Goal: Information Seeking & Learning: Learn about a topic

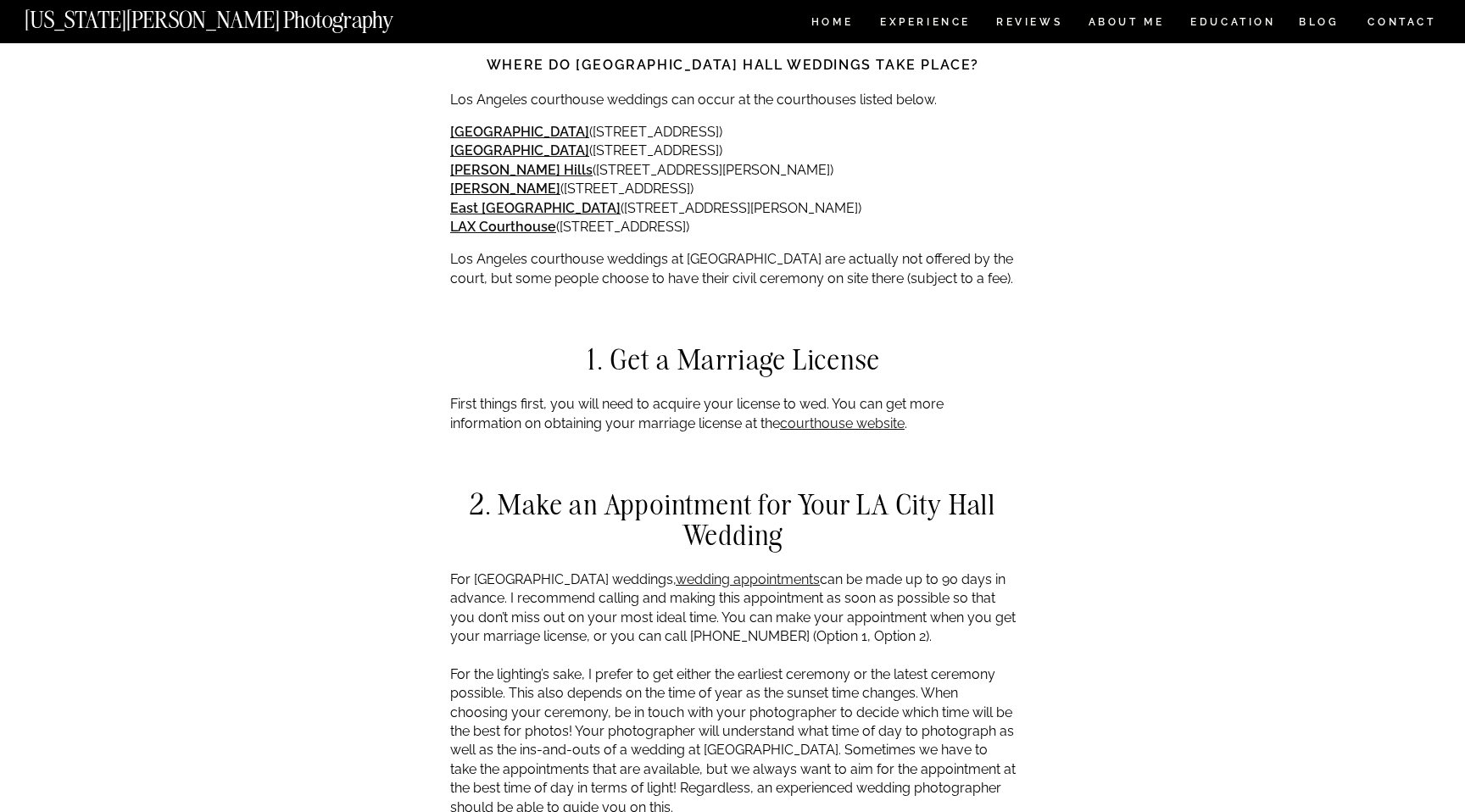
scroll to position [1688, 0]
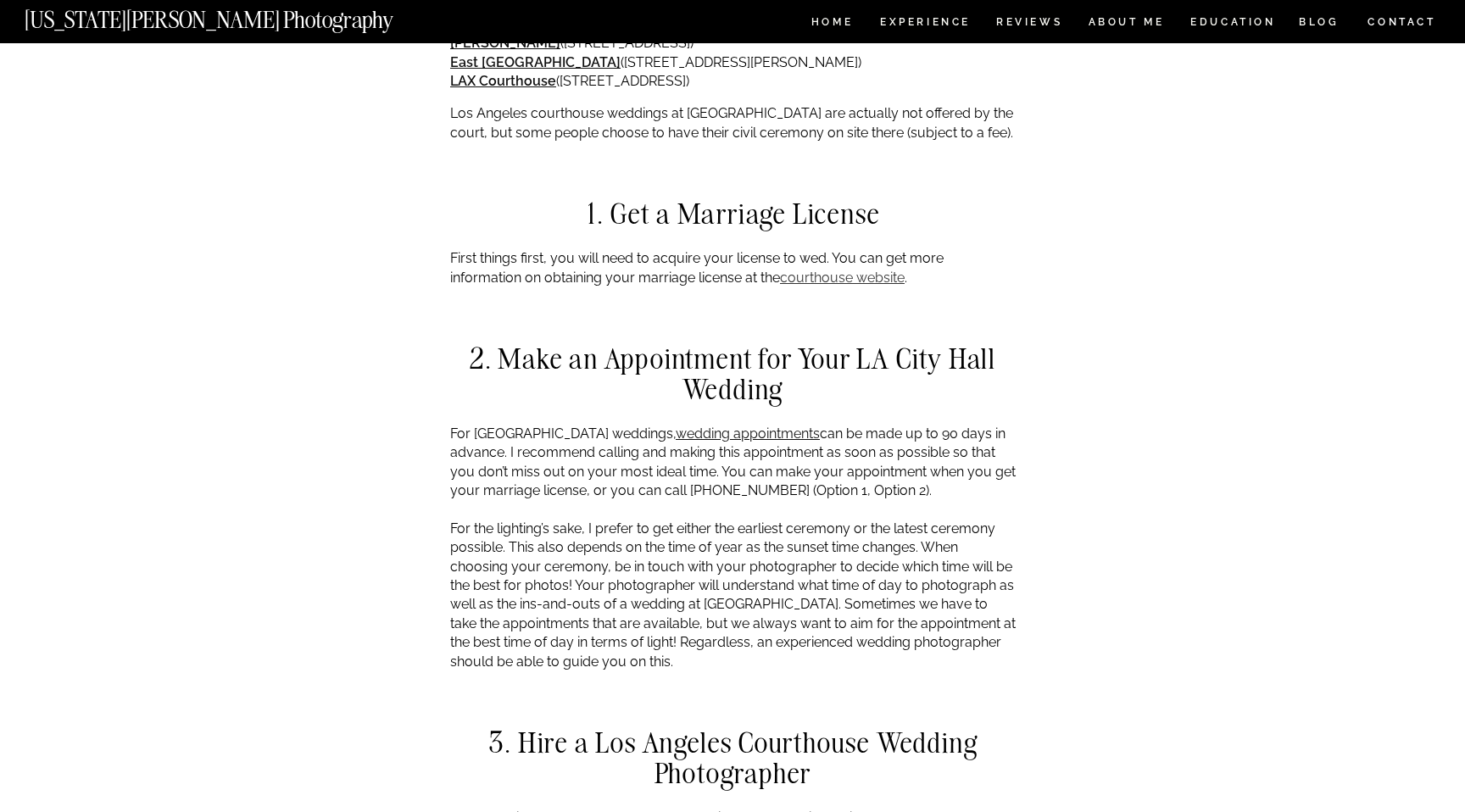
click at [860, 270] on link "courthouse website" at bounding box center [842, 278] width 125 height 16
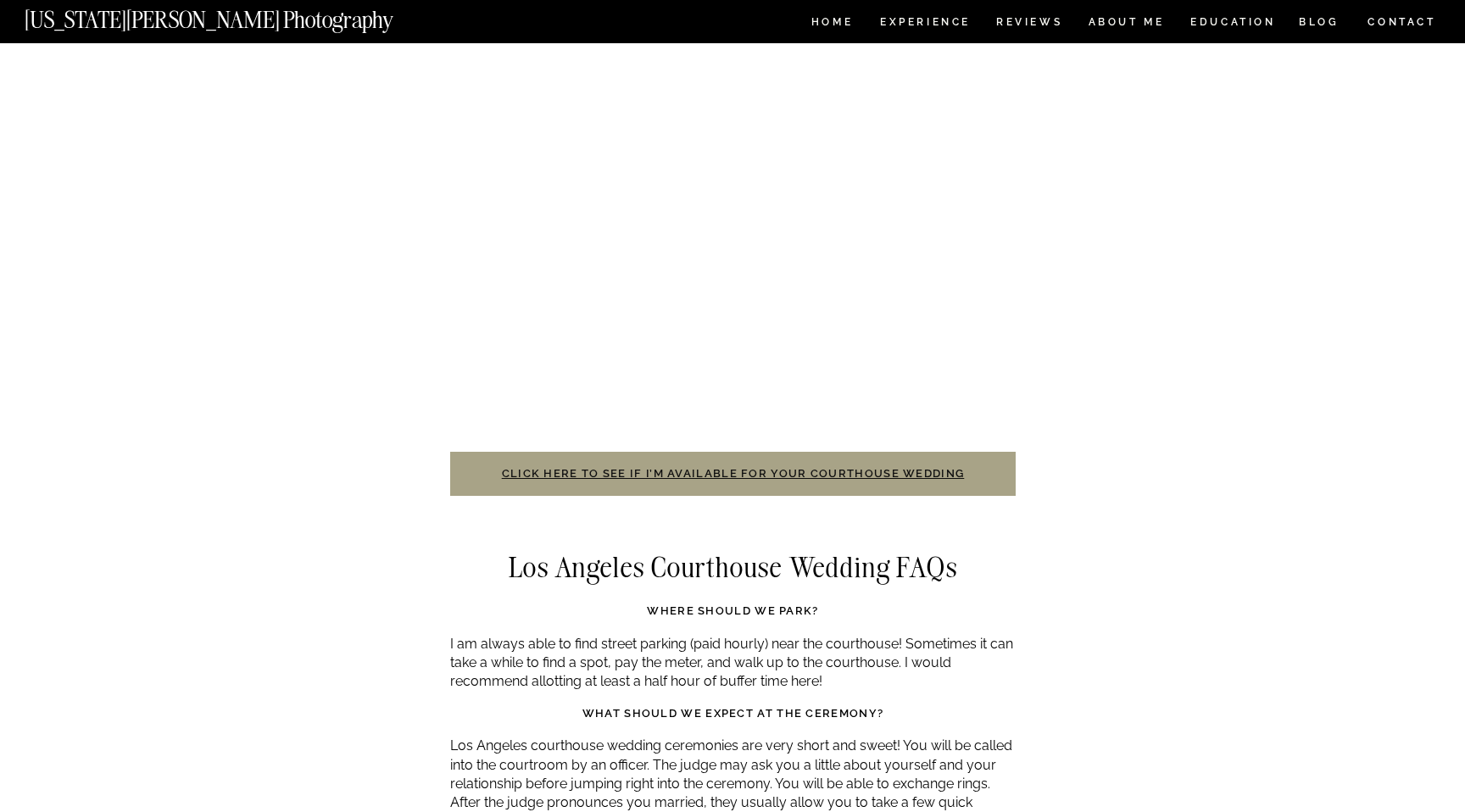
scroll to position [4574, 0]
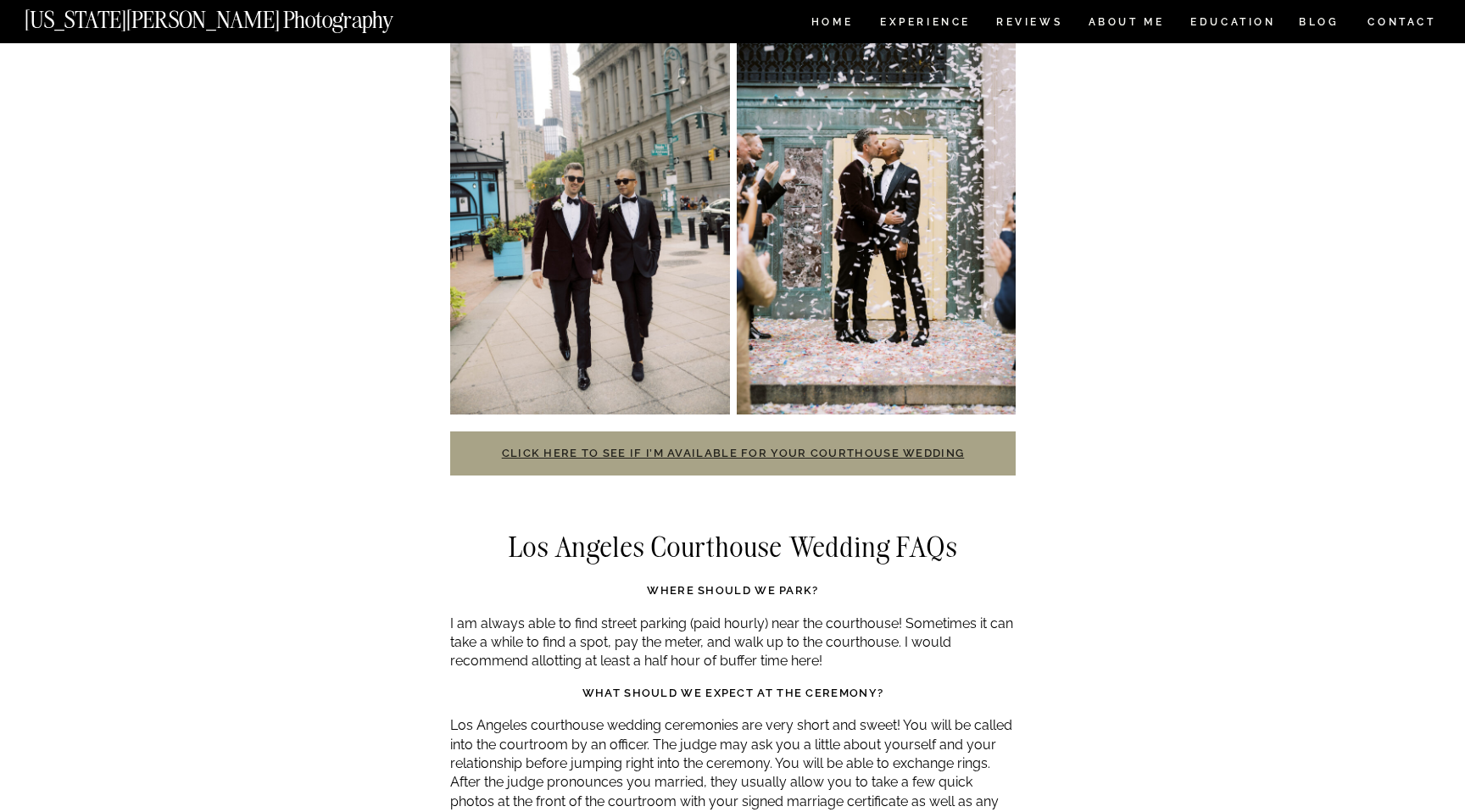
click at [794, 446] on link "Click here to see if I’m available for your courthouse wedding" at bounding box center [733, 453] width 463 height 13
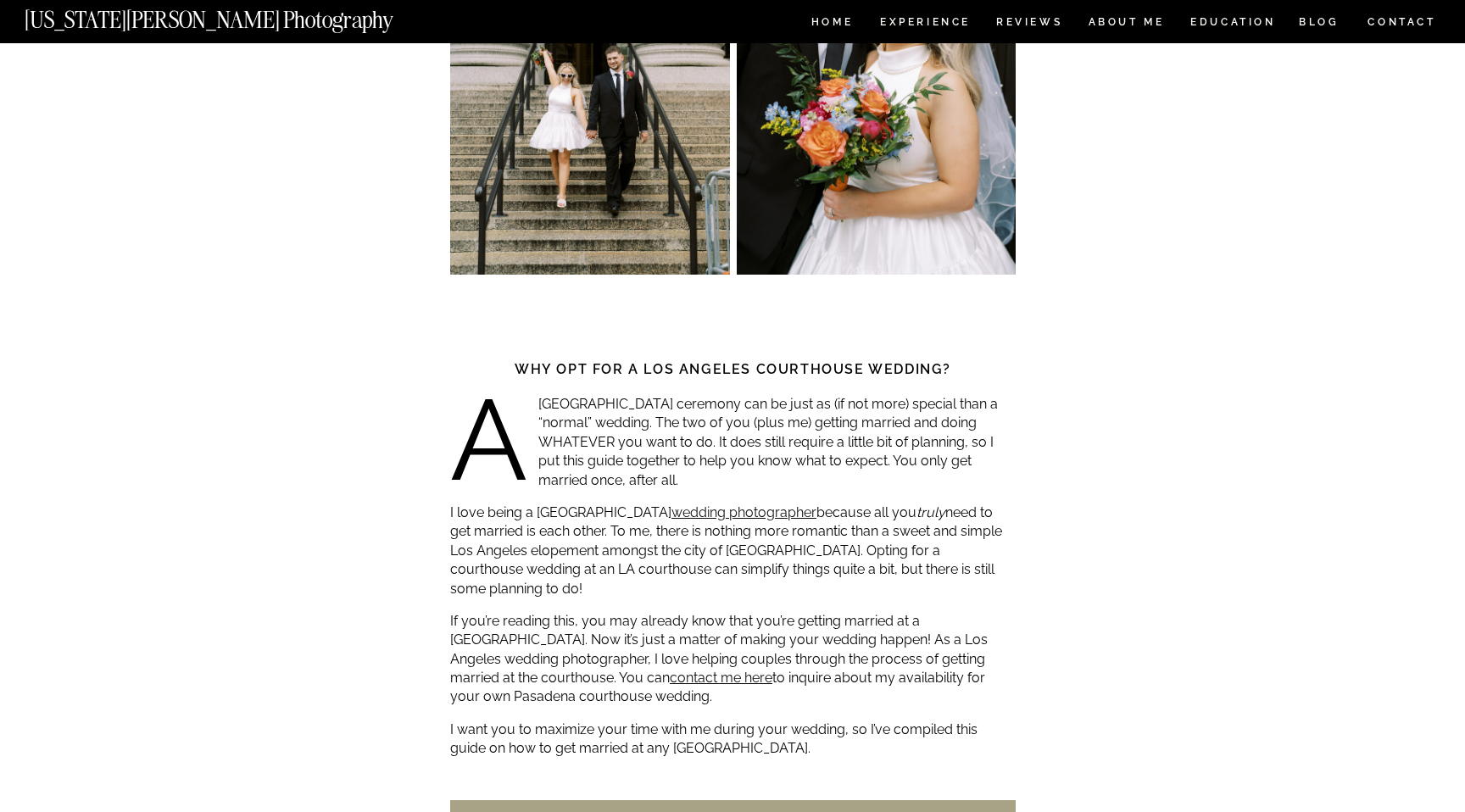
scroll to position [0, 0]
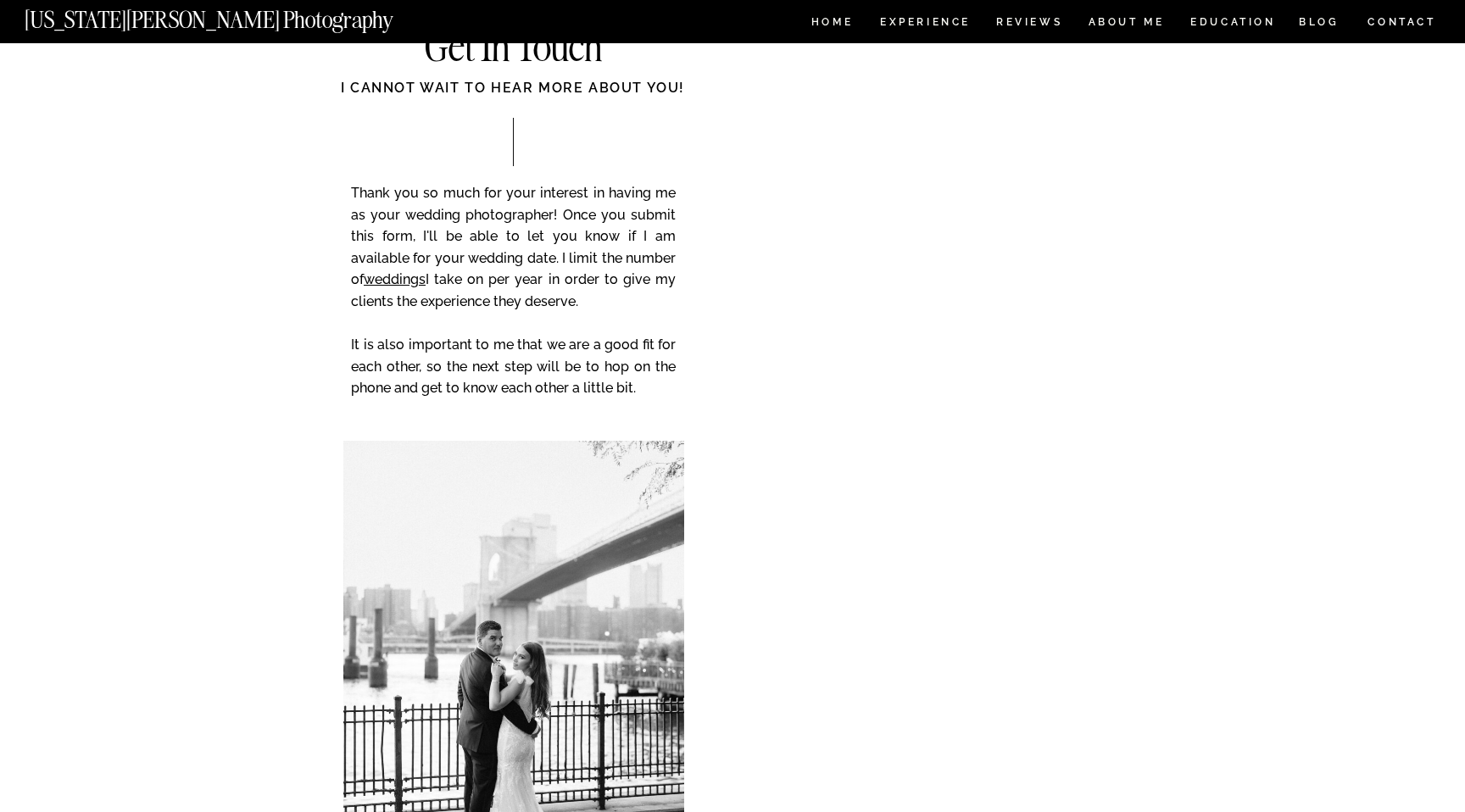
scroll to position [98, 0]
click at [1253, 476] on div "CONTACT BLOG REVIEWS ABOUT ME Experience EDUCATION HOME [US_STATE][PERSON_NAME]…" at bounding box center [732, 713] width 1465 height 1623
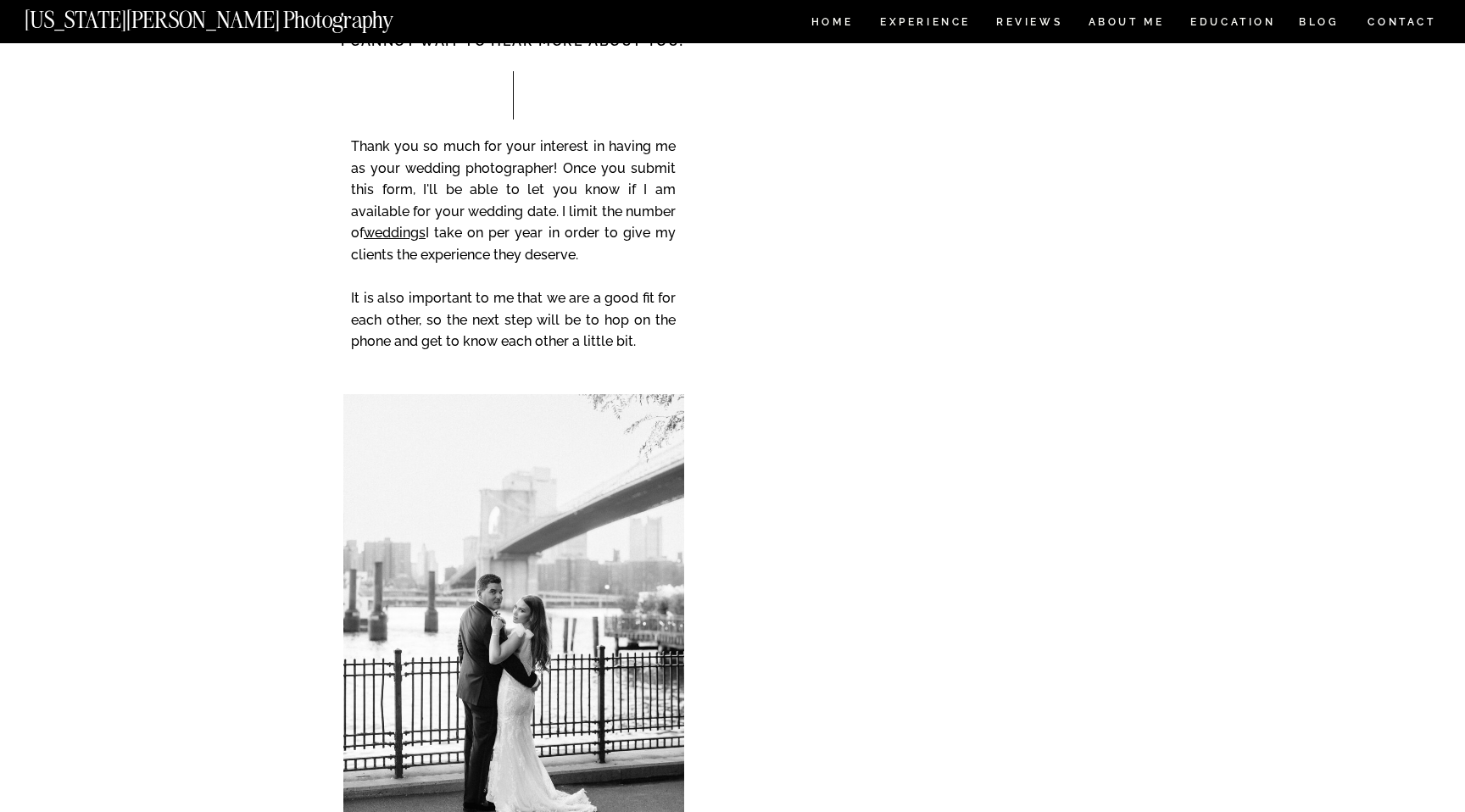
scroll to position [0, 0]
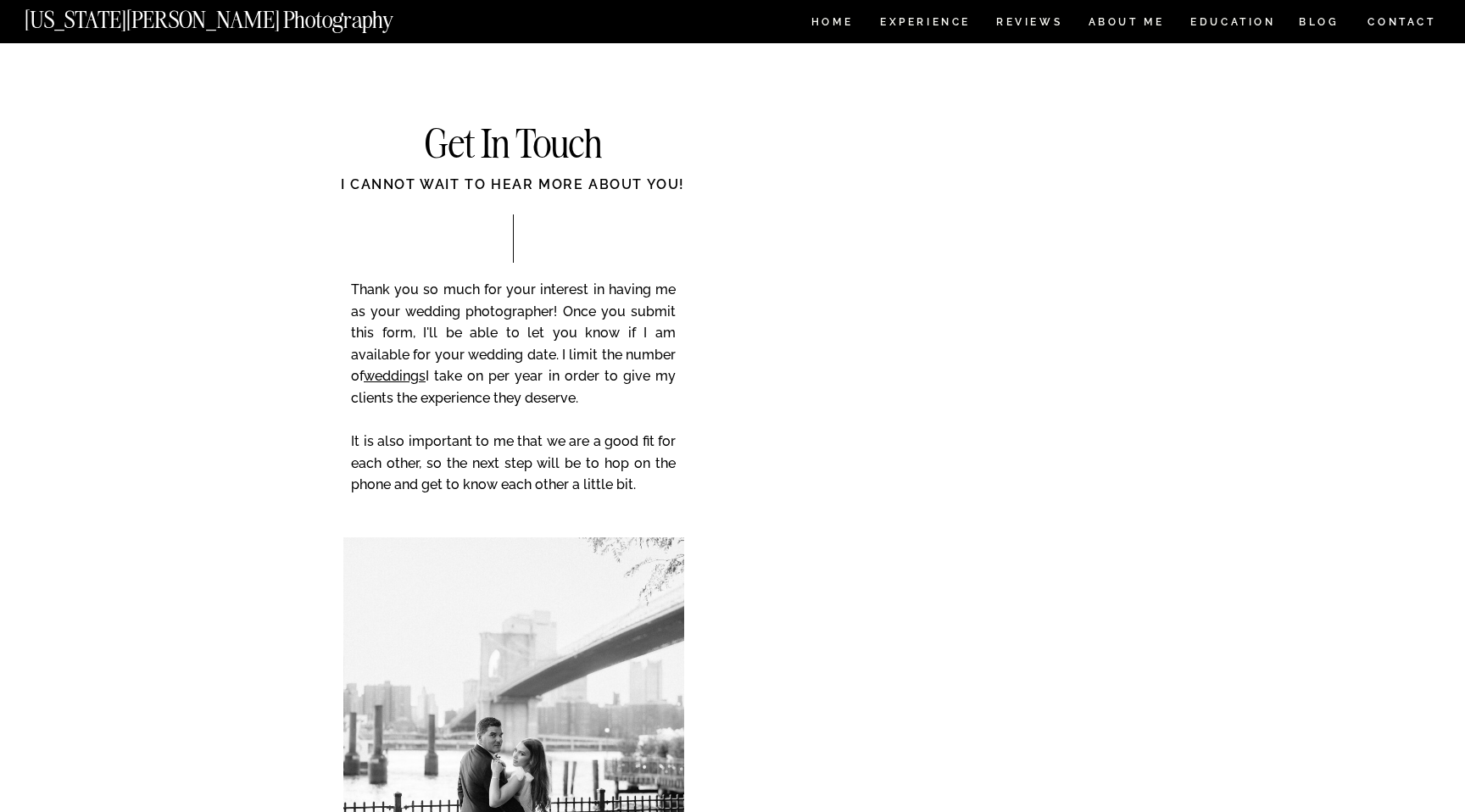
click at [273, 23] on nav "[US_STATE][PERSON_NAME] Photography" at bounding box center [237, 15] width 426 height 14
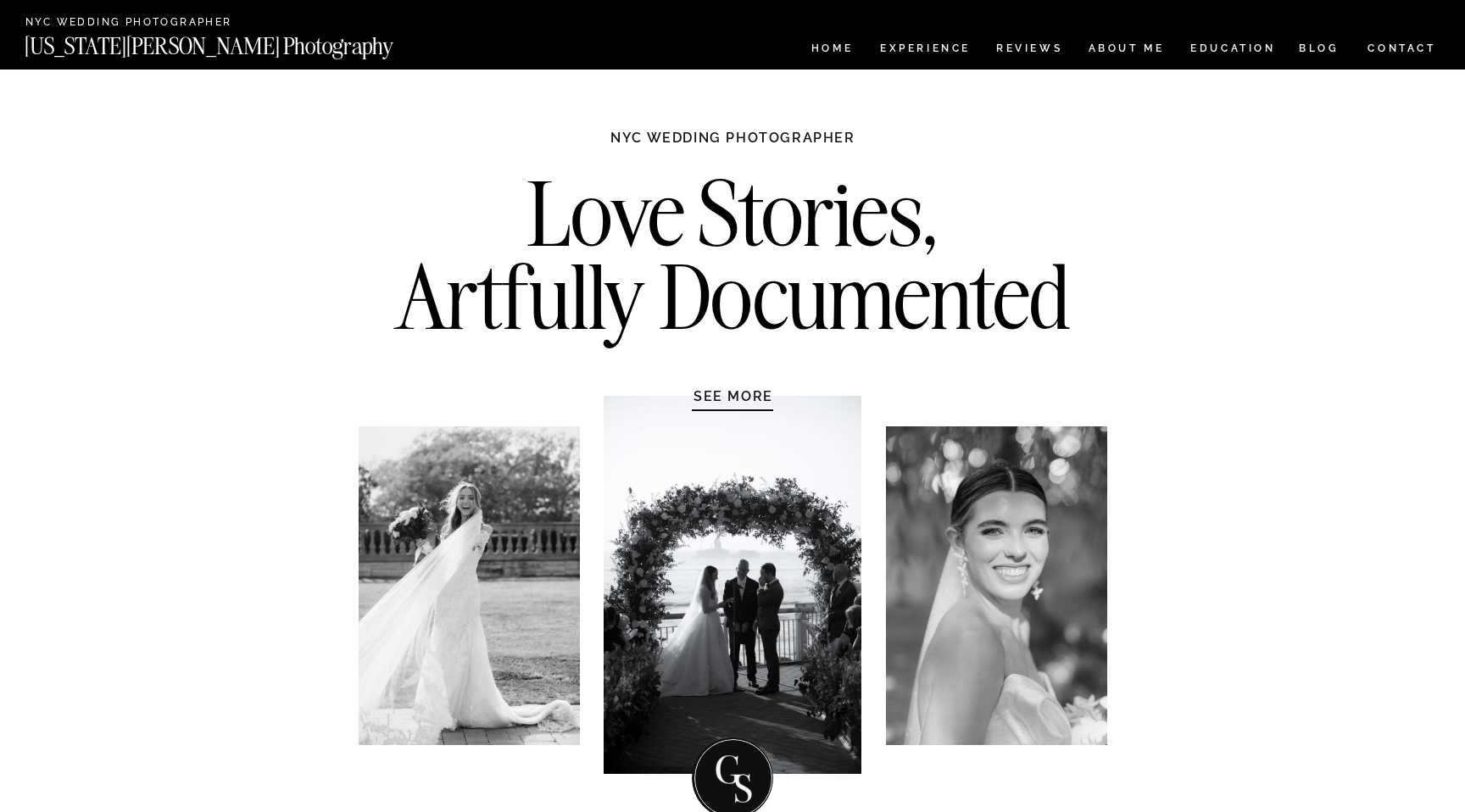
click at [727, 396] on h1 "SEE MORE" at bounding box center [733, 395] width 161 height 17
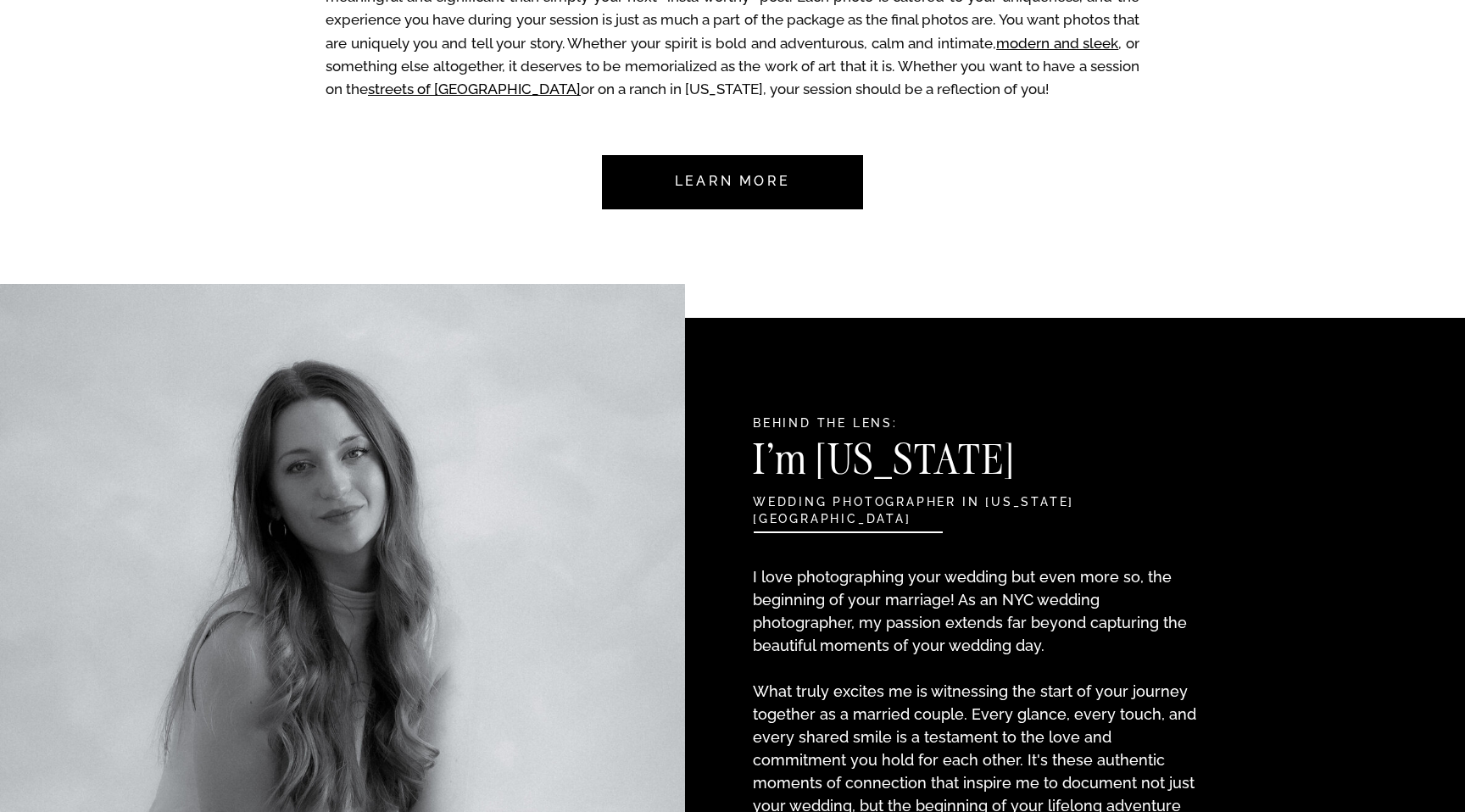
scroll to position [1695, 0]
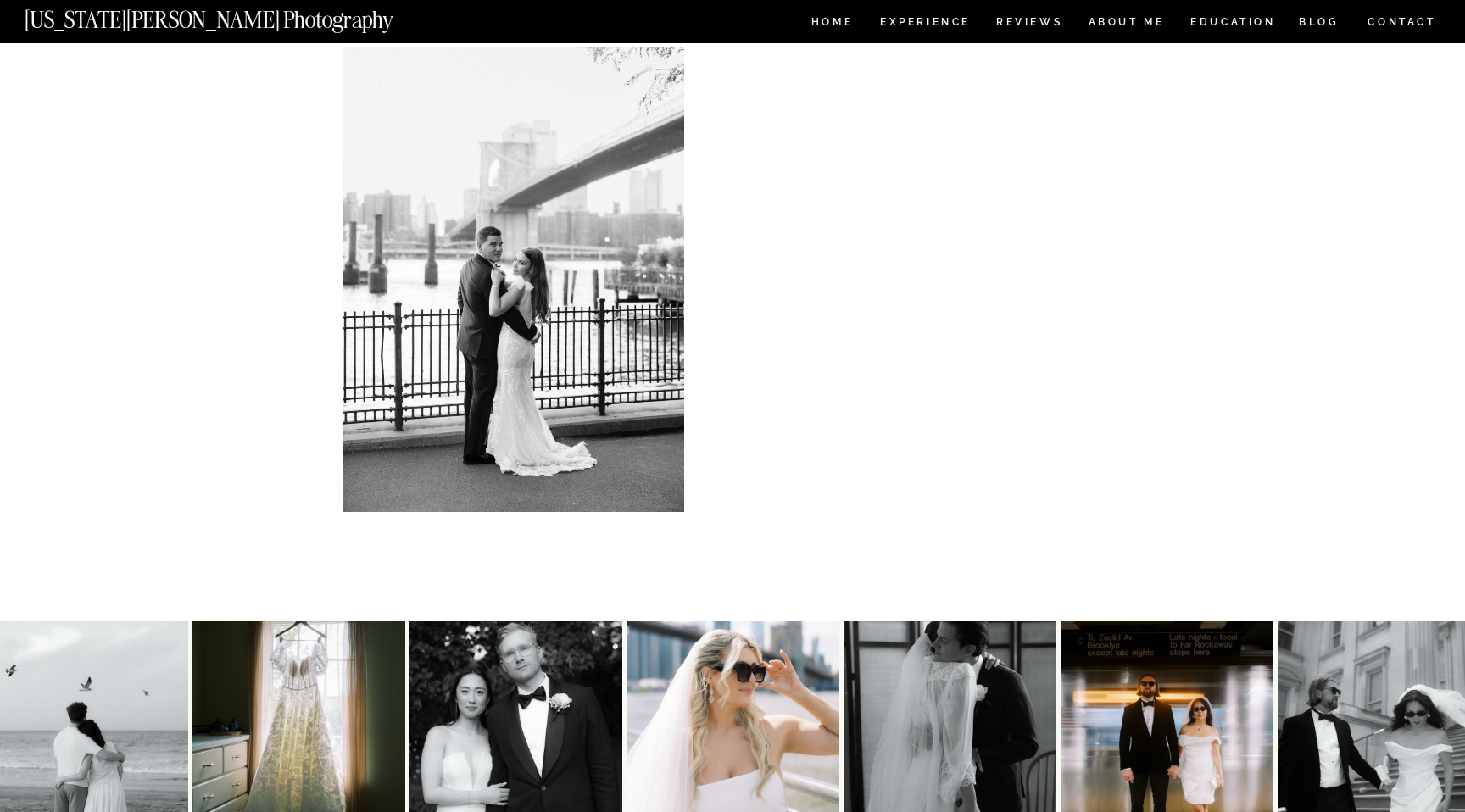
scroll to position [811, 0]
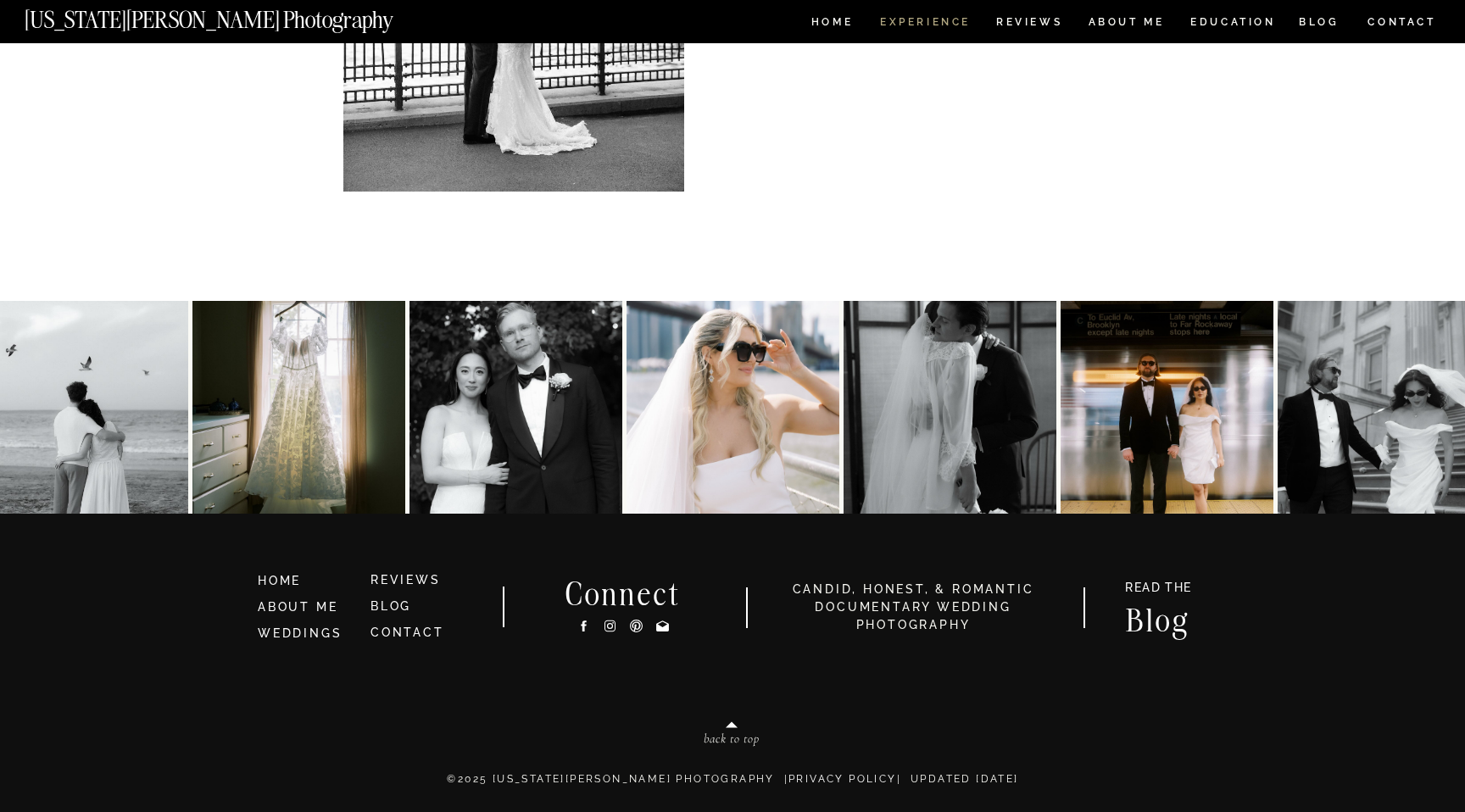
click at [929, 23] on nav "Experience" at bounding box center [923, 24] width 89 height 14
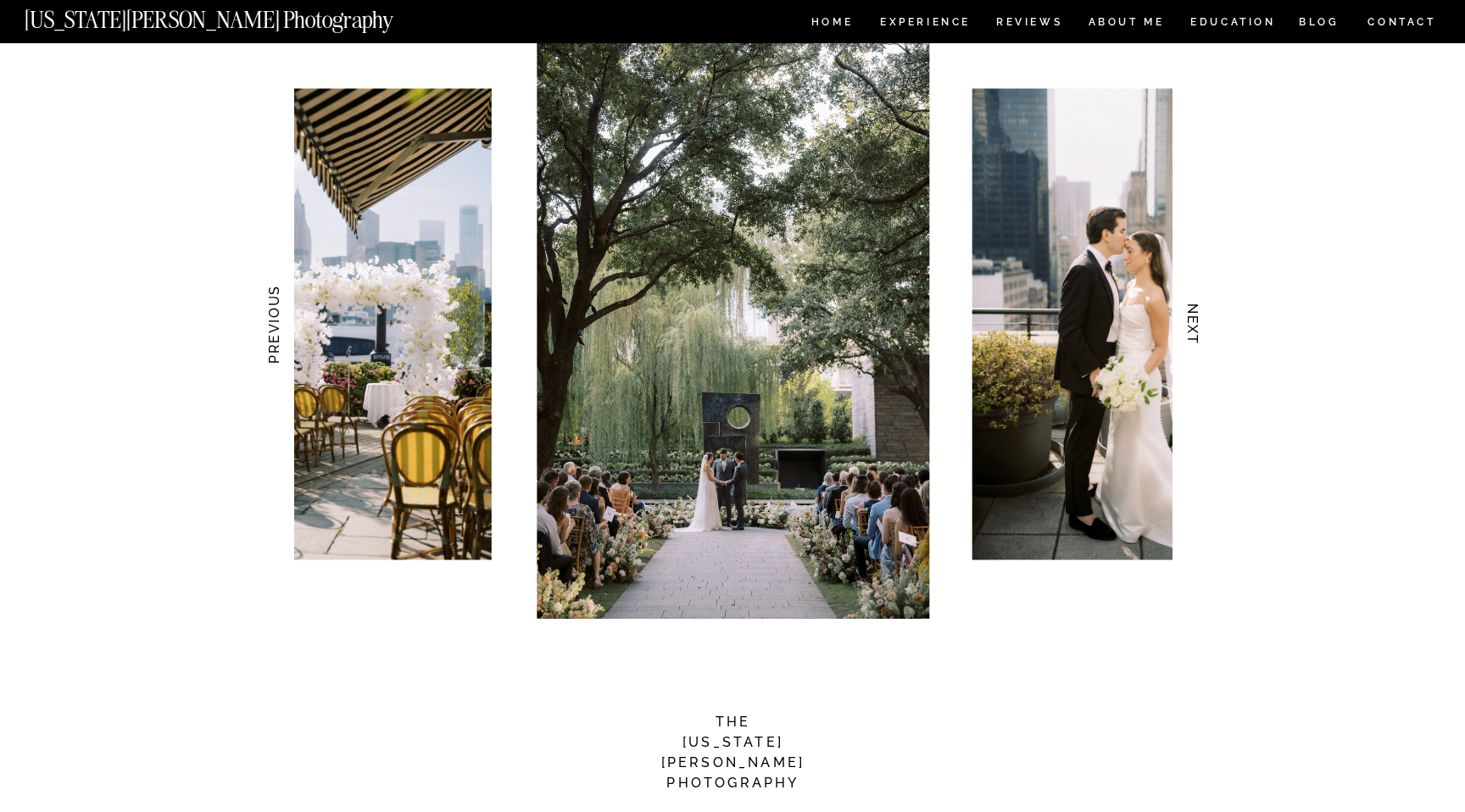
scroll to position [1575, 0]
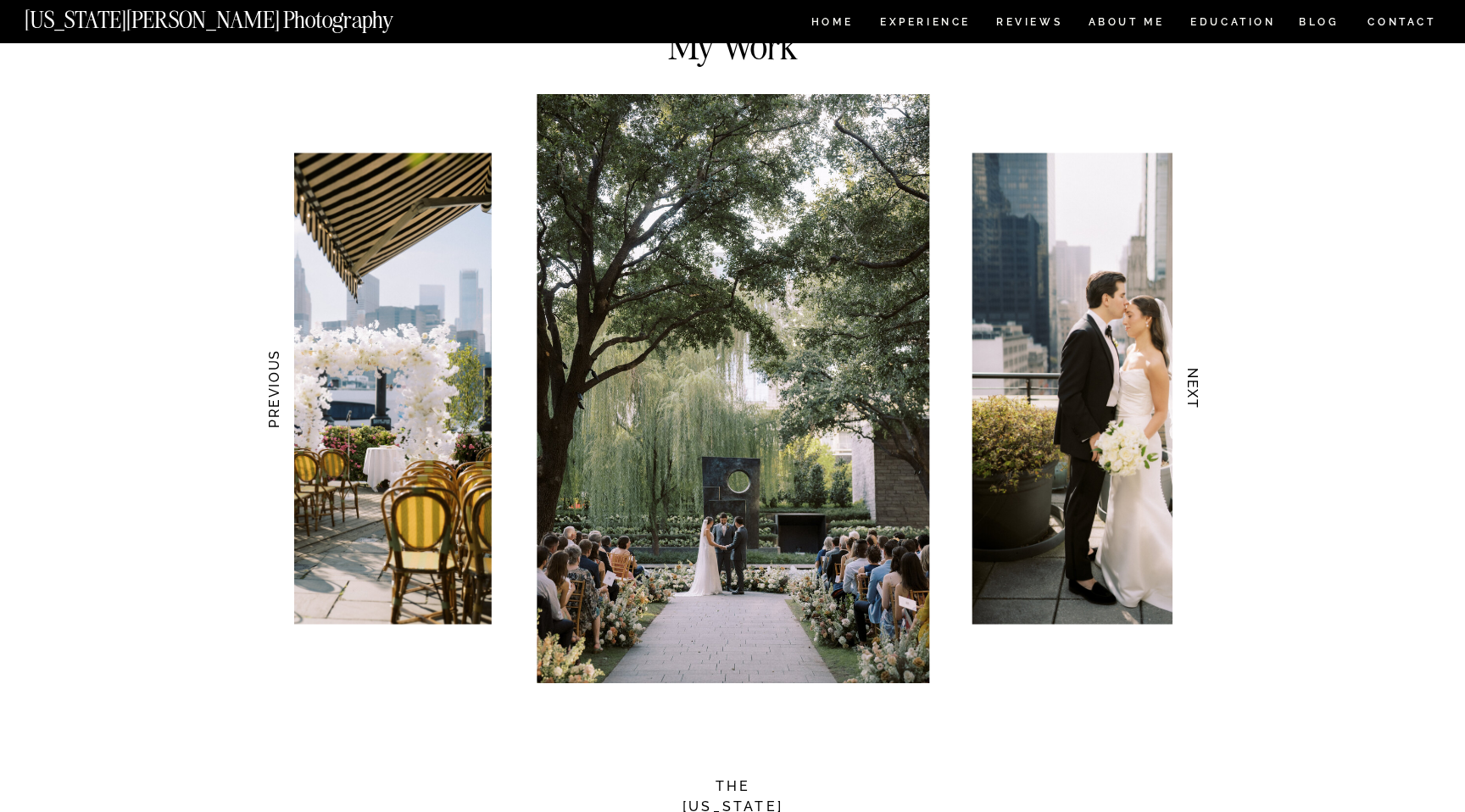
click at [1189, 399] on h3 "NEXT" at bounding box center [1193, 388] width 18 height 107
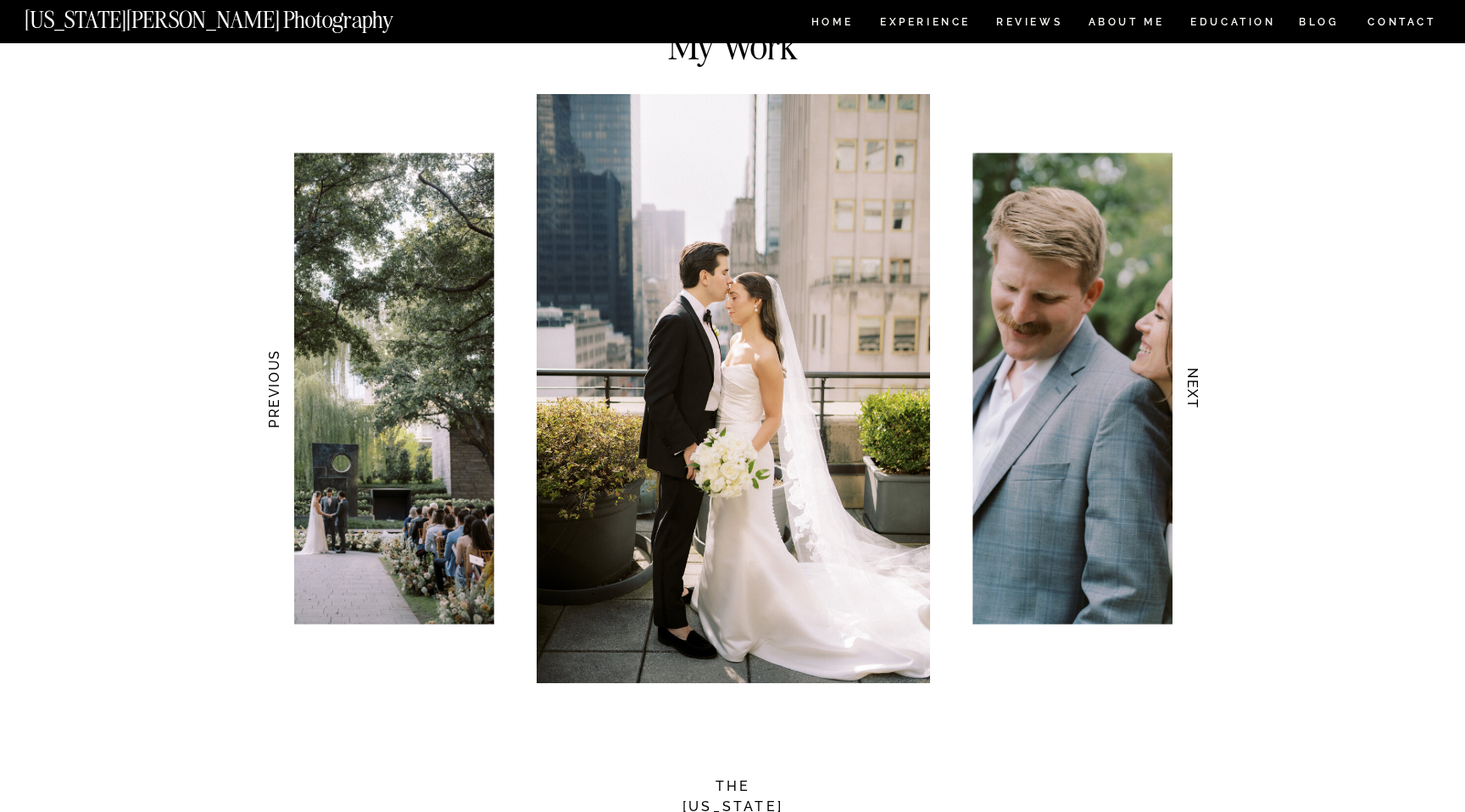
click at [1189, 399] on h3 "NEXT" at bounding box center [1193, 388] width 18 height 107
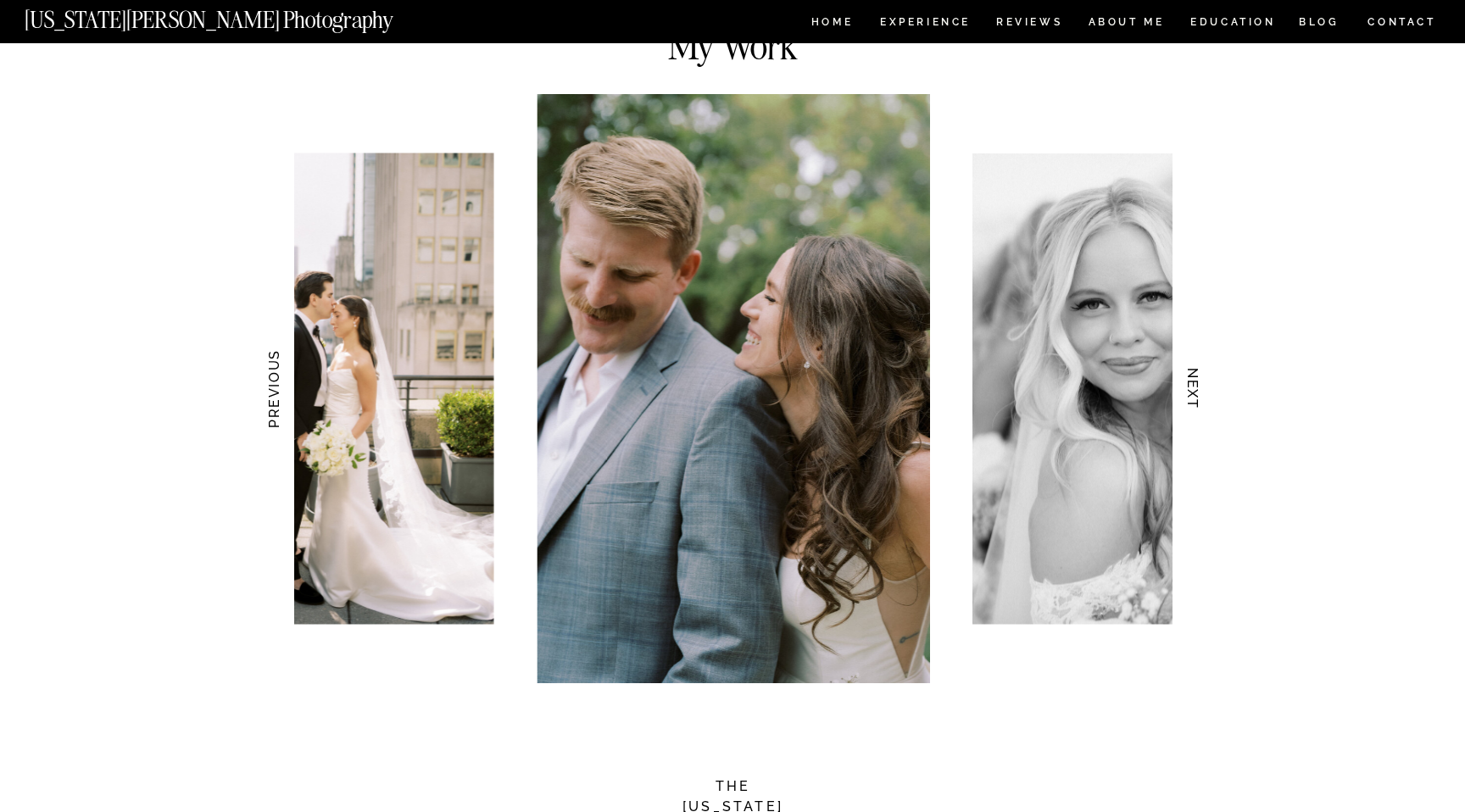
click at [1189, 399] on h3 "NEXT" at bounding box center [1193, 388] width 18 height 107
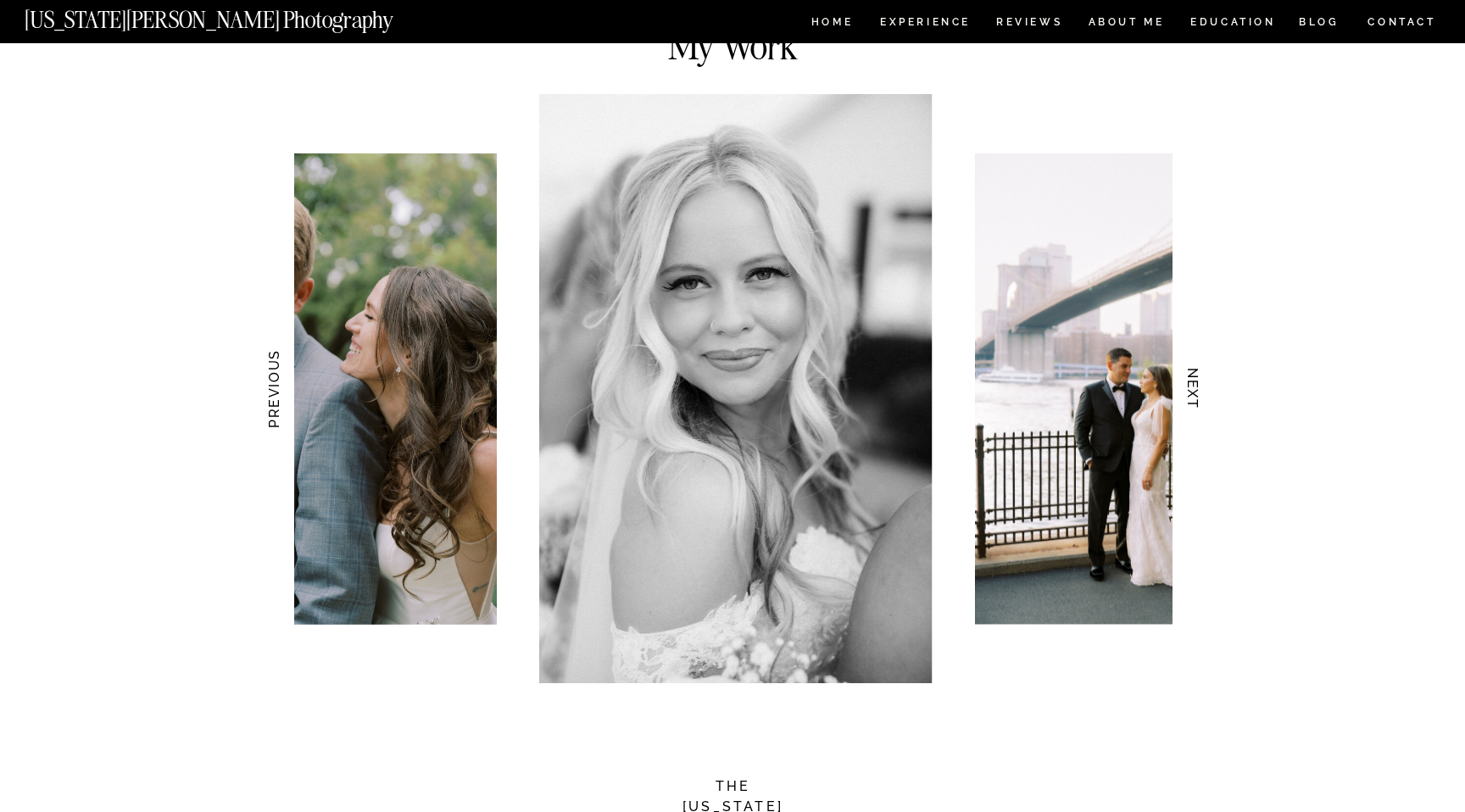
click at [1189, 399] on h3 "NEXT" at bounding box center [1193, 388] width 18 height 107
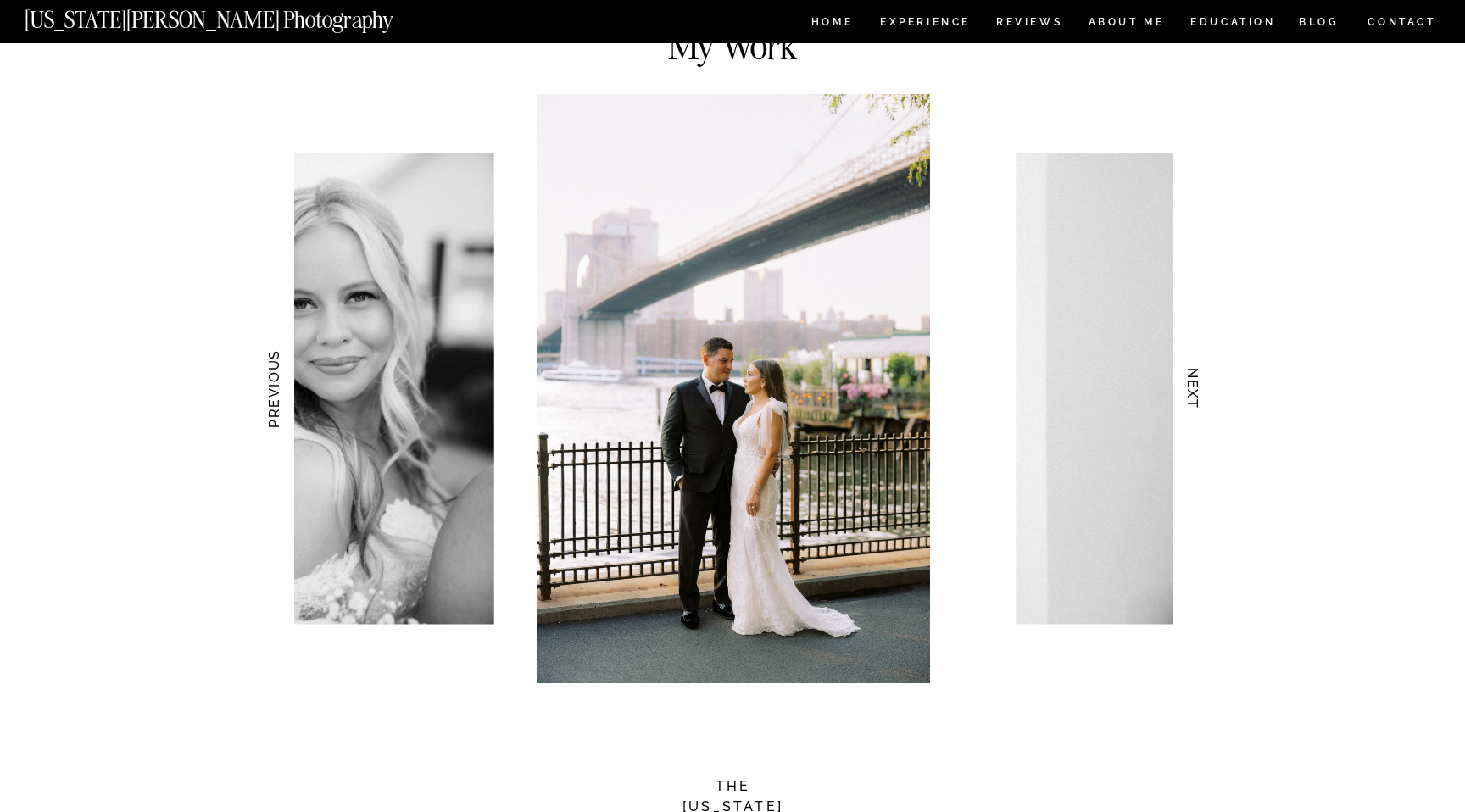
click at [1189, 399] on h3 "NEXT" at bounding box center [1193, 388] width 18 height 107
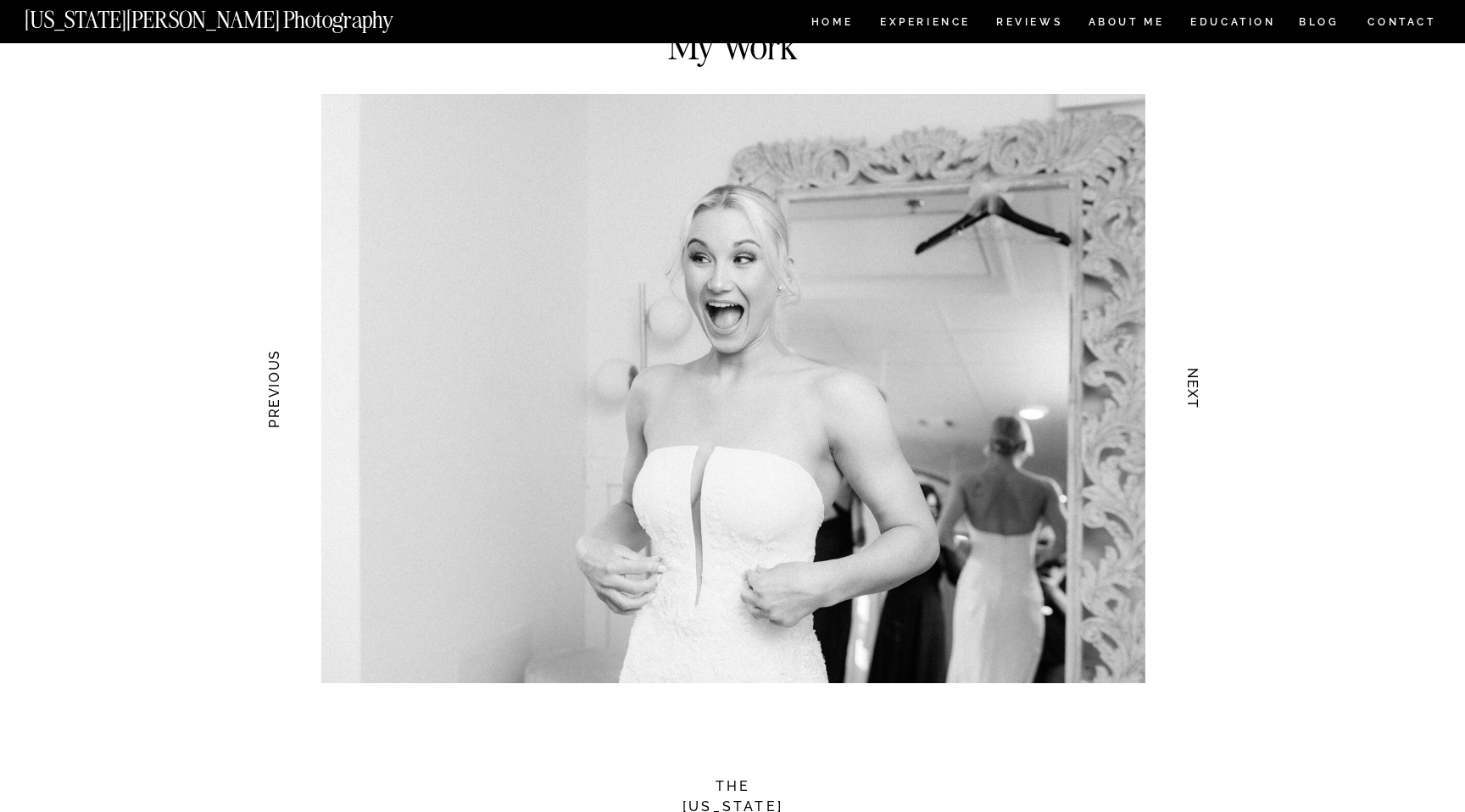
click at [1189, 399] on h3 "NEXT" at bounding box center [1193, 388] width 18 height 107
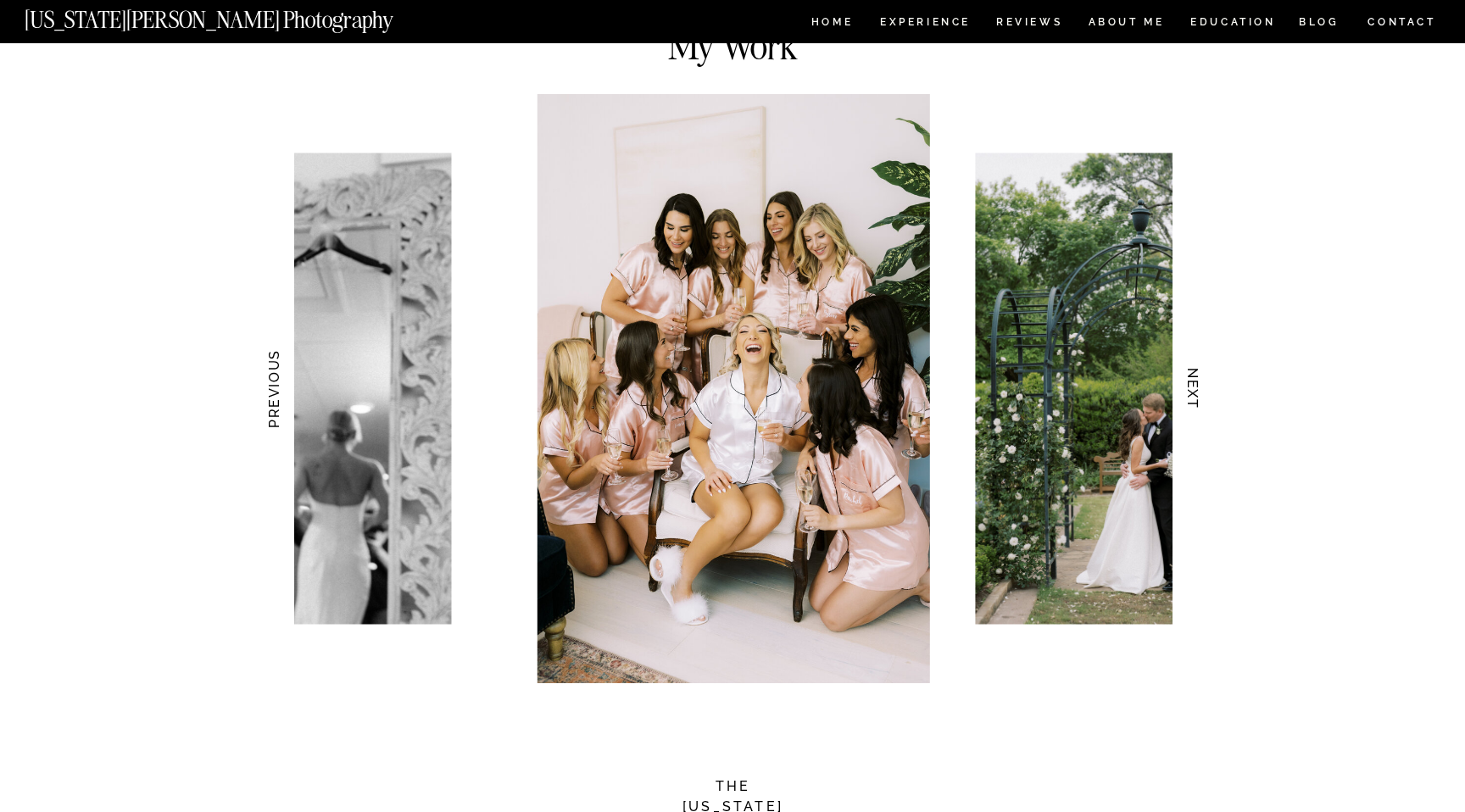
click at [1189, 399] on h3 "NEXT" at bounding box center [1193, 388] width 18 height 107
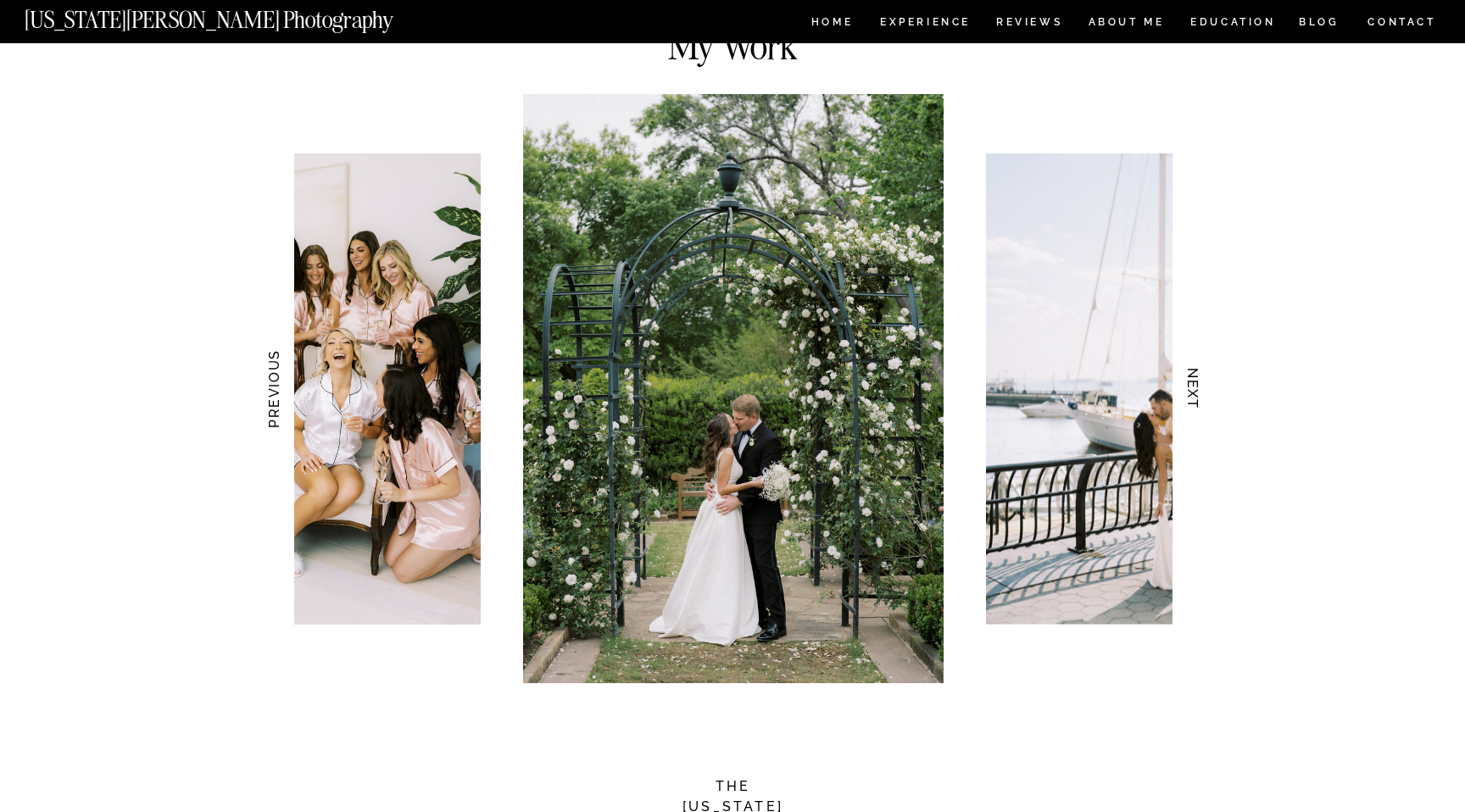
click at [1189, 399] on h3 "NEXT" at bounding box center [1193, 388] width 18 height 107
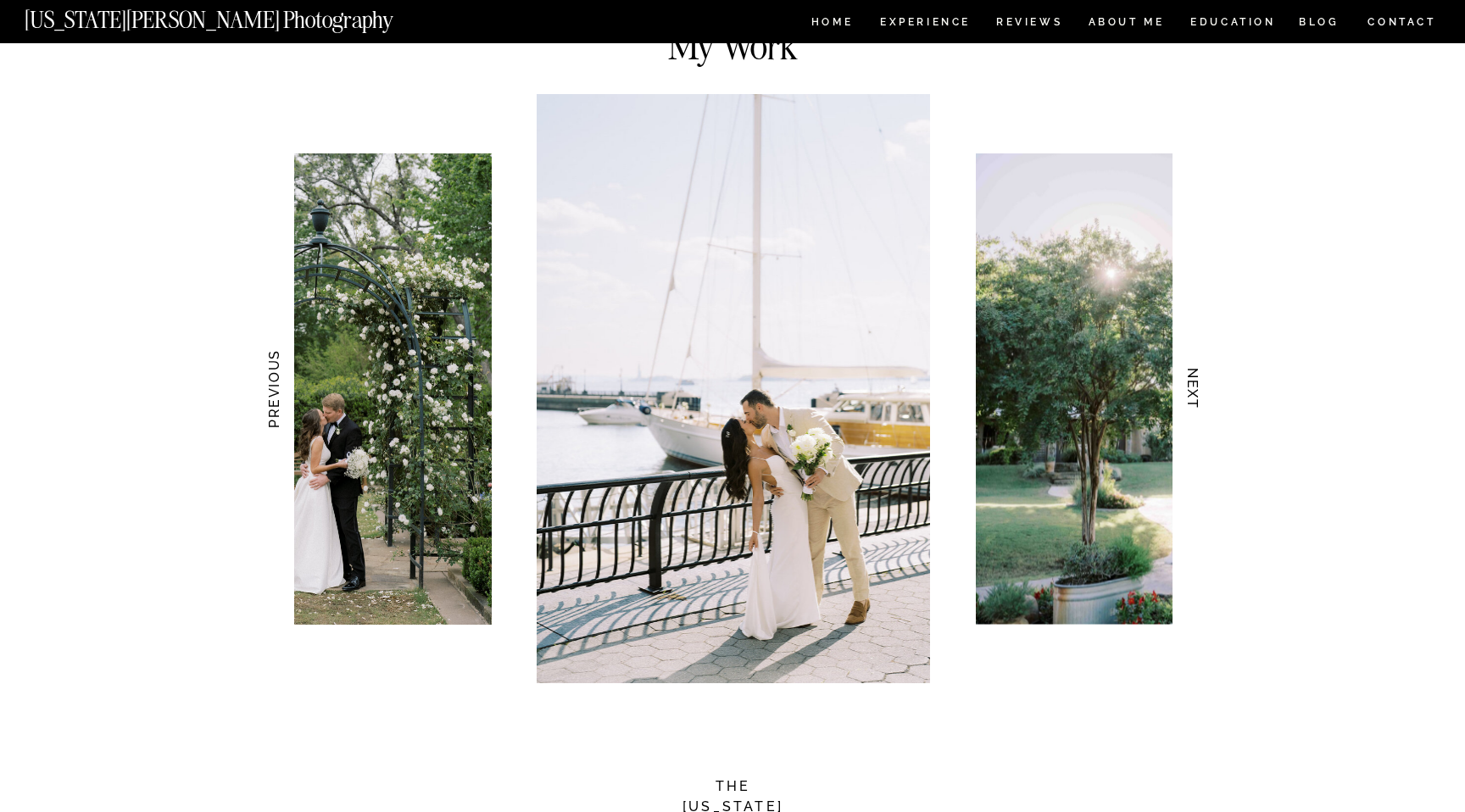
click at [1189, 399] on h3 "NEXT" at bounding box center [1193, 388] width 18 height 107
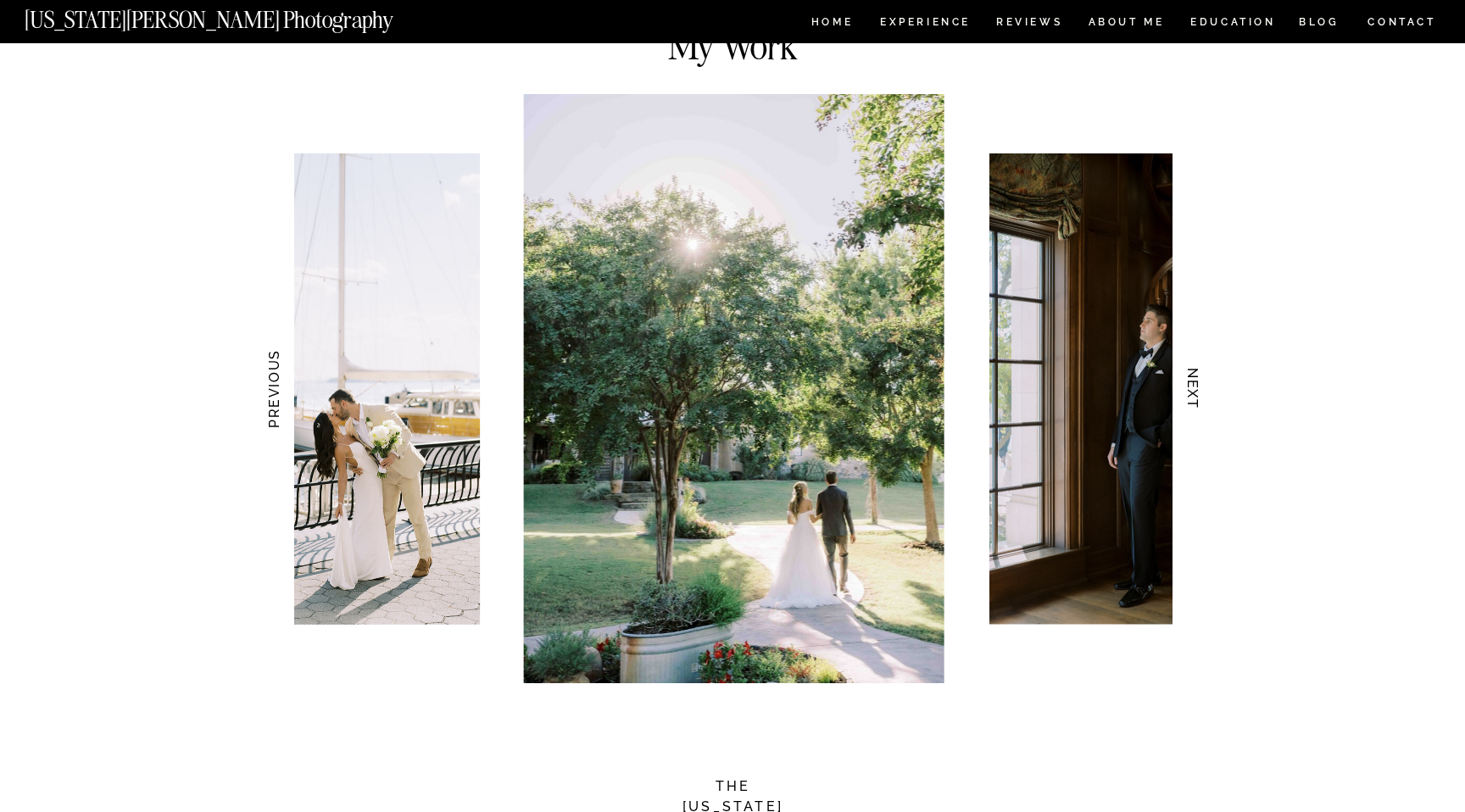
click at [1189, 399] on h3 "NEXT" at bounding box center [1193, 388] width 18 height 107
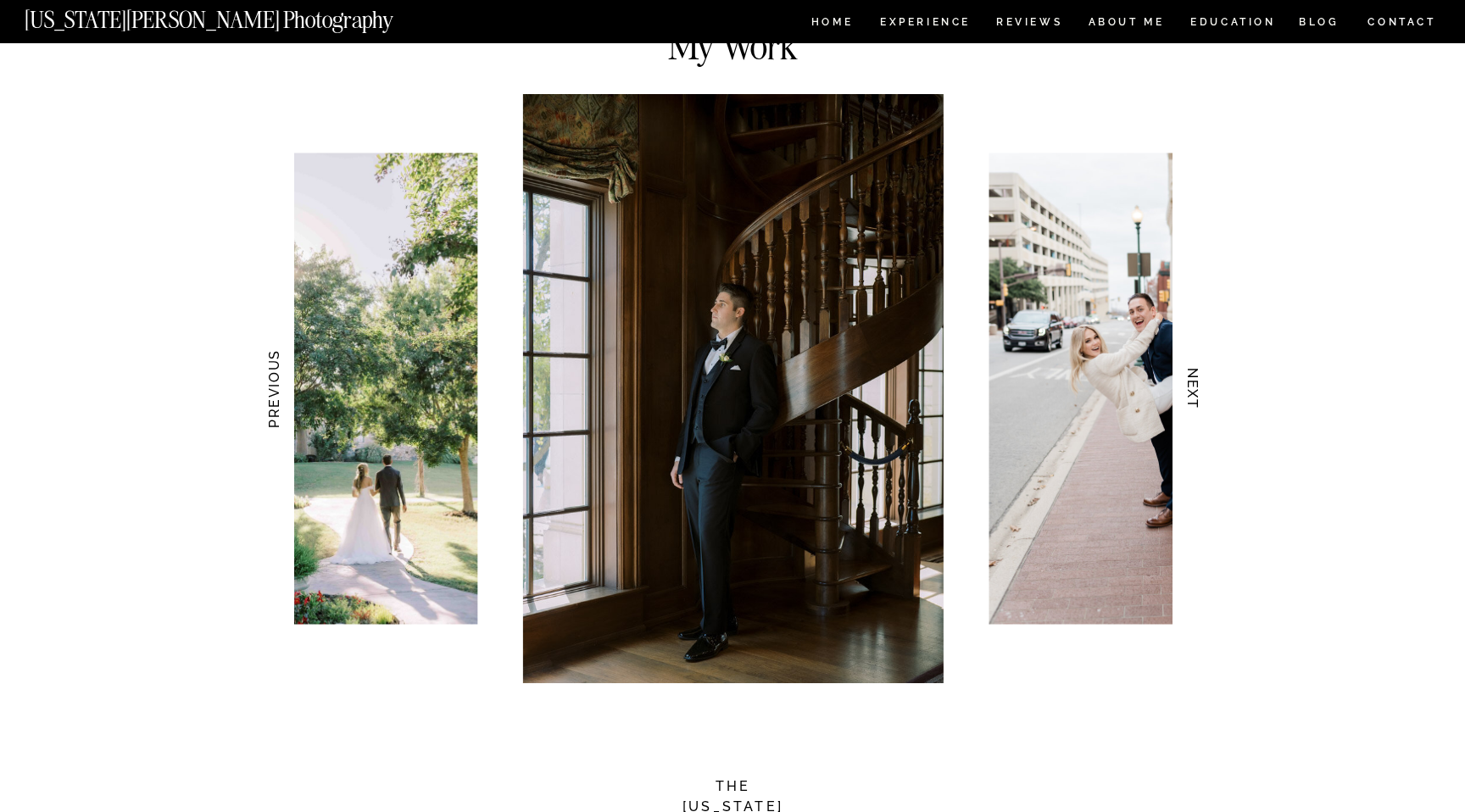
click at [1189, 399] on h3 "NEXT" at bounding box center [1193, 388] width 18 height 107
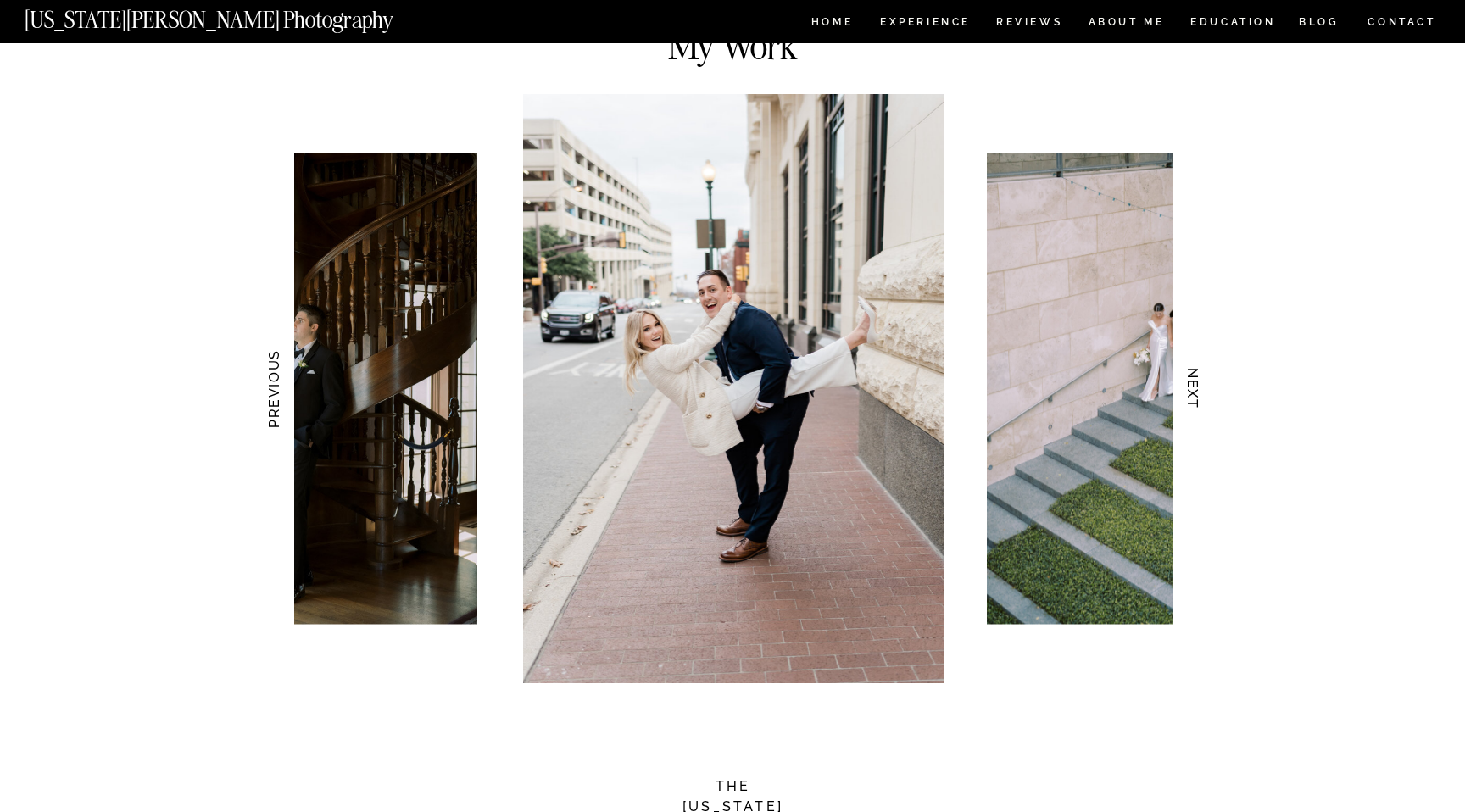
click at [1189, 399] on h3 "NEXT" at bounding box center [1193, 388] width 18 height 107
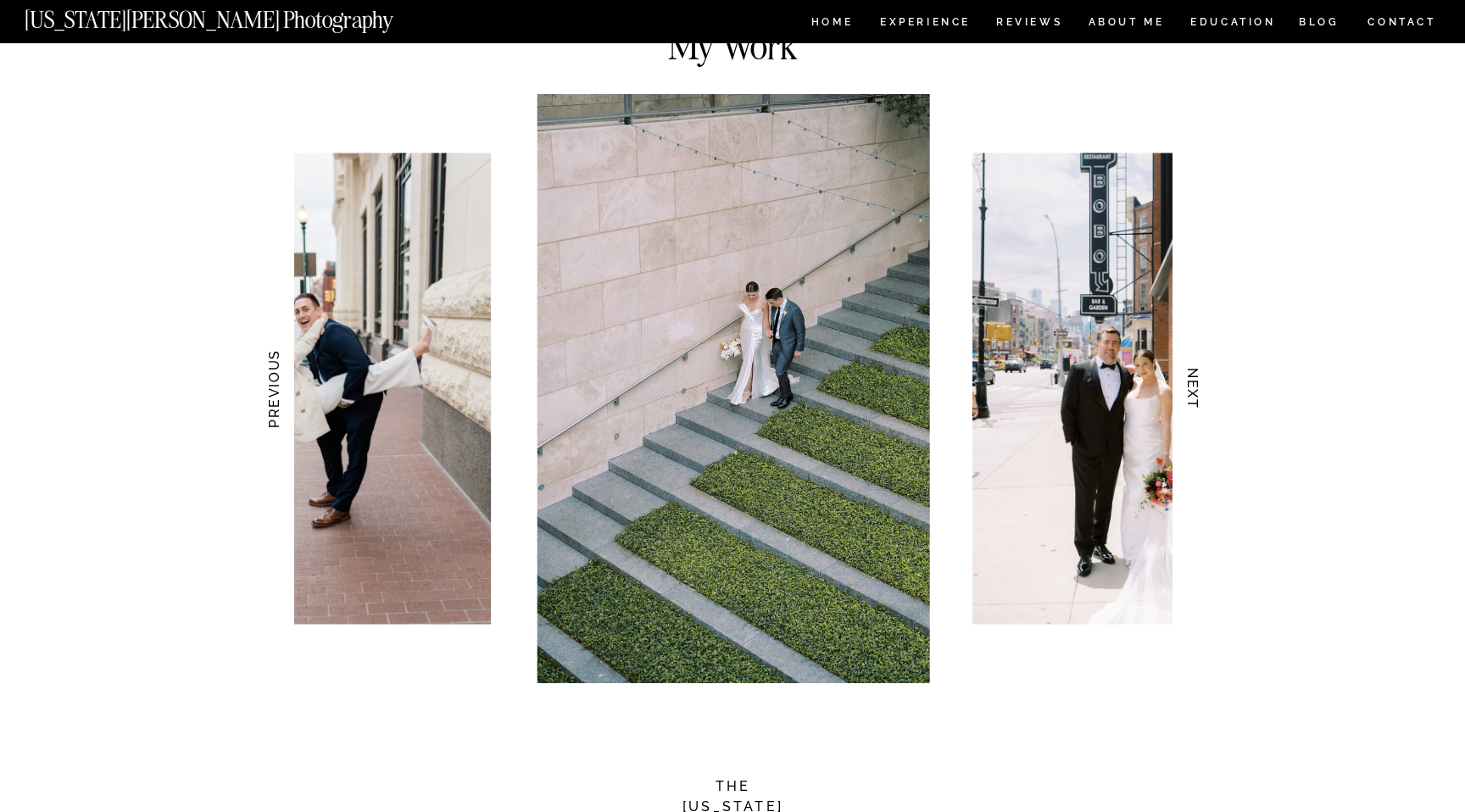
click at [1189, 399] on h3 "NEXT" at bounding box center [1193, 388] width 18 height 107
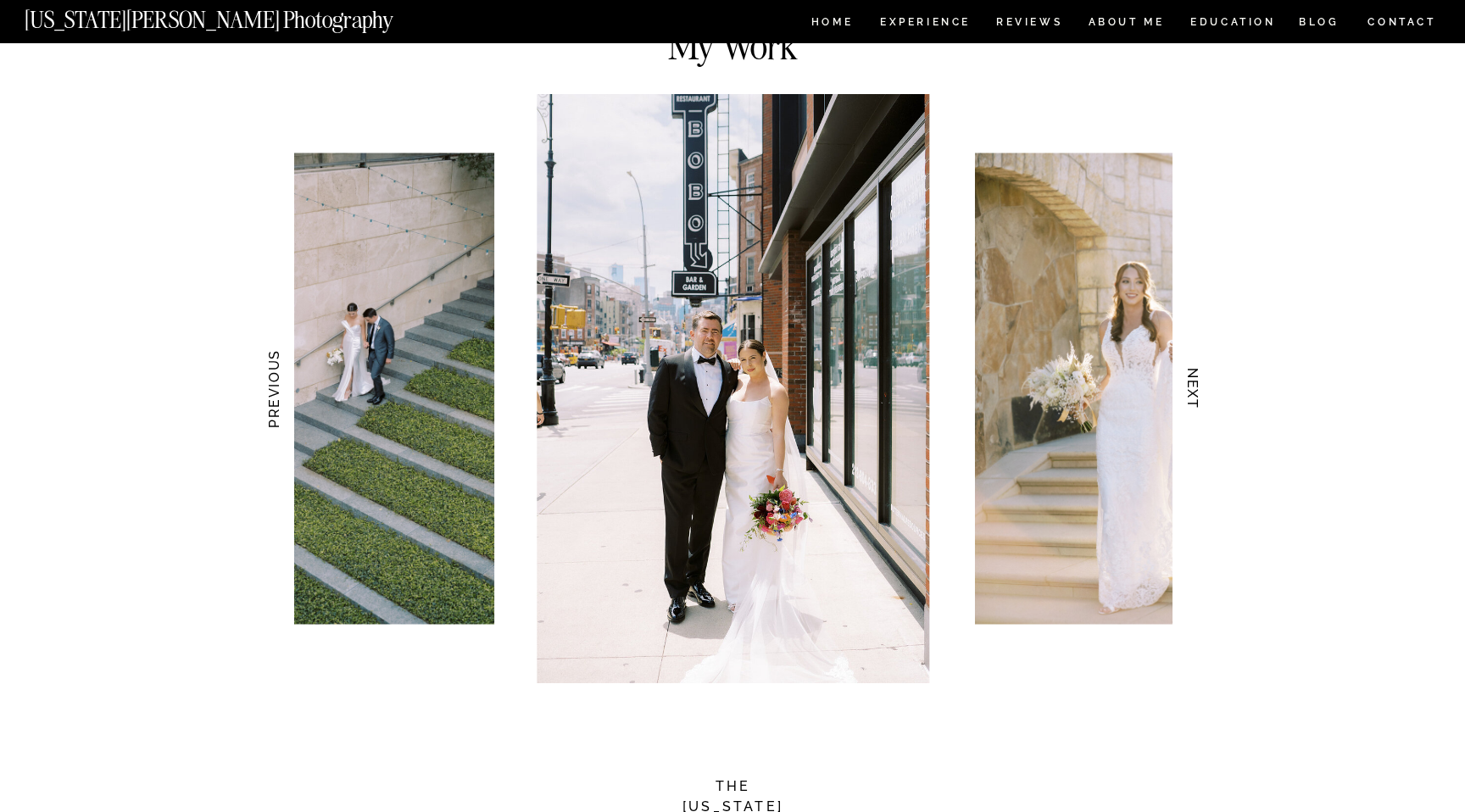
click at [1189, 399] on h3 "NEXT" at bounding box center [1193, 388] width 18 height 107
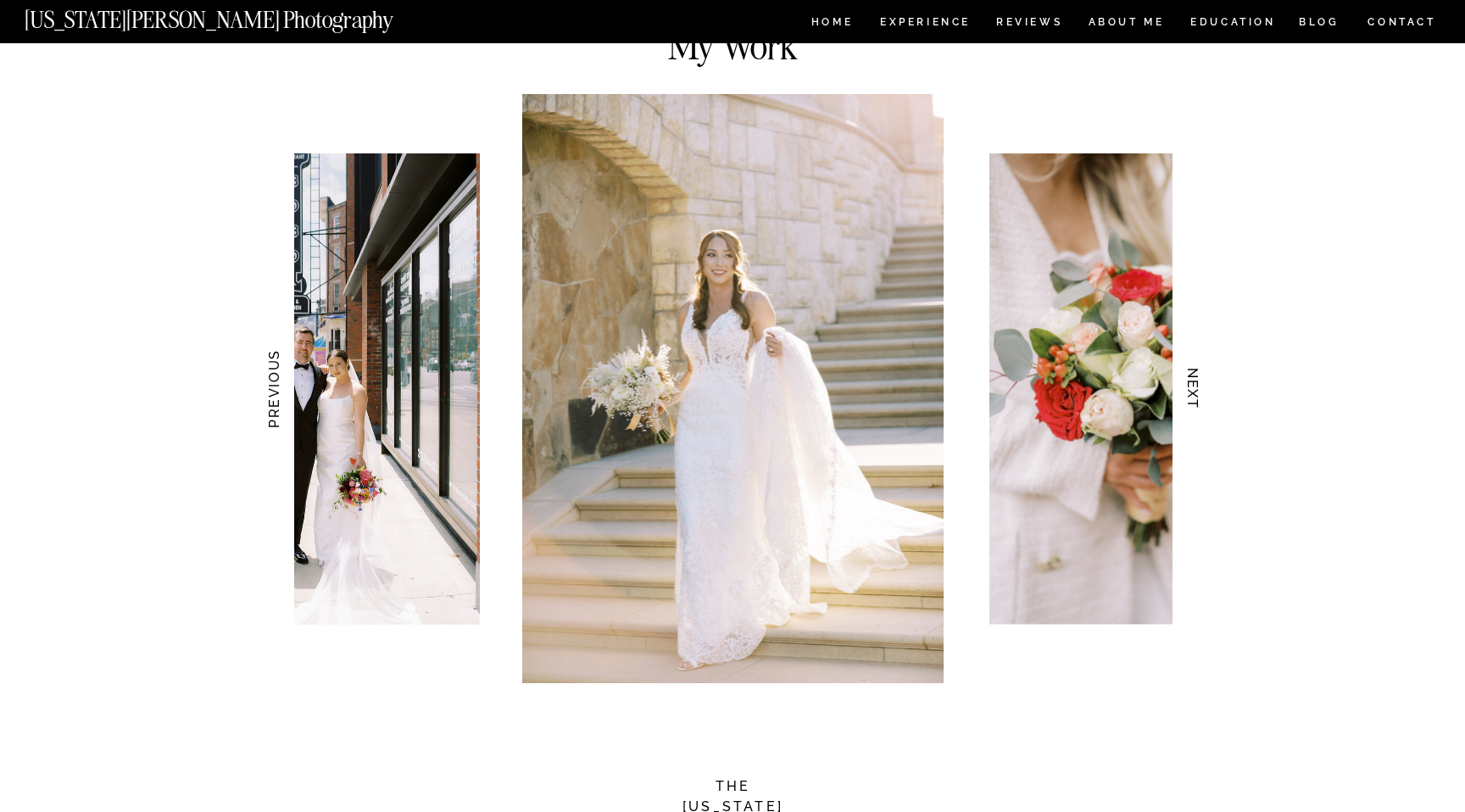
click at [1189, 399] on h3 "NEXT" at bounding box center [1193, 388] width 18 height 107
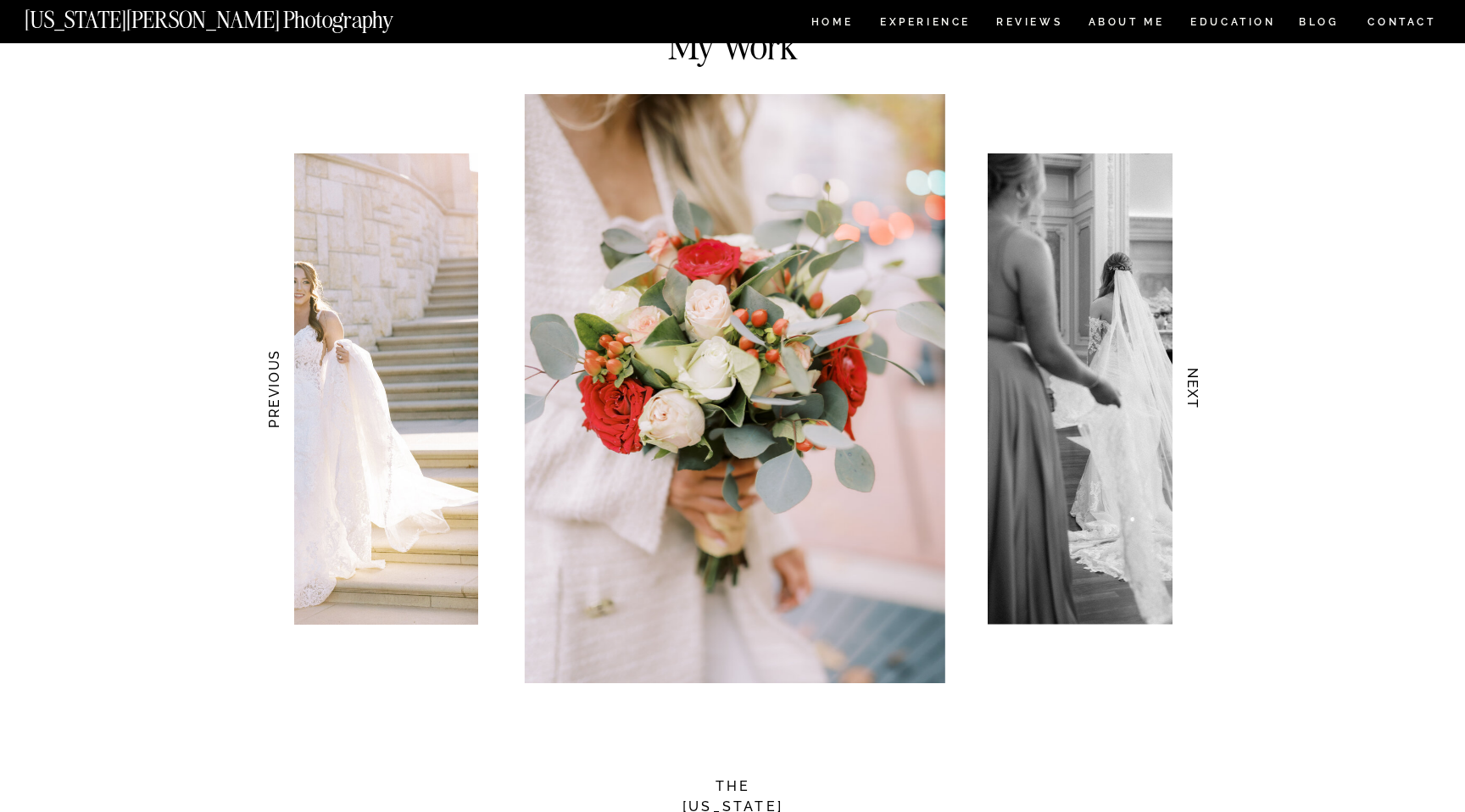
click at [1189, 399] on h3 "NEXT" at bounding box center [1193, 388] width 18 height 107
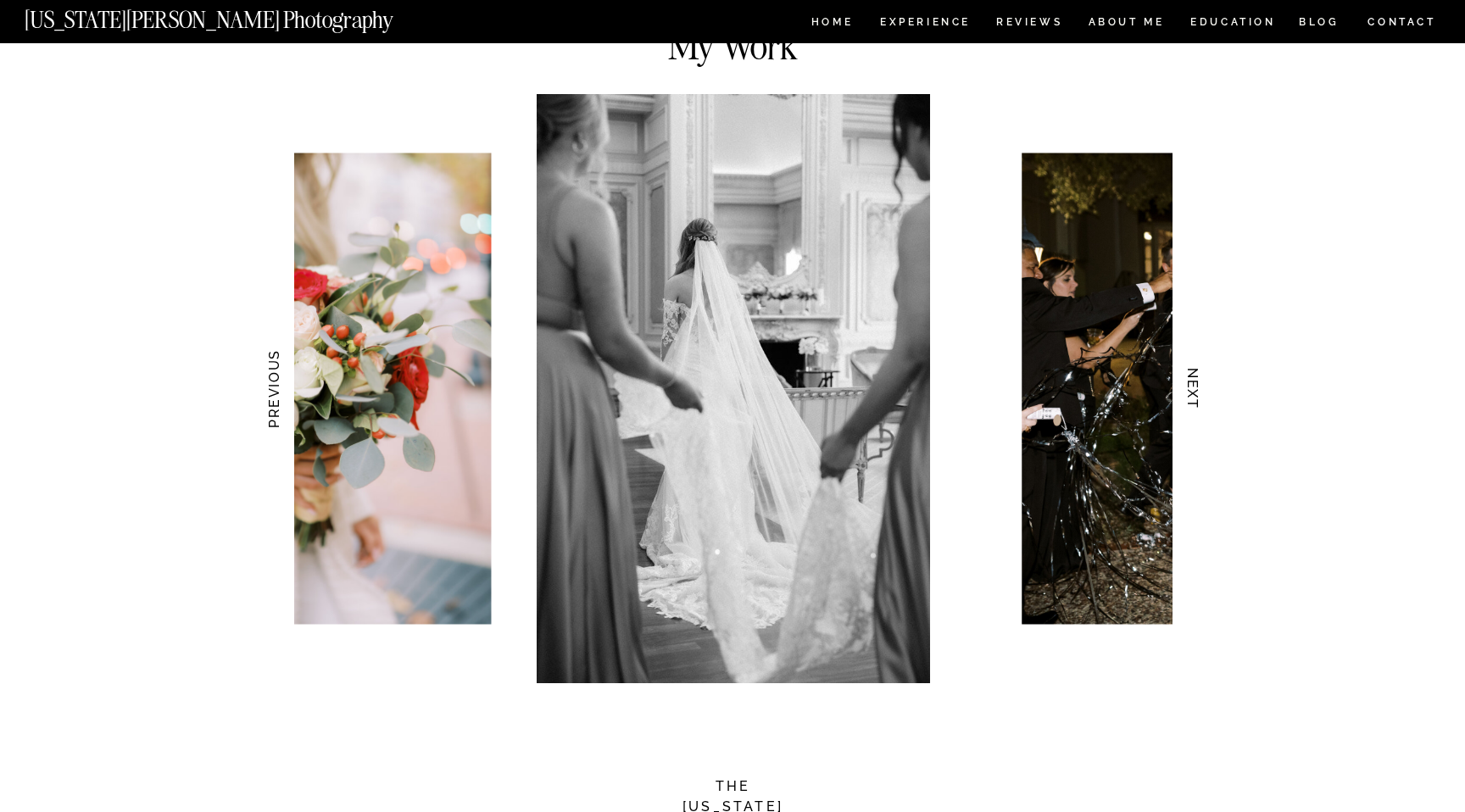
click at [1189, 399] on h3 "NEXT" at bounding box center [1193, 388] width 18 height 107
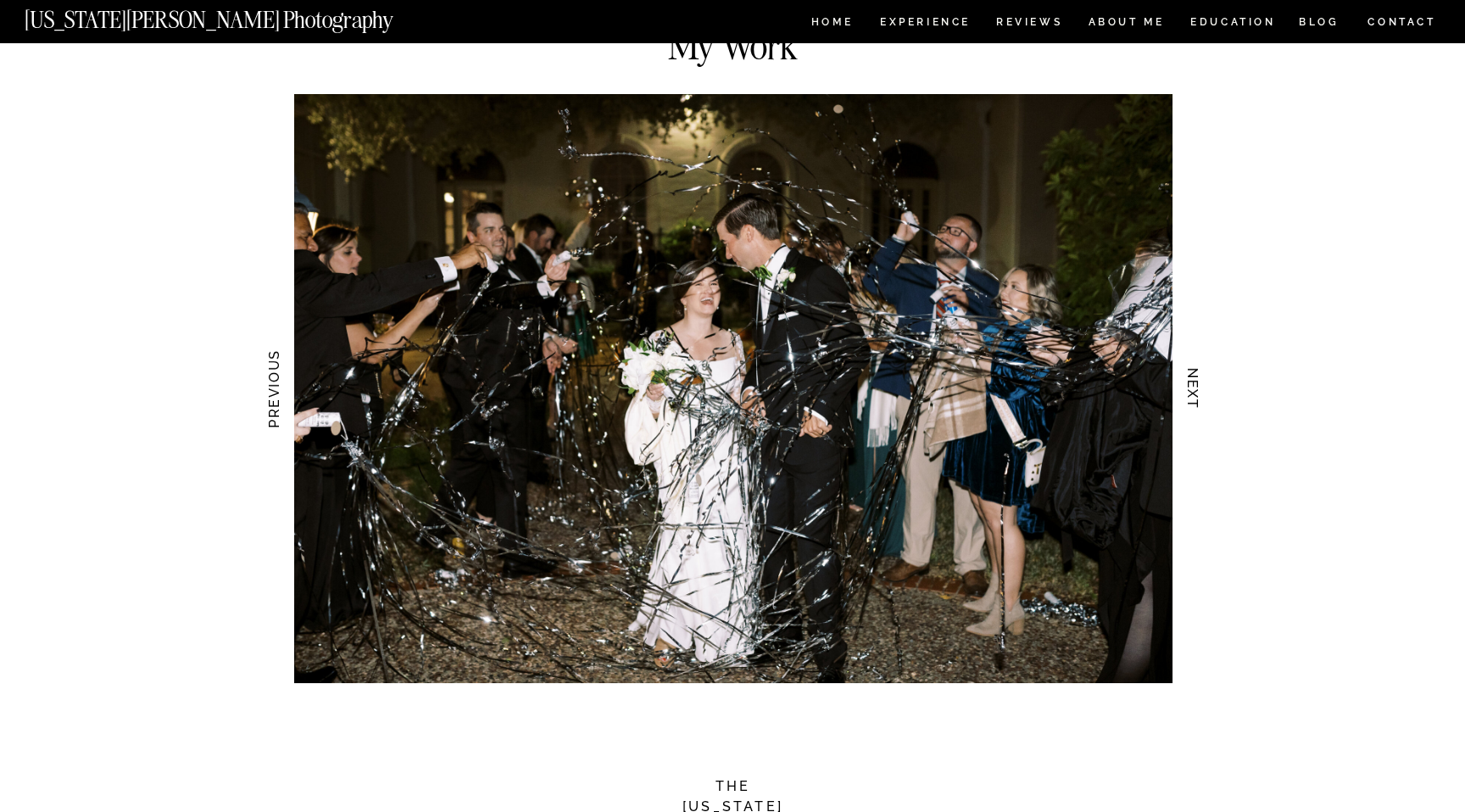
click at [1189, 399] on h3 "NEXT" at bounding box center [1193, 388] width 18 height 107
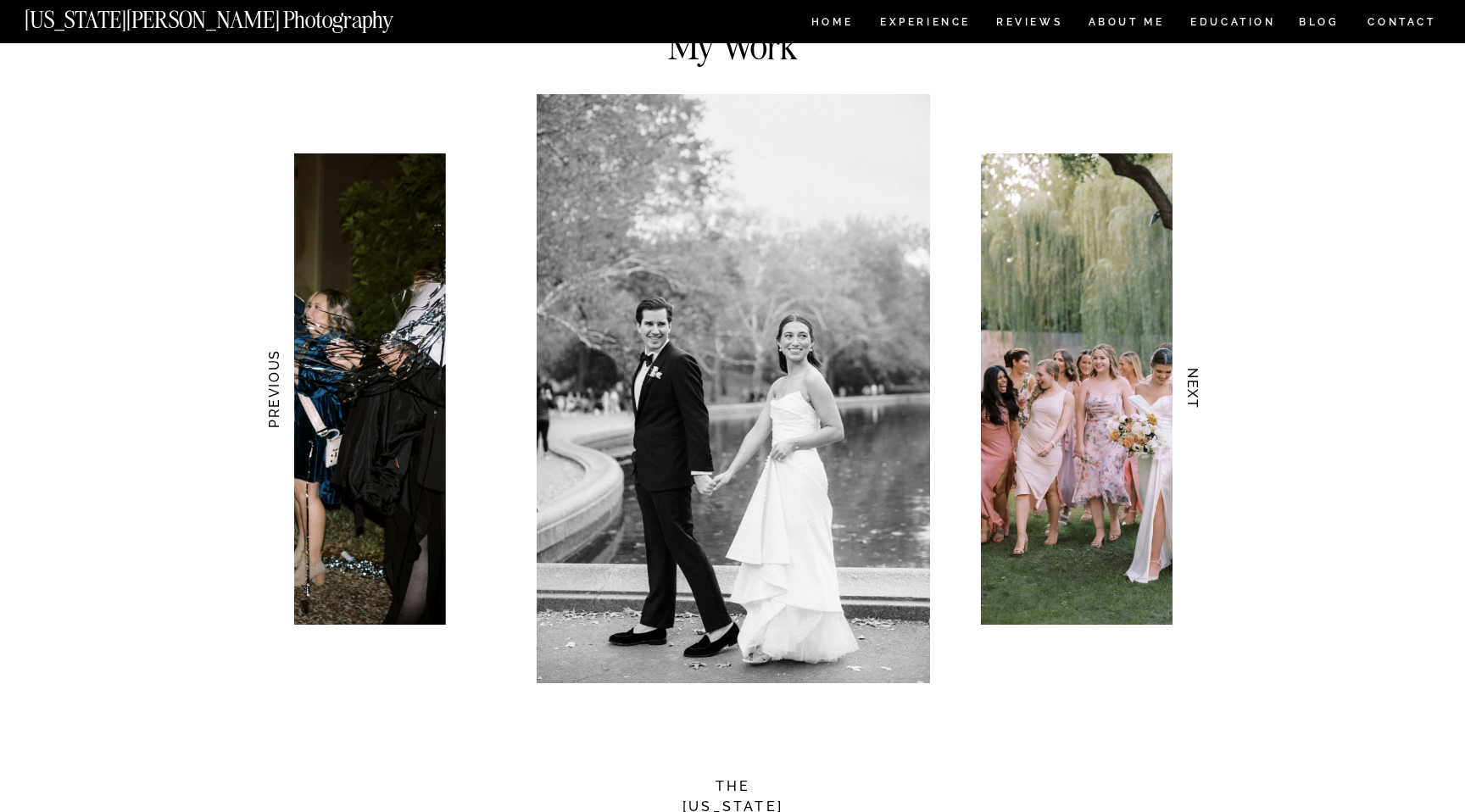
click at [1189, 399] on h3 "NEXT" at bounding box center [1193, 388] width 18 height 107
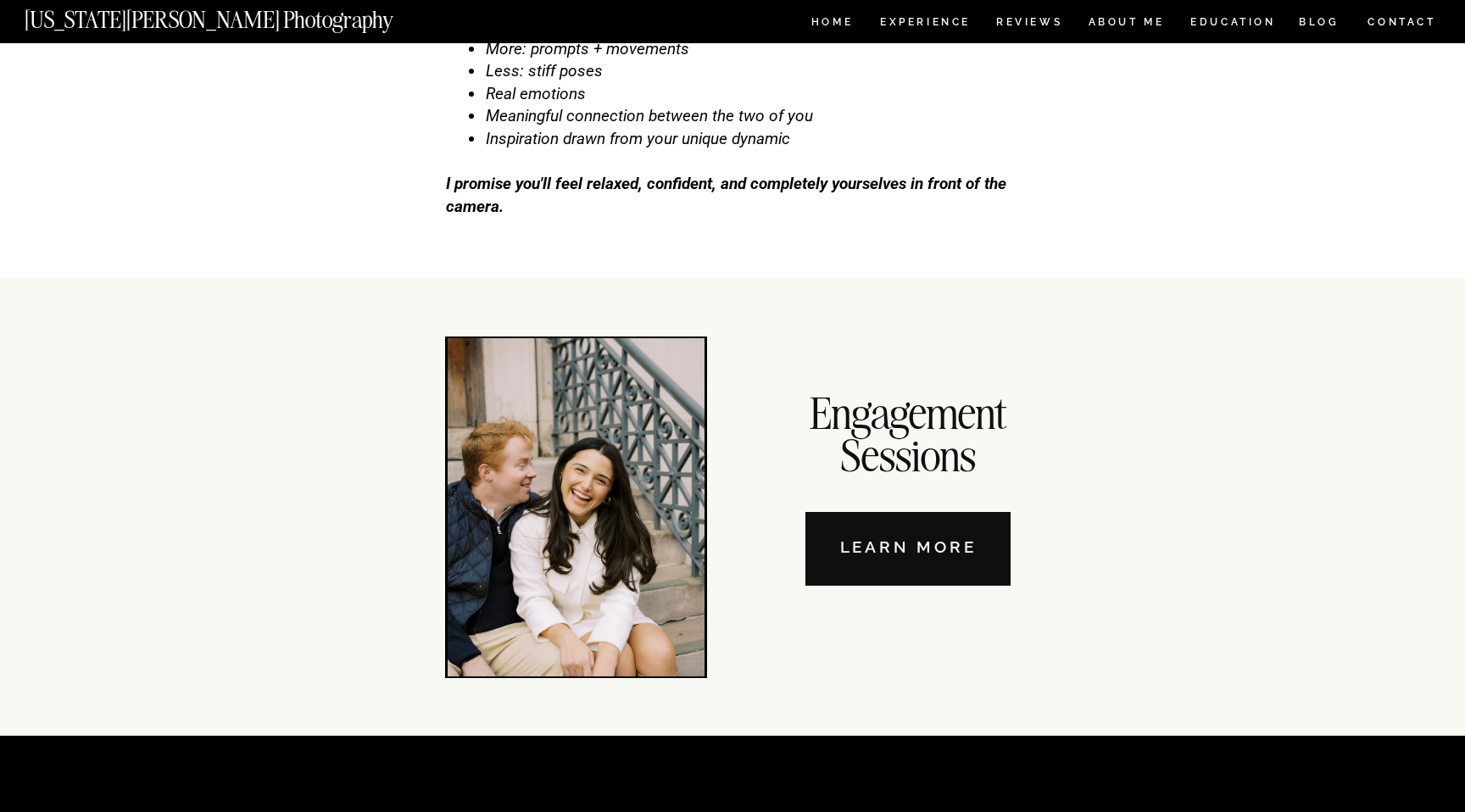
scroll to position [5750, 0]
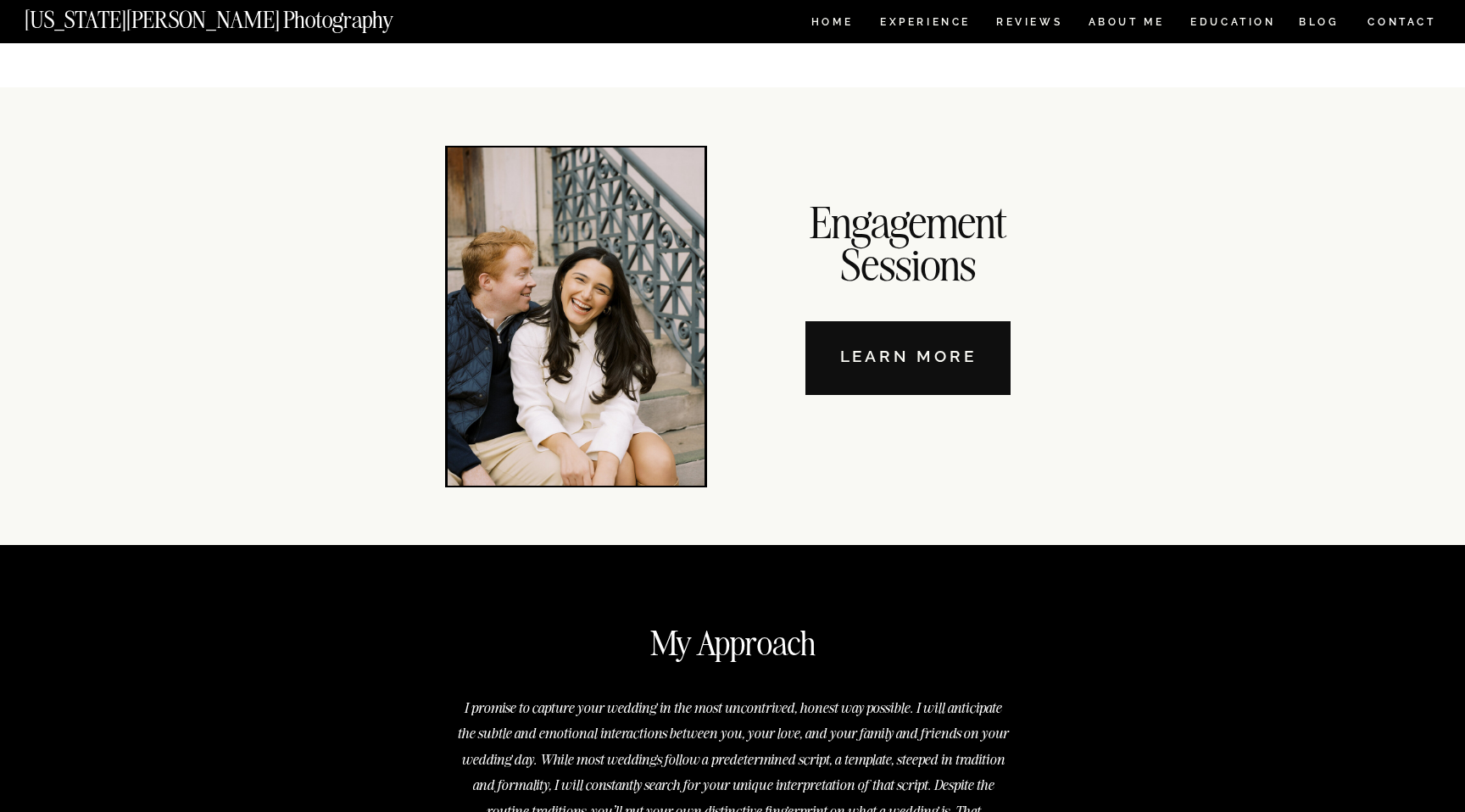
click at [874, 376] on nav "Learn More" at bounding box center [907, 358] width 205 height 73
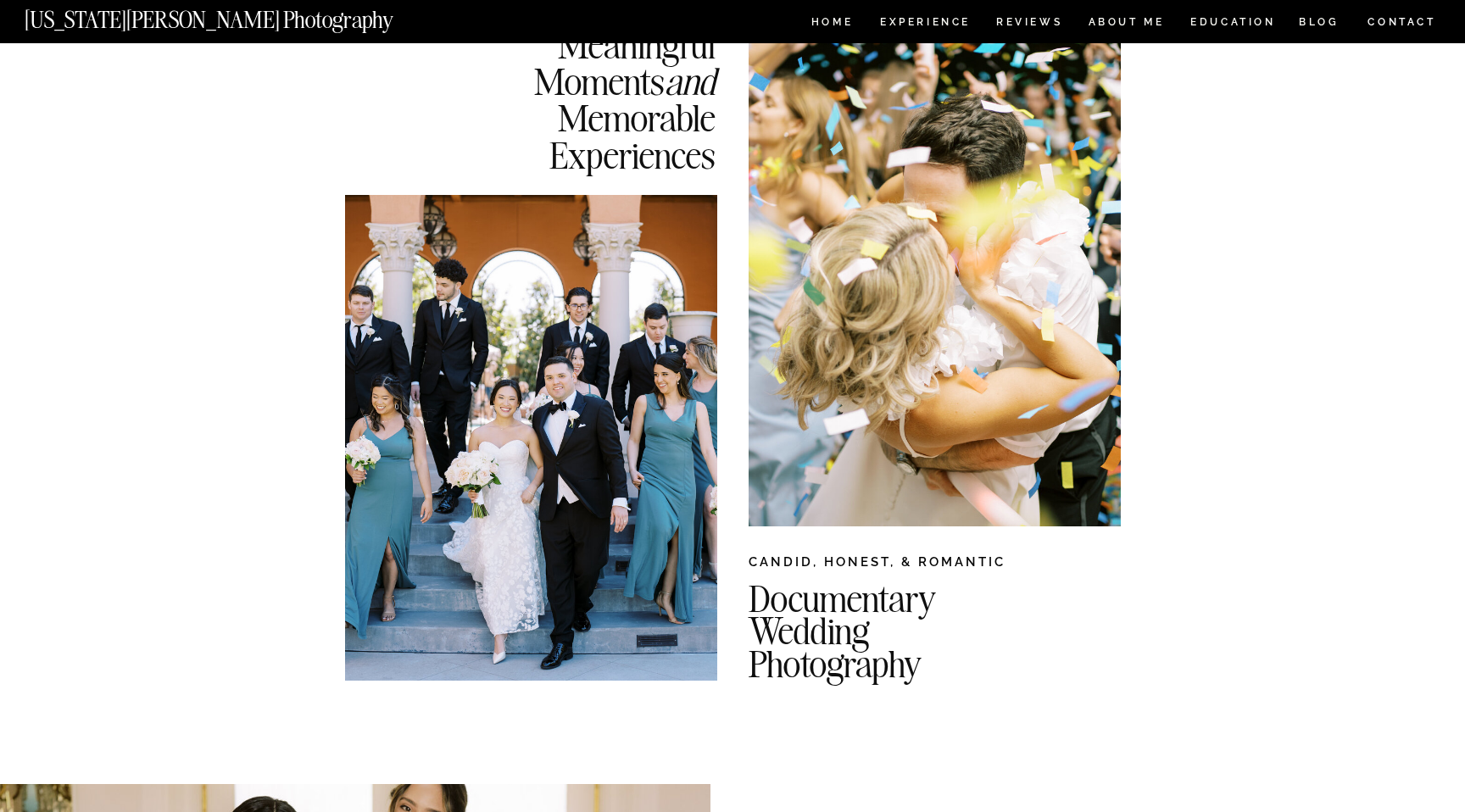
scroll to position [0, 0]
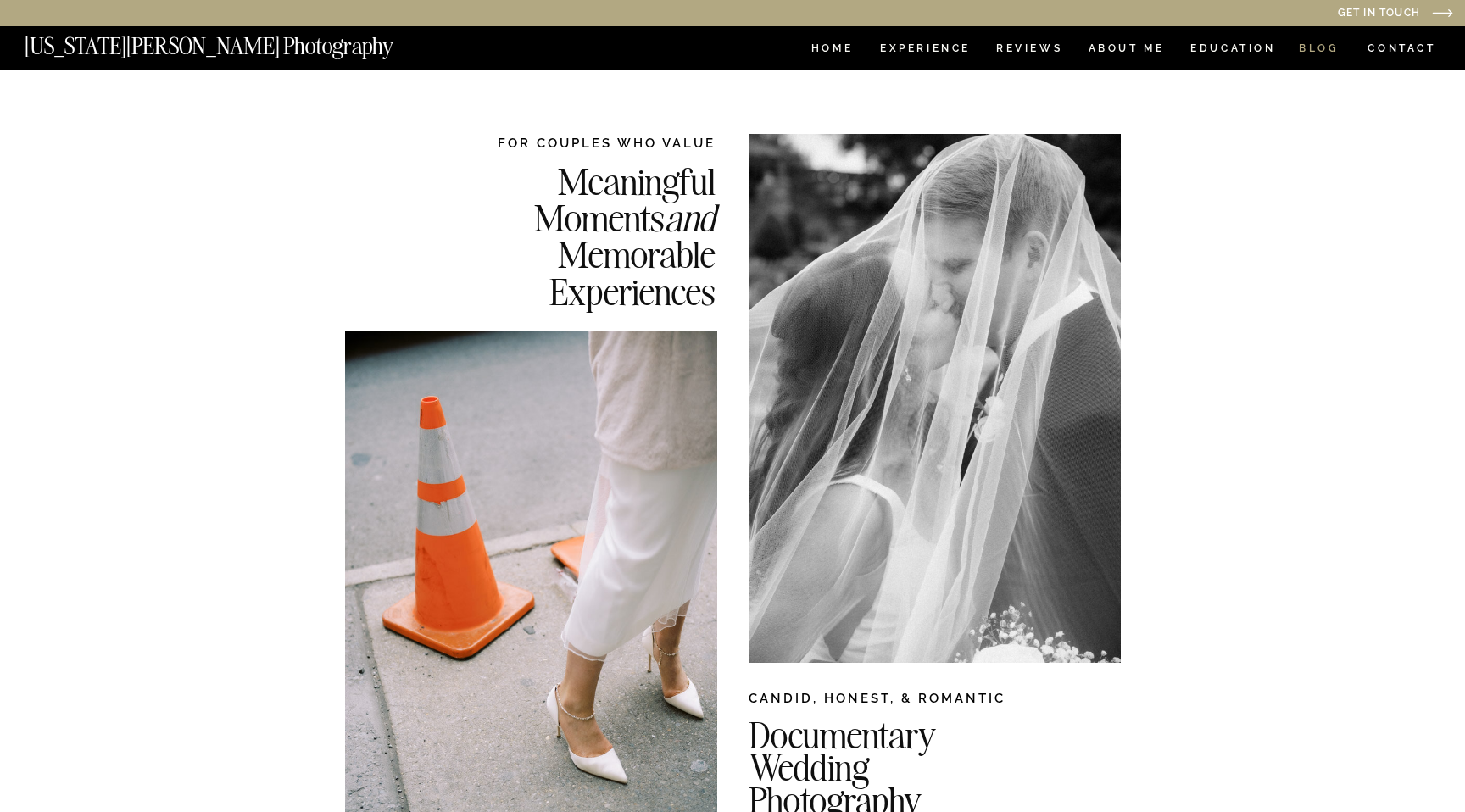
click at [1321, 47] on nav "BLOG" at bounding box center [1319, 50] width 40 height 14
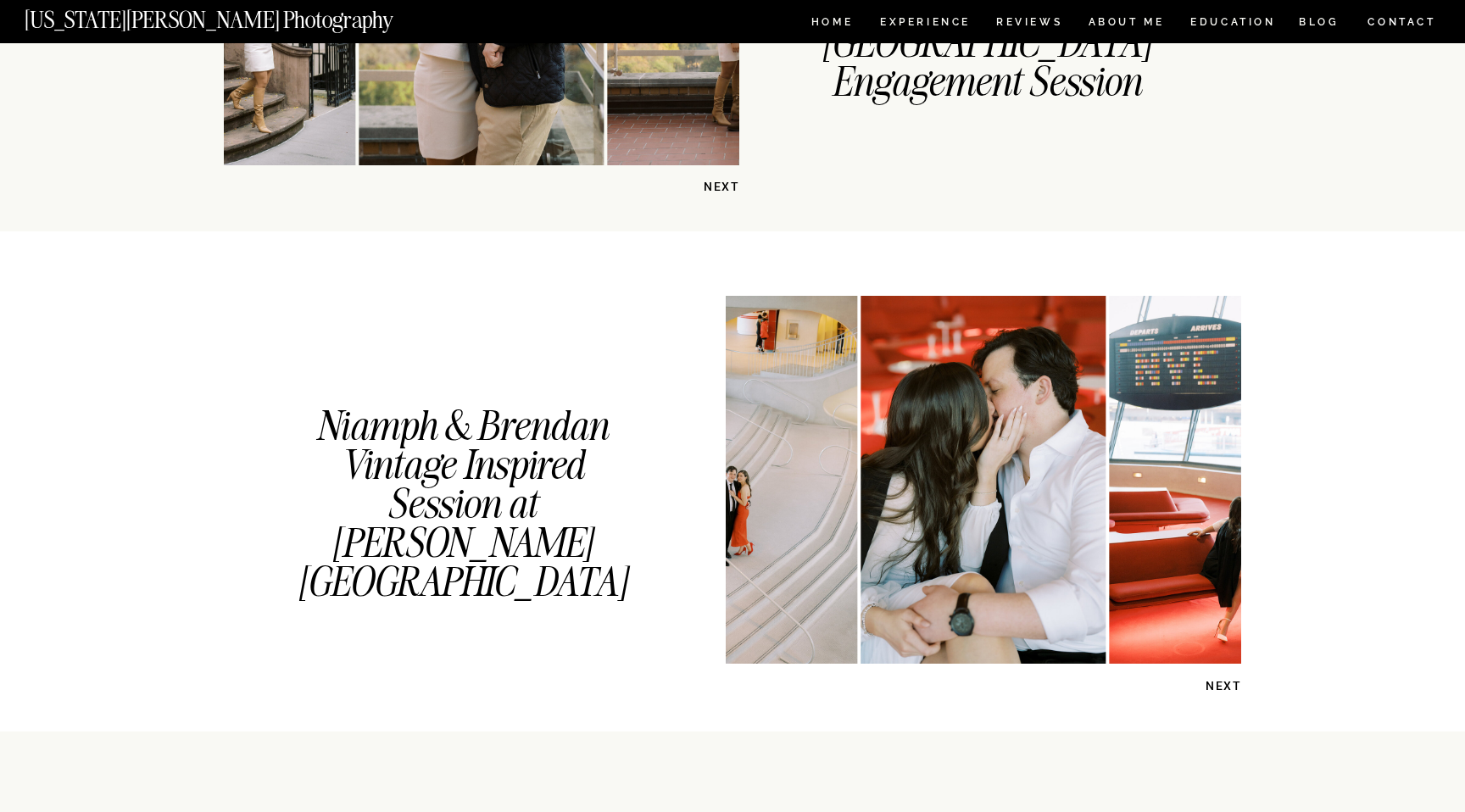
scroll to position [1450, 0]
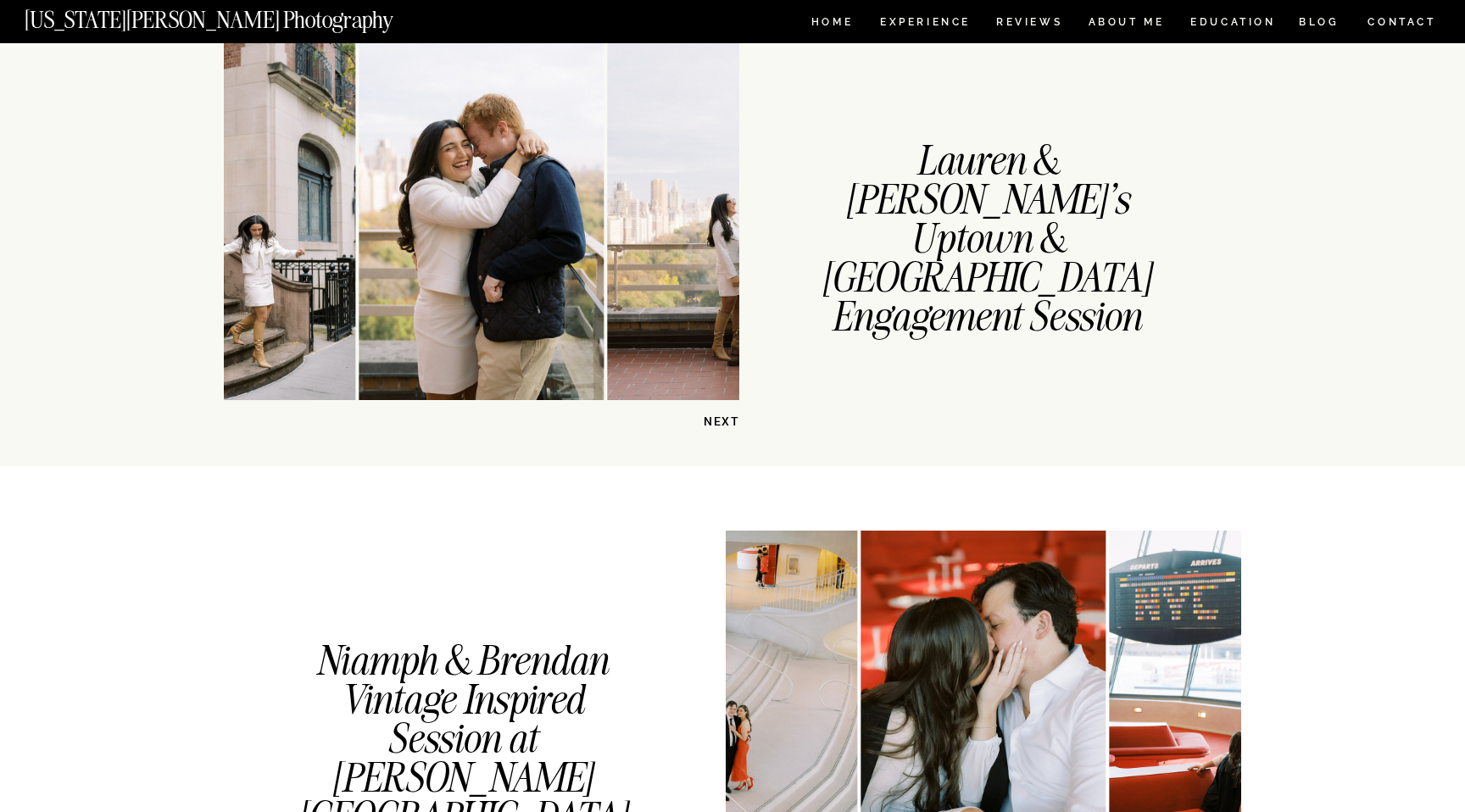
click at [724, 421] on p "NEXT" at bounding box center [695, 421] width 87 height 16
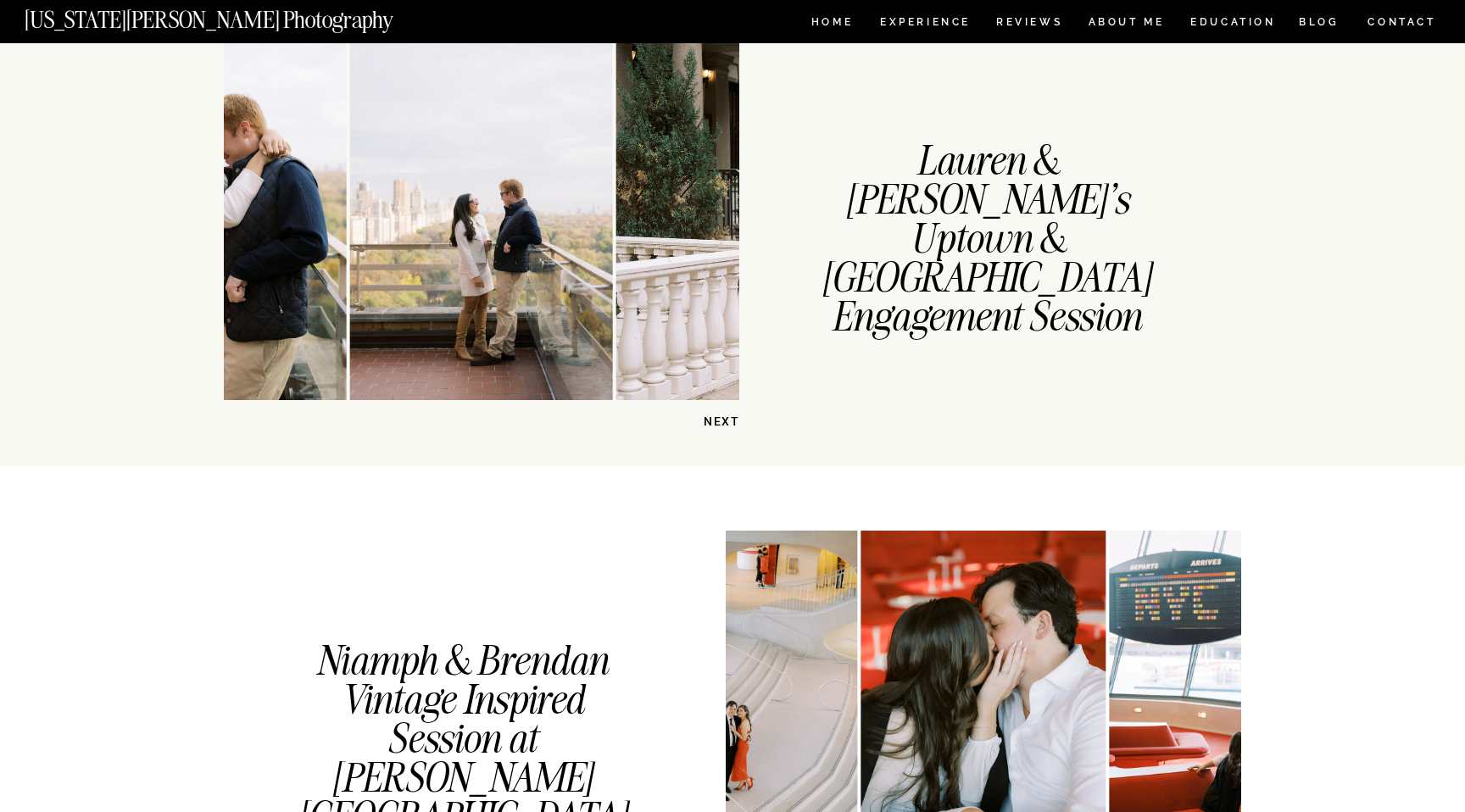
click at [724, 421] on p "NEXT" at bounding box center [695, 421] width 87 height 16
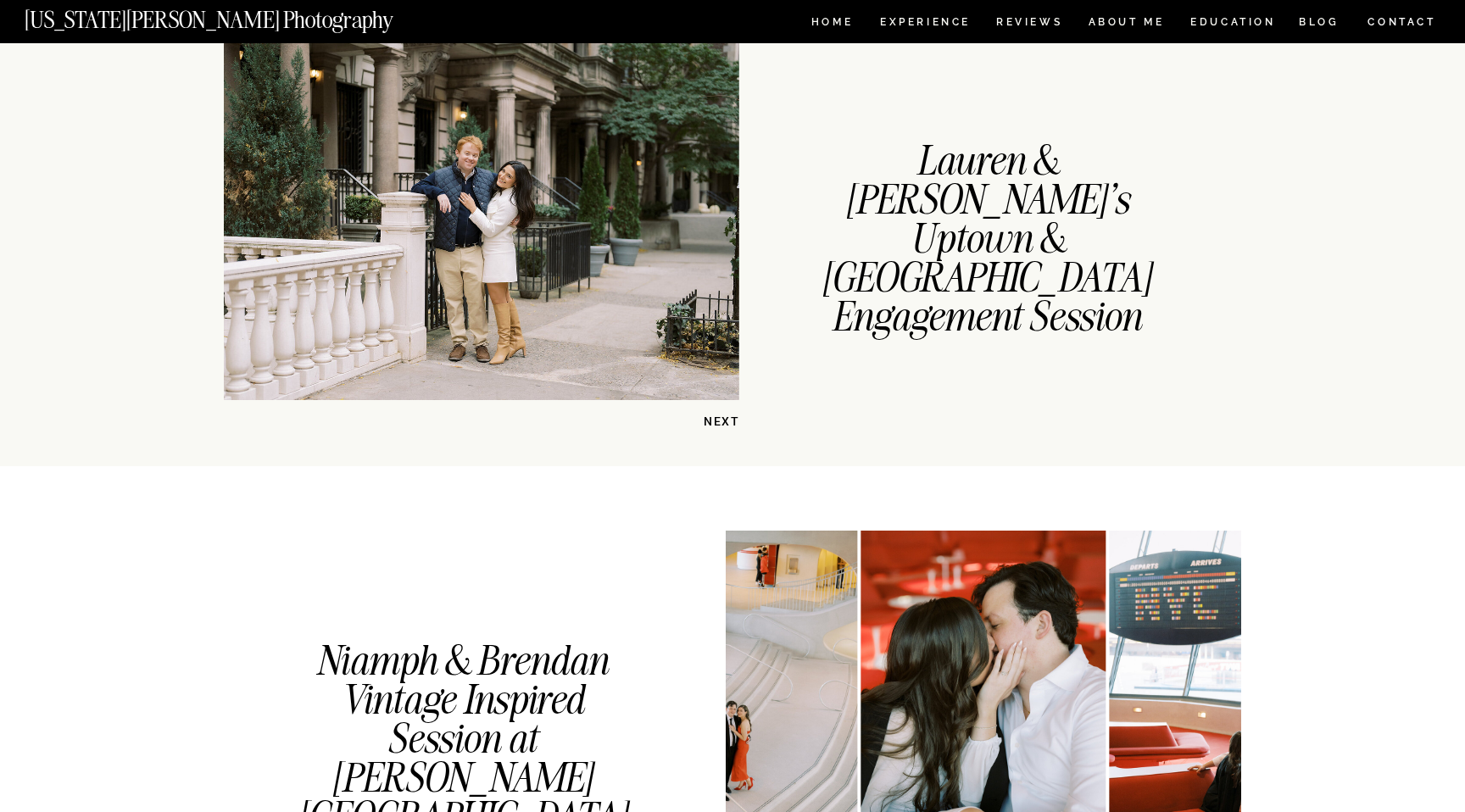
click at [724, 421] on p "NEXT" at bounding box center [695, 421] width 87 height 16
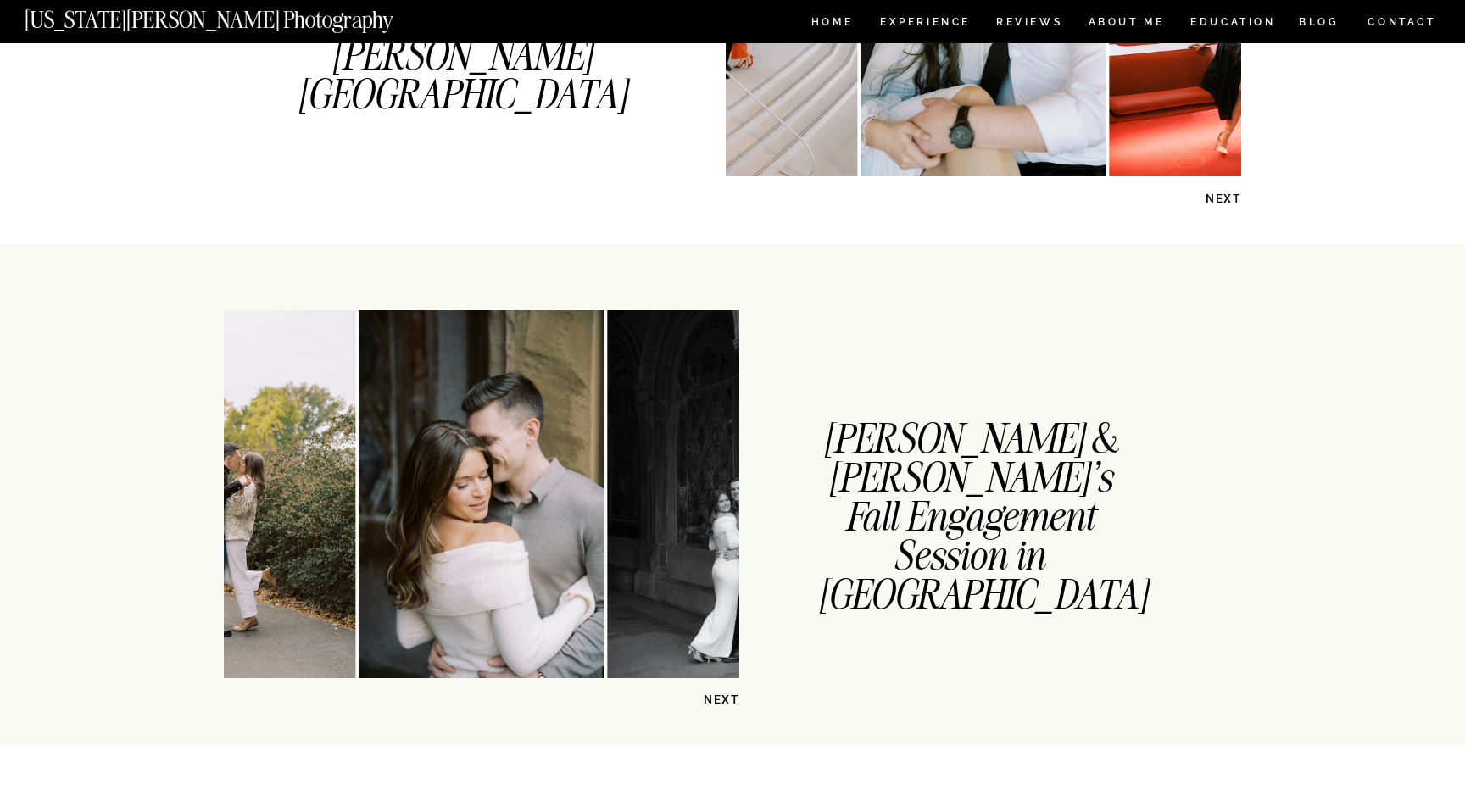
scroll to position [2430, 0]
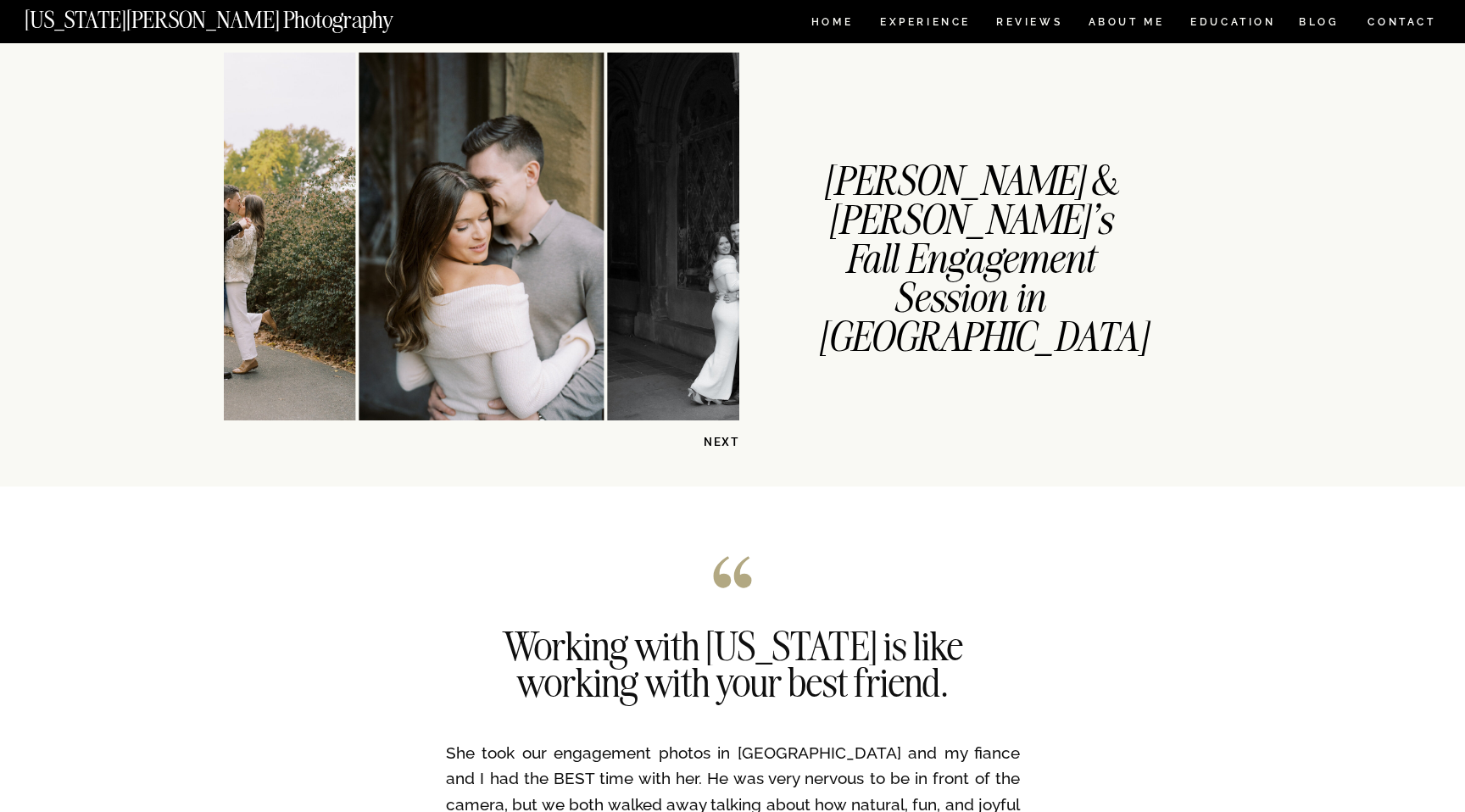
click at [720, 443] on p "NEXT" at bounding box center [695, 442] width 87 height 16
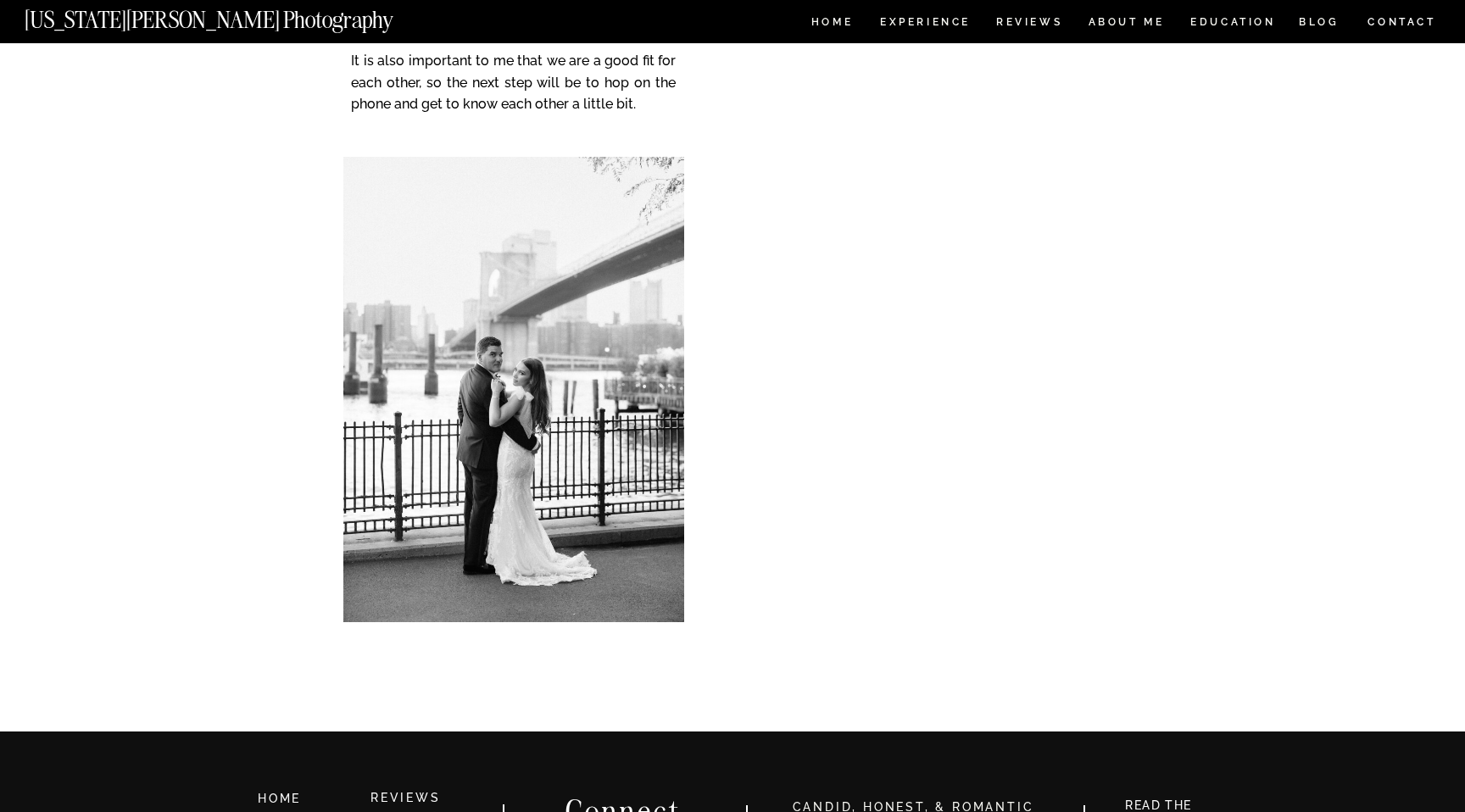
scroll to position [4566, 0]
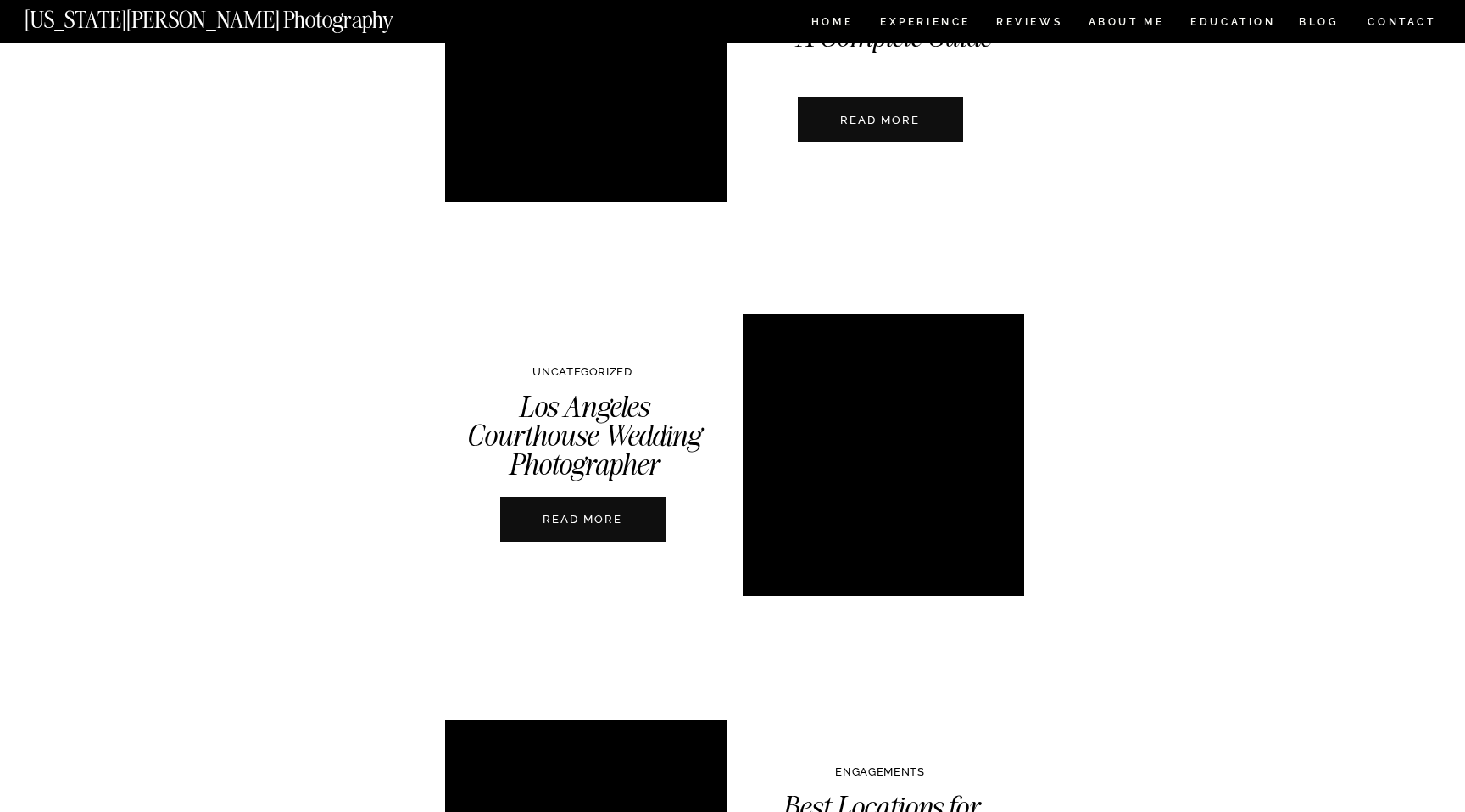
scroll to position [4032, 0]
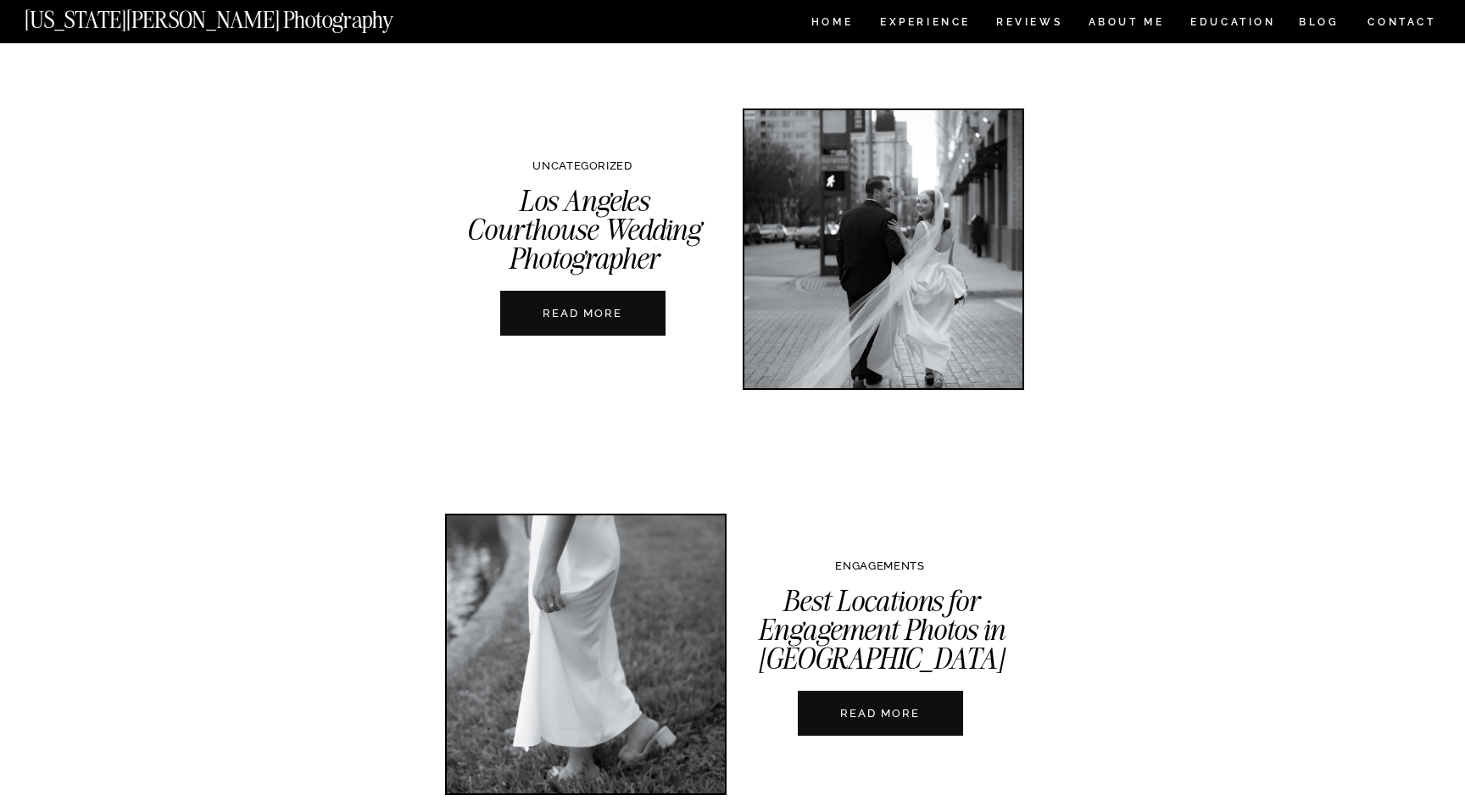
click at [607, 306] on nav "READ MORE" at bounding box center [583, 313] width 188 height 16
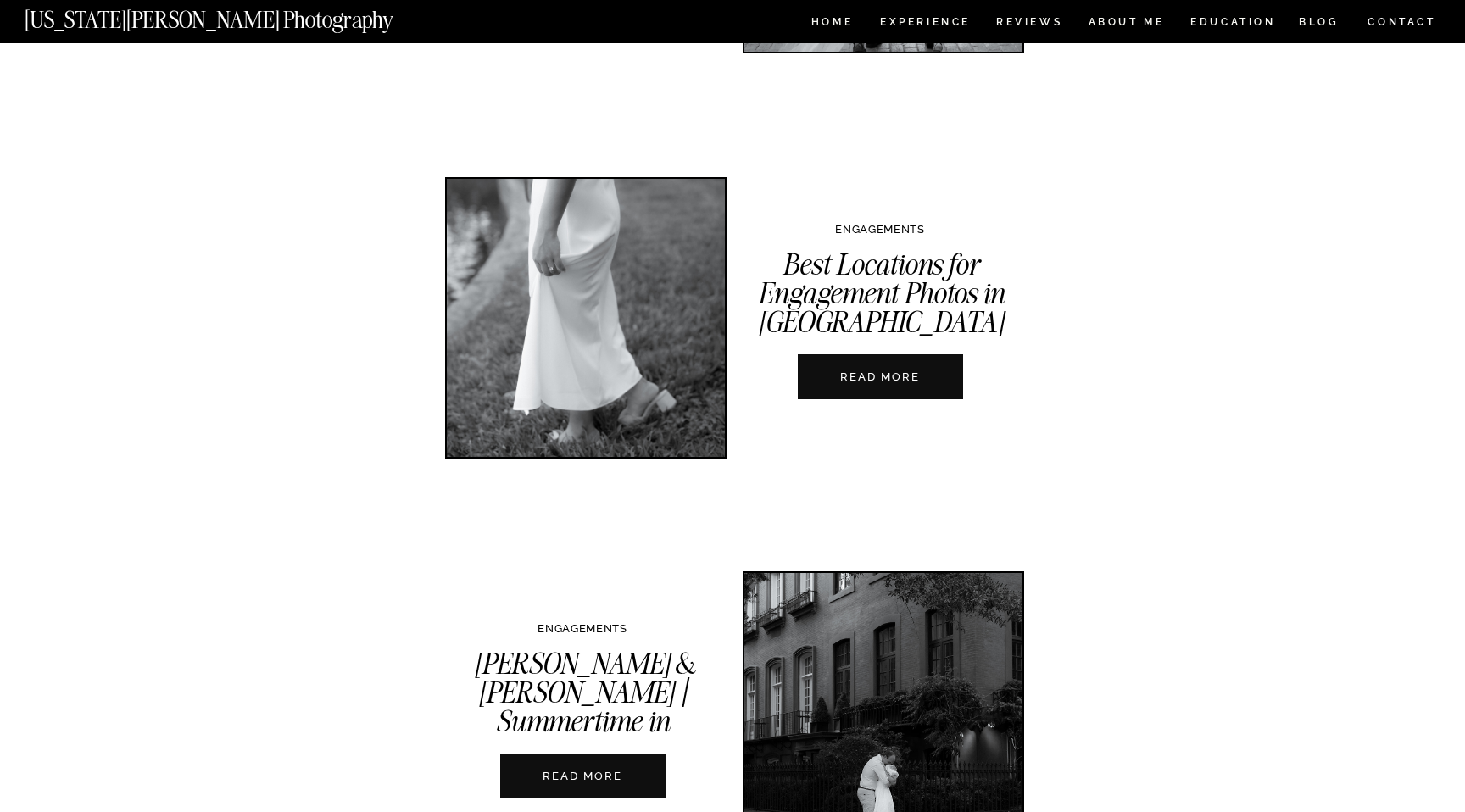
scroll to position [4375, 0]
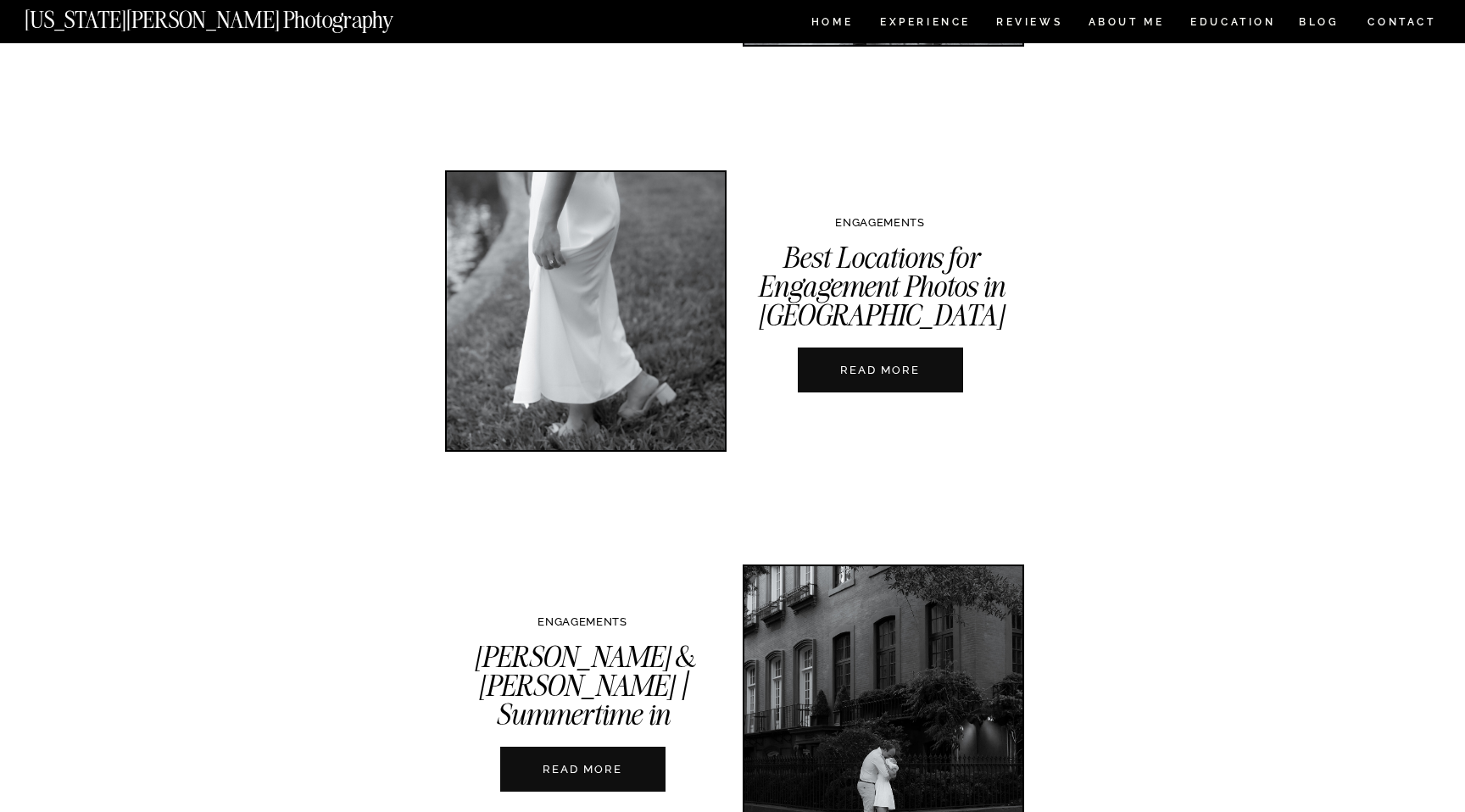
click at [885, 366] on nav "READ MORE" at bounding box center [880, 370] width 188 height 16
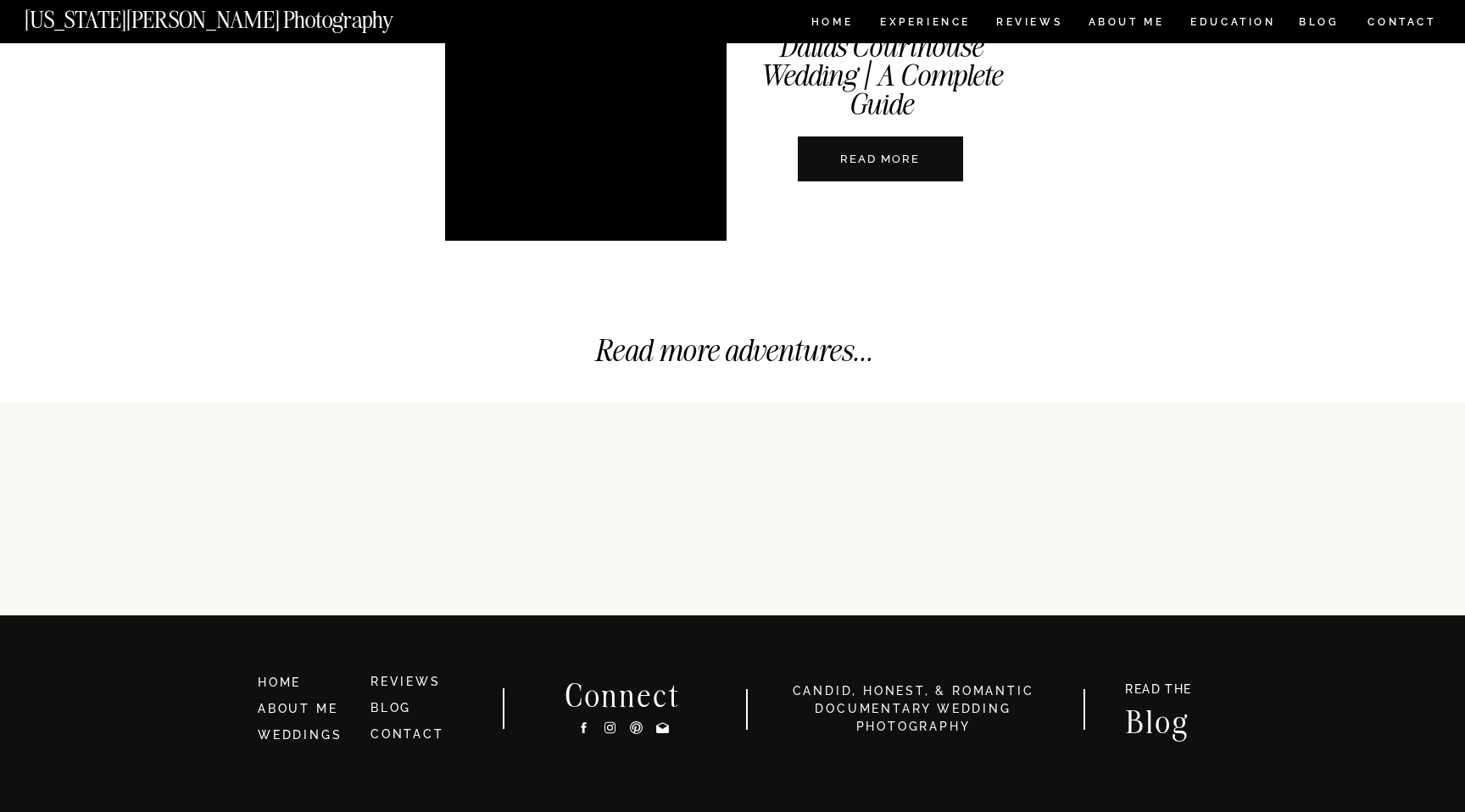
scroll to position [6286, 0]
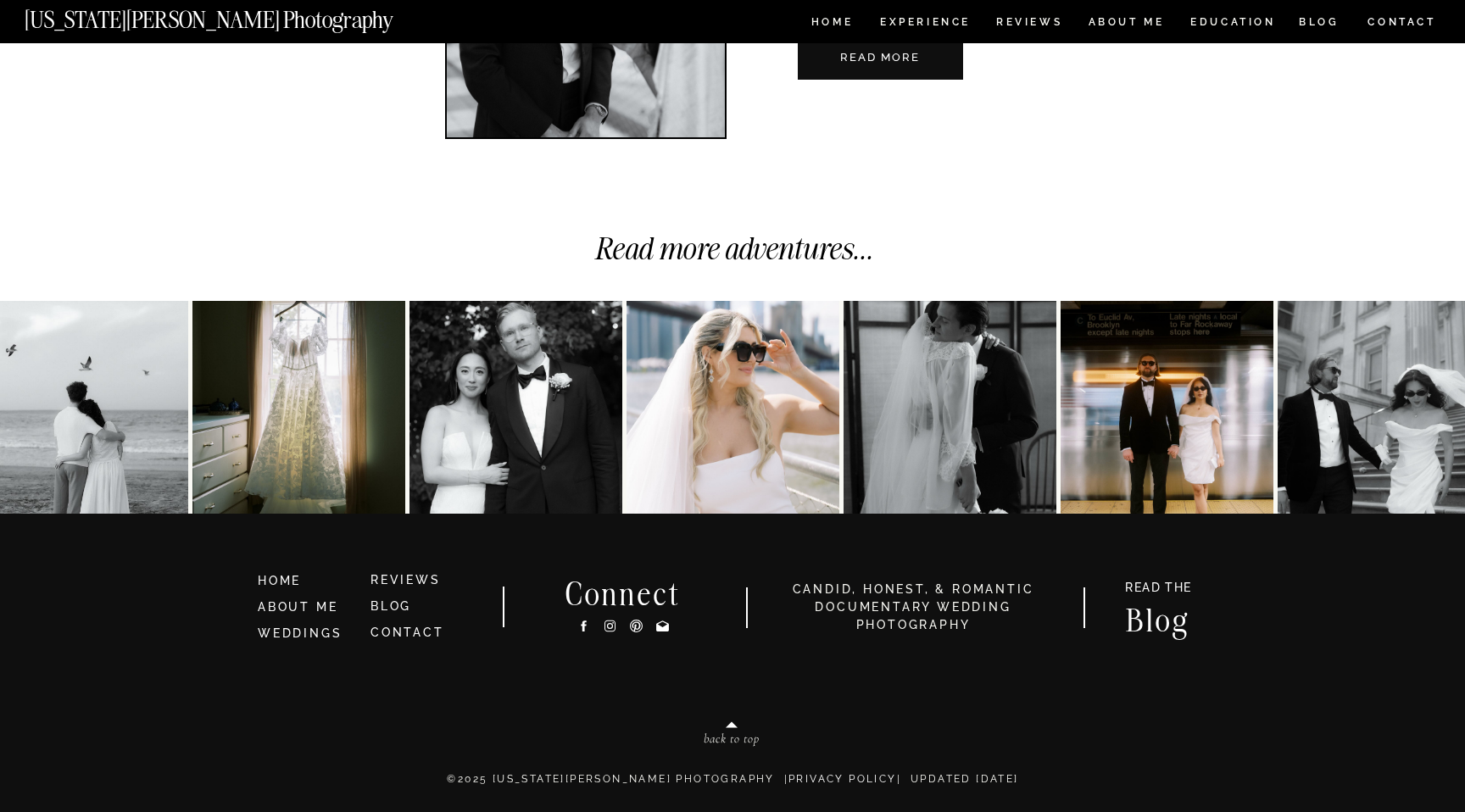
click at [931, 463] on img at bounding box center [949, 407] width 212 height 212
click at [324, 630] on link "WEDDINGS" at bounding box center [299, 633] width 84 height 13
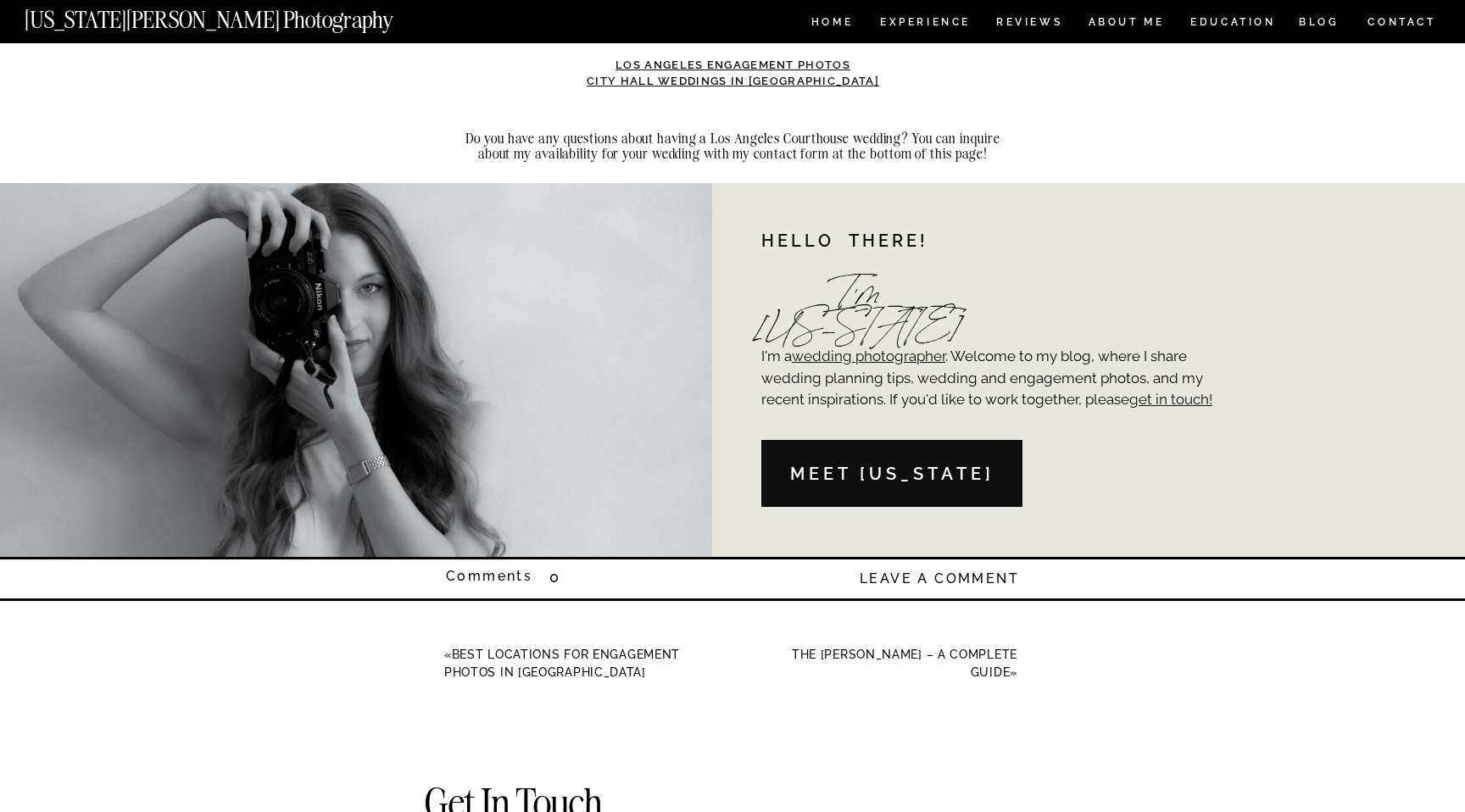
scroll to position [6394, 0]
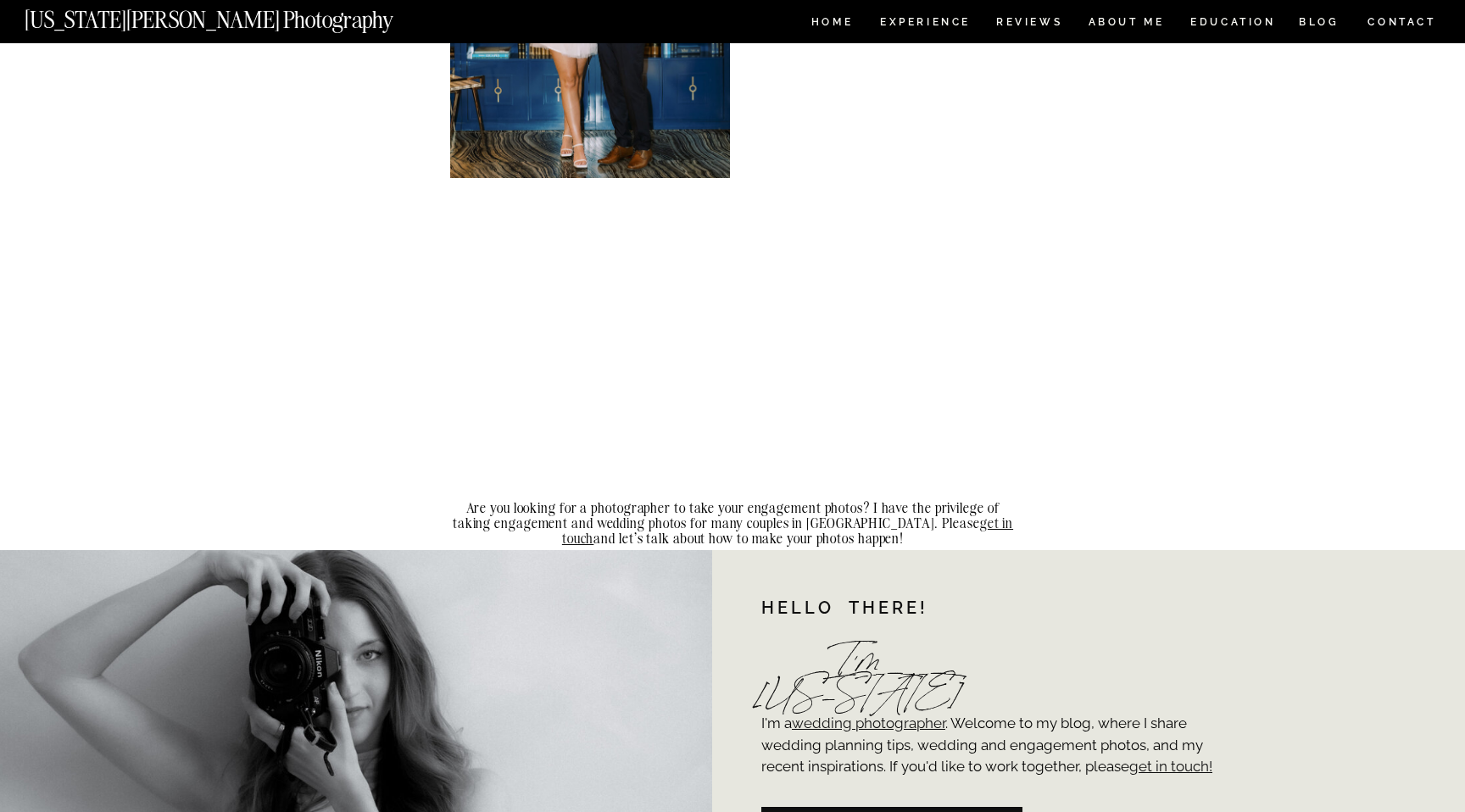
scroll to position [10255, 0]
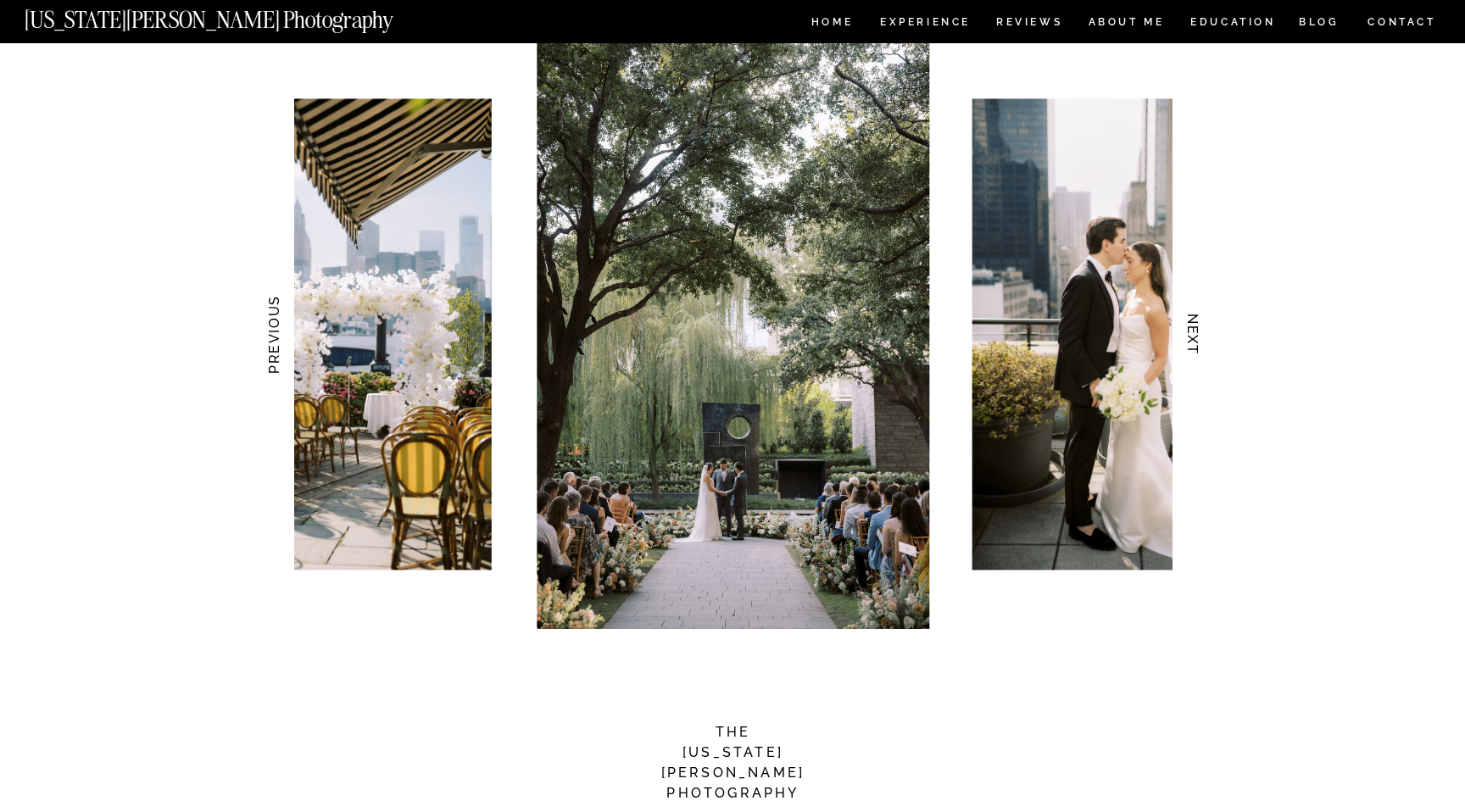
scroll to position [1515, 0]
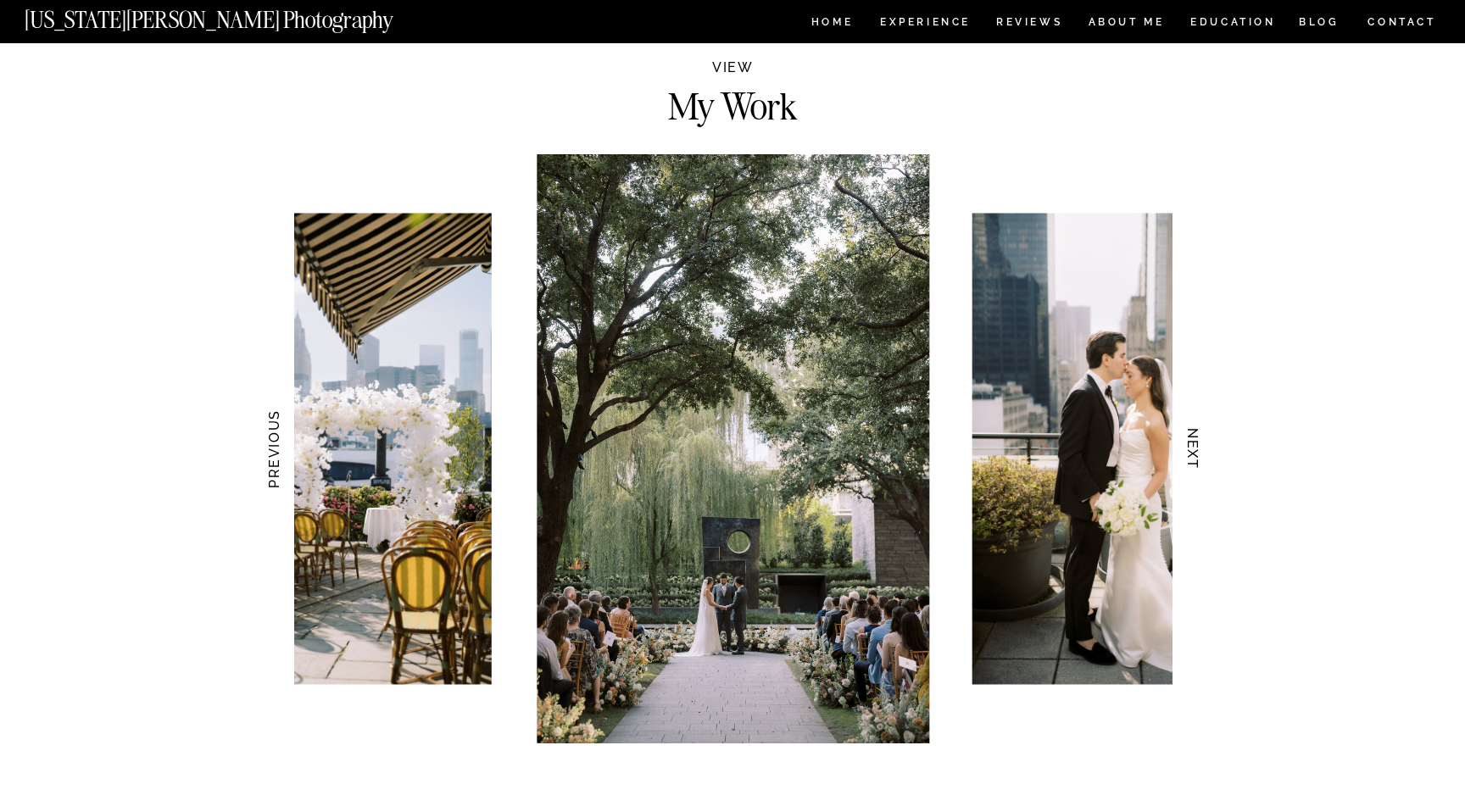
click at [1192, 449] on h3 "NEXT" at bounding box center [1193, 449] width 18 height 107
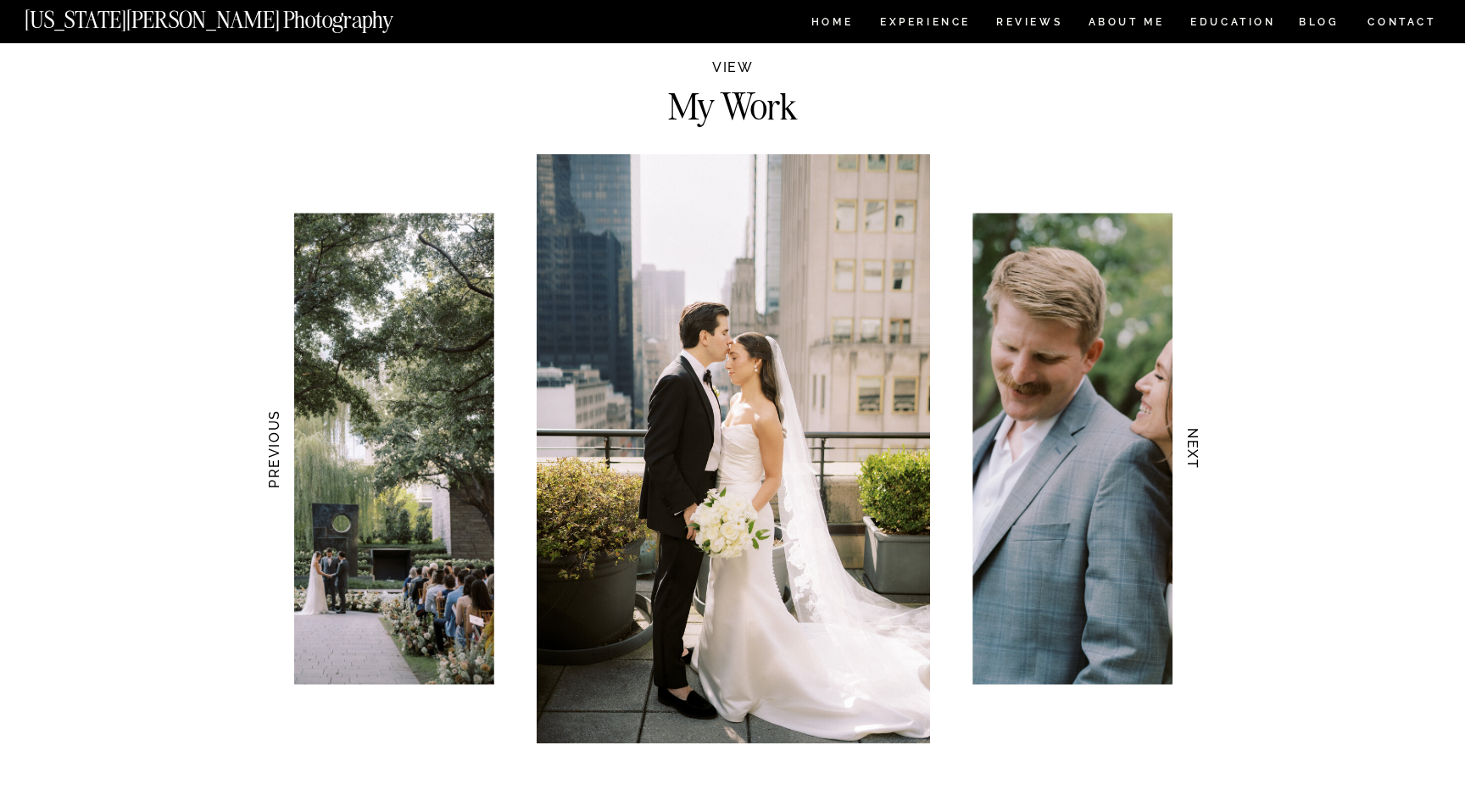
click at [1192, 449] on h3 "NEXT" at bounding box center [1193, 449] width 18 height 107
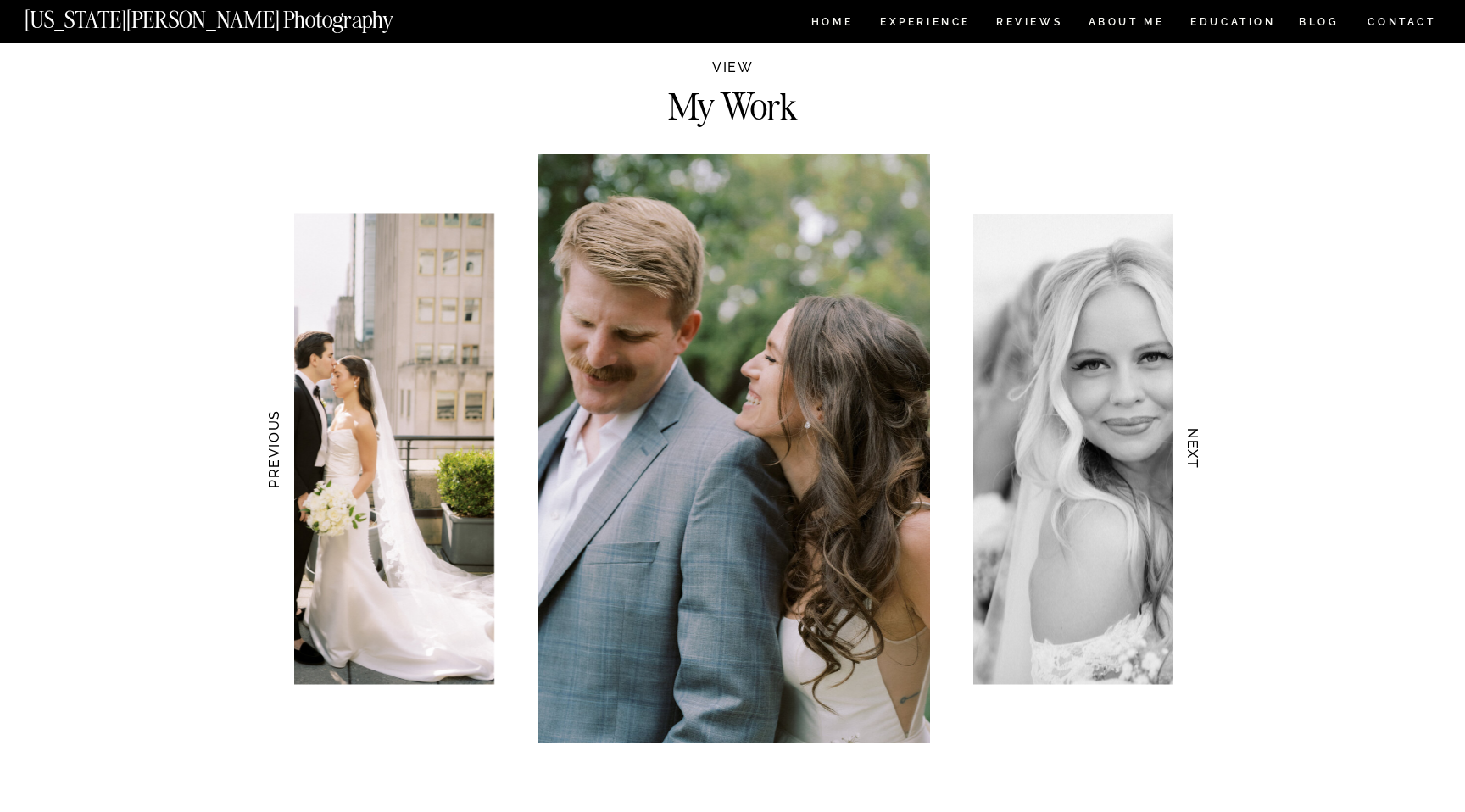
click at [1192, 449] on h3 "NEXT" at bounding box center [1193, 449] width 18 height 107
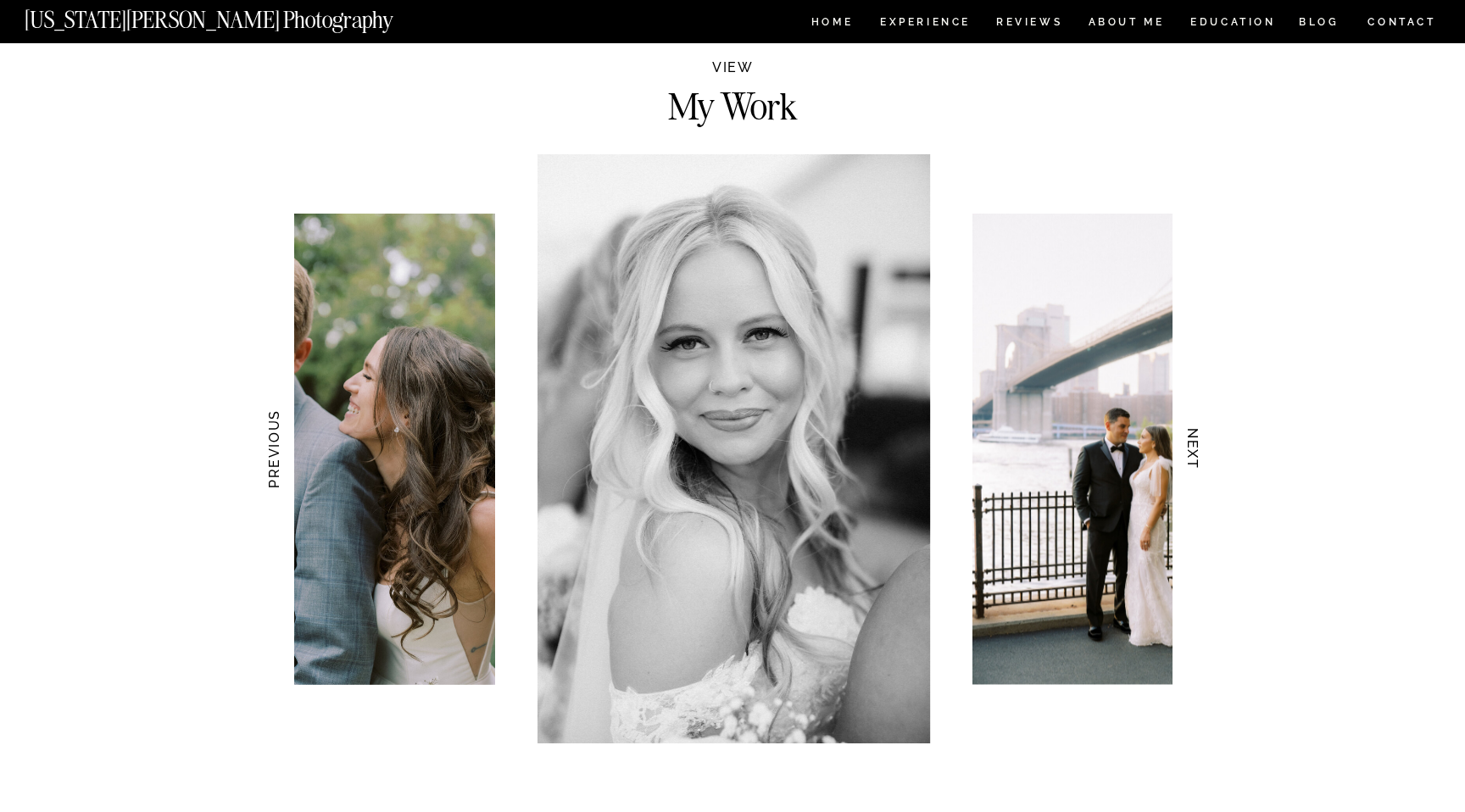
click at [1192, 449] on h3 "NEXT" at bounding box center [1193, 449] width 18 height 107
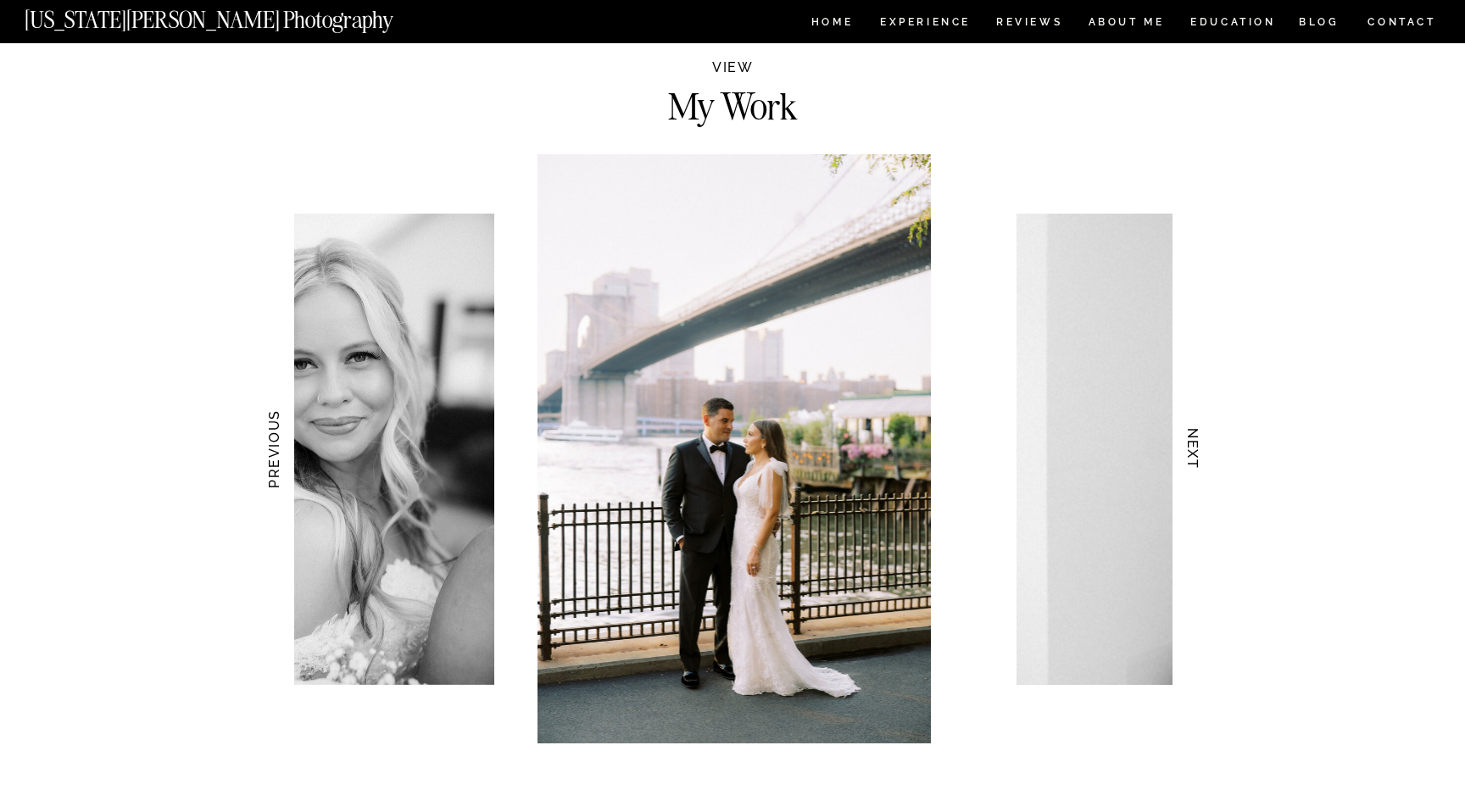
click at [1193, 449] on h3 "NEXT" at bounding box center [1193, 449] width 18 height 107
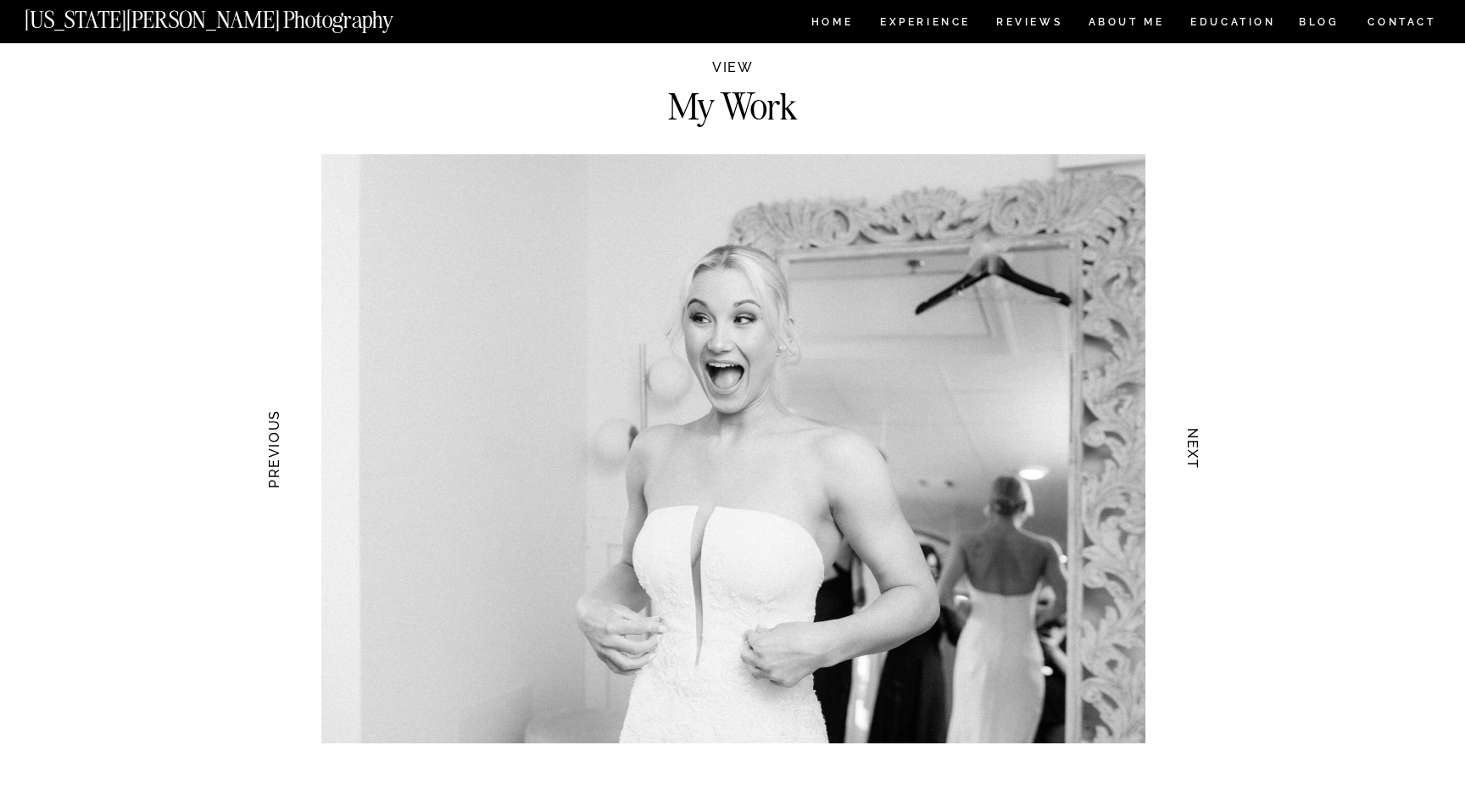
click at [1193, 449] on h3 "NEXT" at bounding box center [1193, 449] width 18 height 107
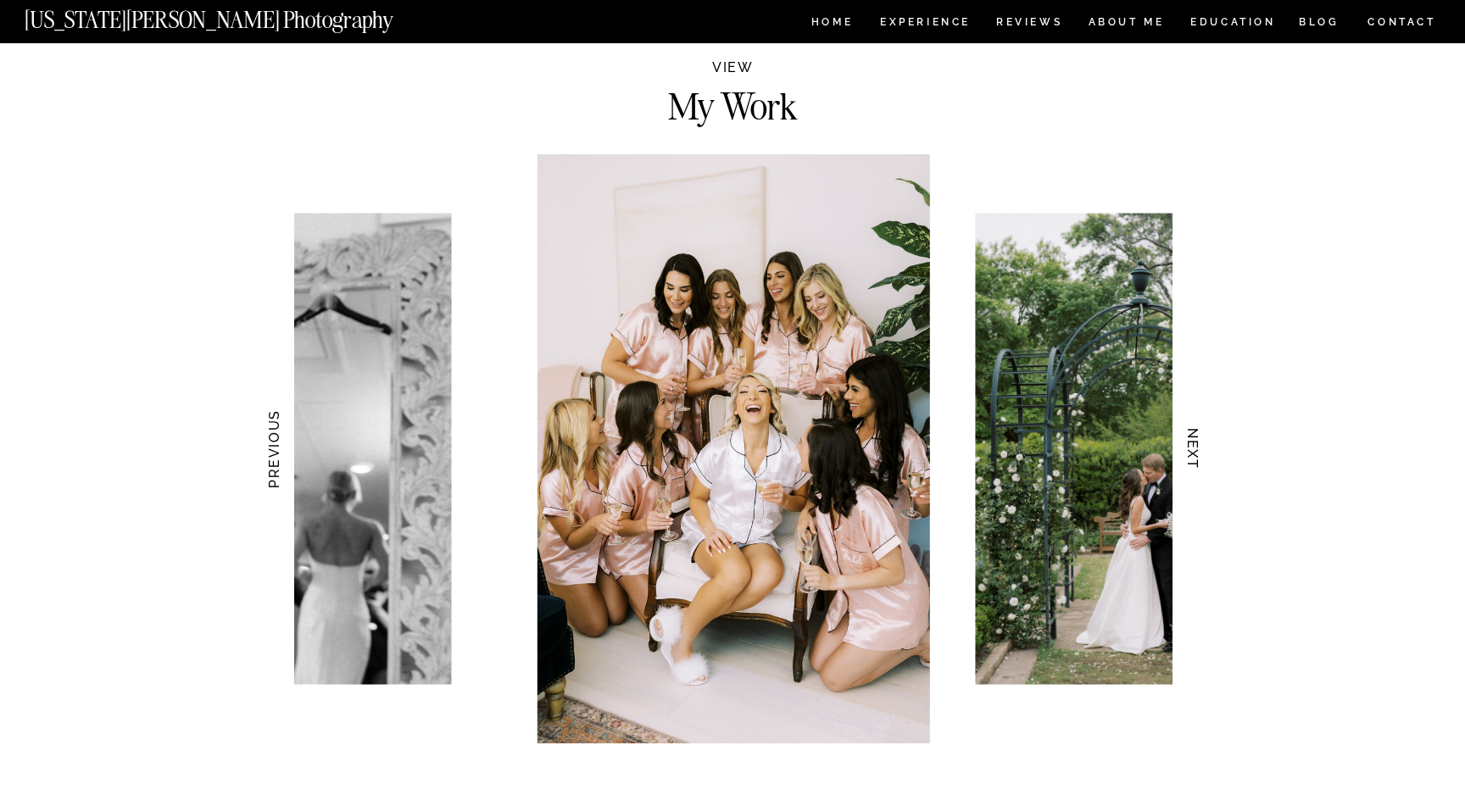
click at [1193, 449] on h3 "NEXT" at bounding box center [1193, 449] width 18 height 107
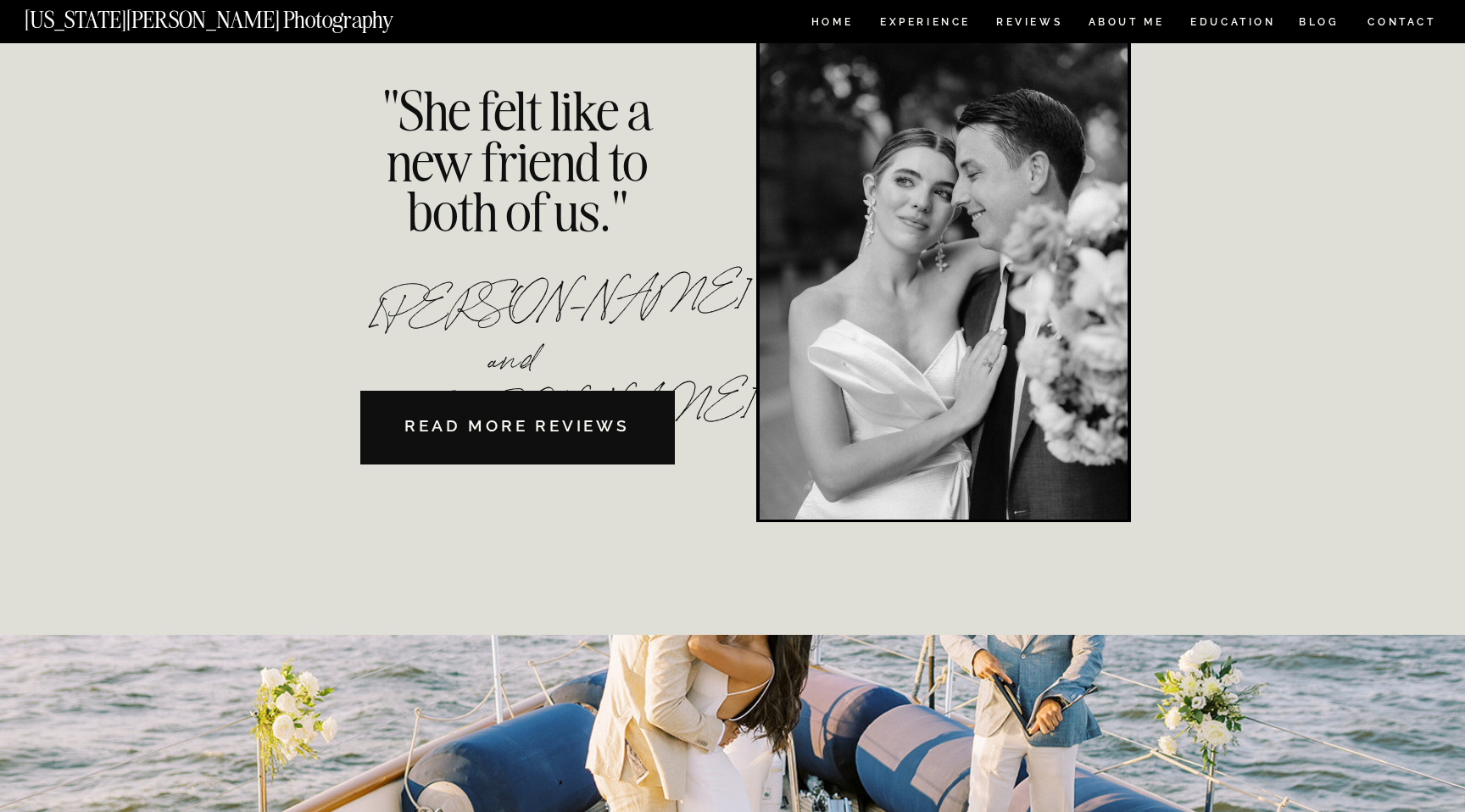
scroll to position [3991, 0]
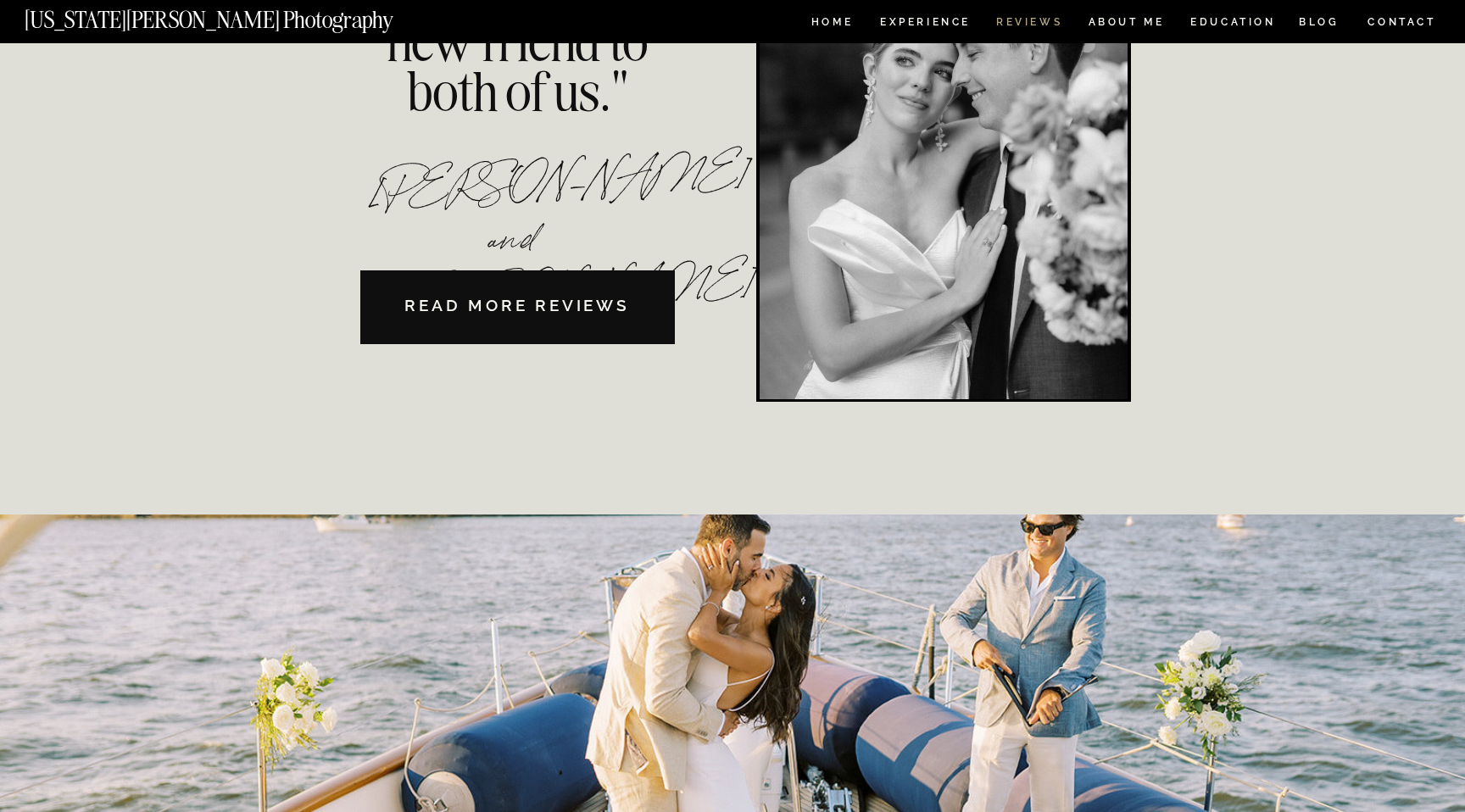
click at [1046, 21] on nav "REVIEWS" at bounding box center [1027, 24] width 64 height 14
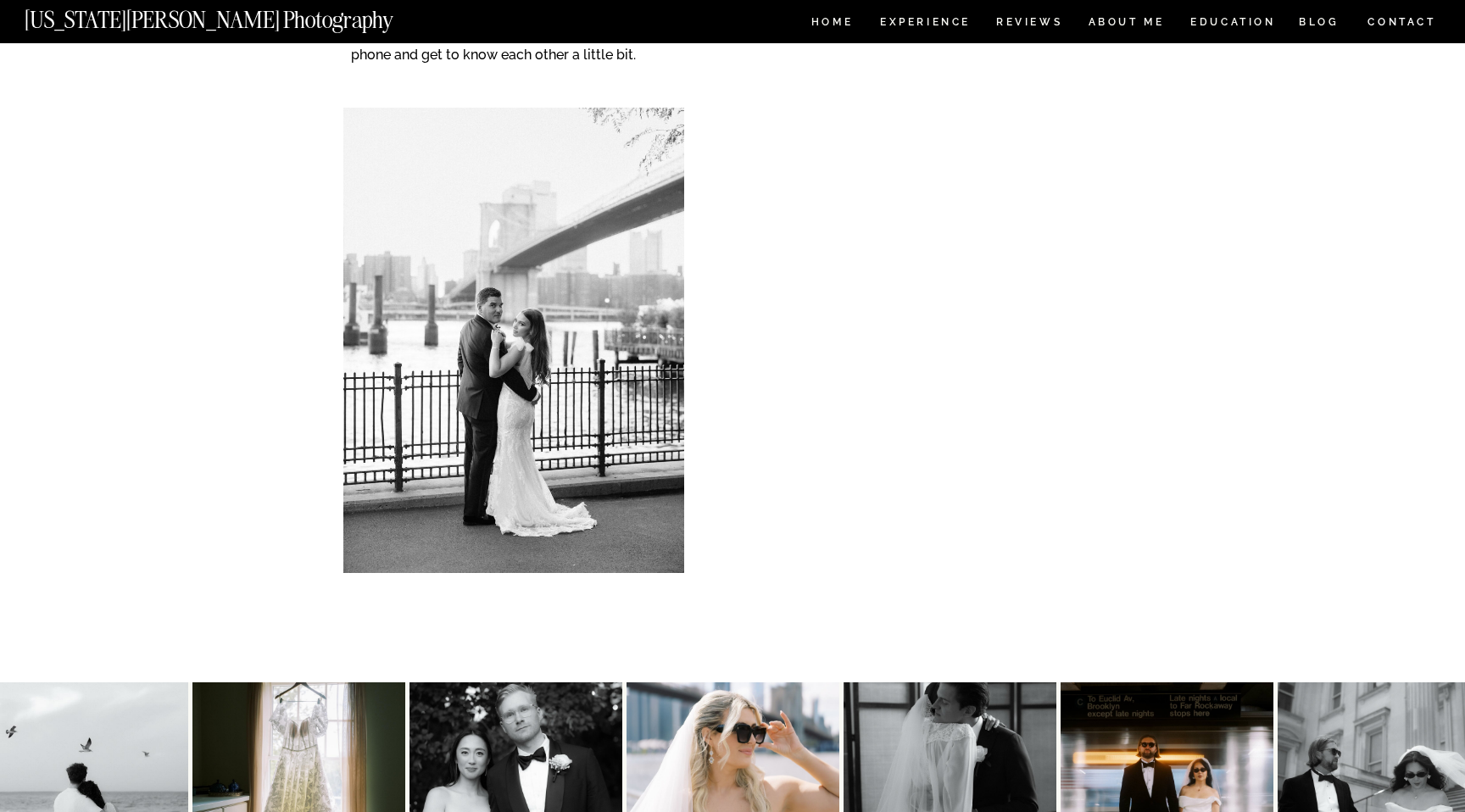
scroll to position [5028, 0]
